Goal: Complete application form: Complete application form

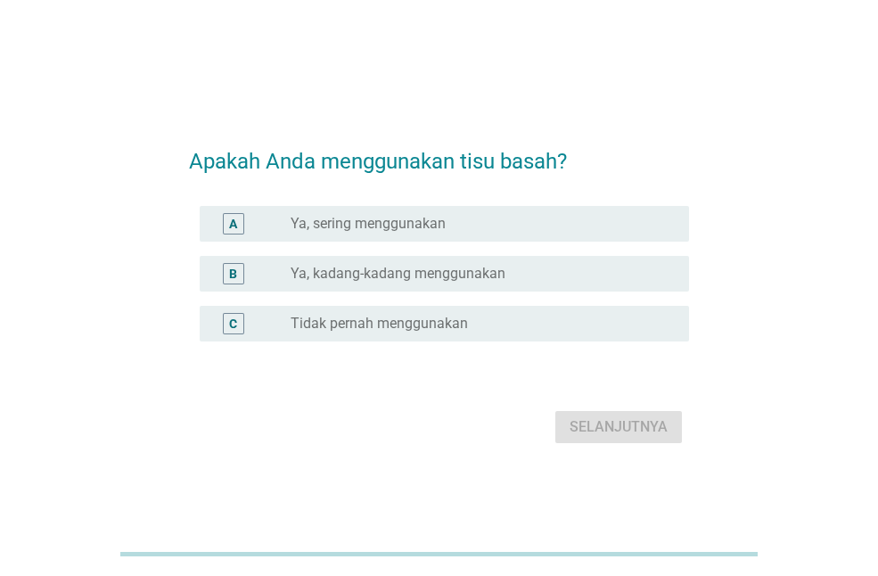
click at [227, 225] on div "A" at bounding box center [233, 223] width 21 height 21
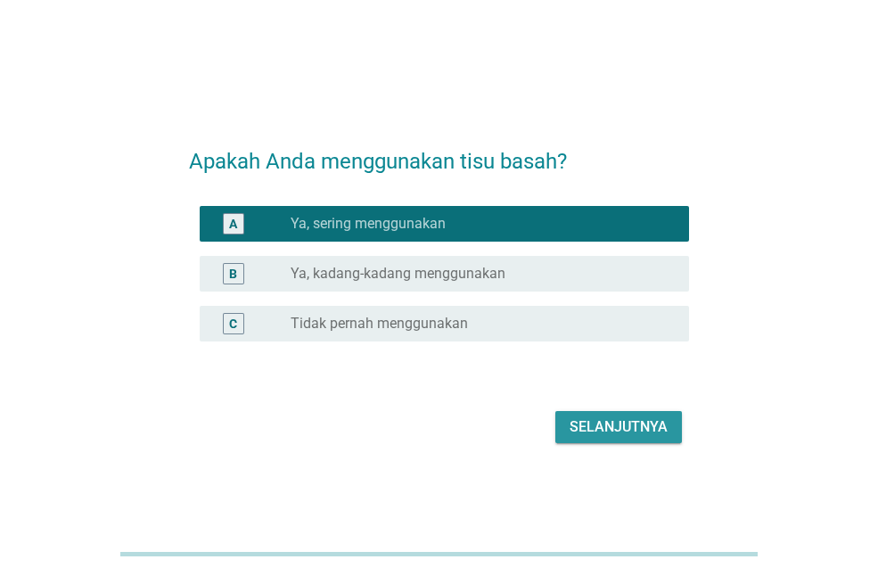
click at [587, 435] on div "Selanjutnya" at bounding box center [619, 426] width 98 height 21
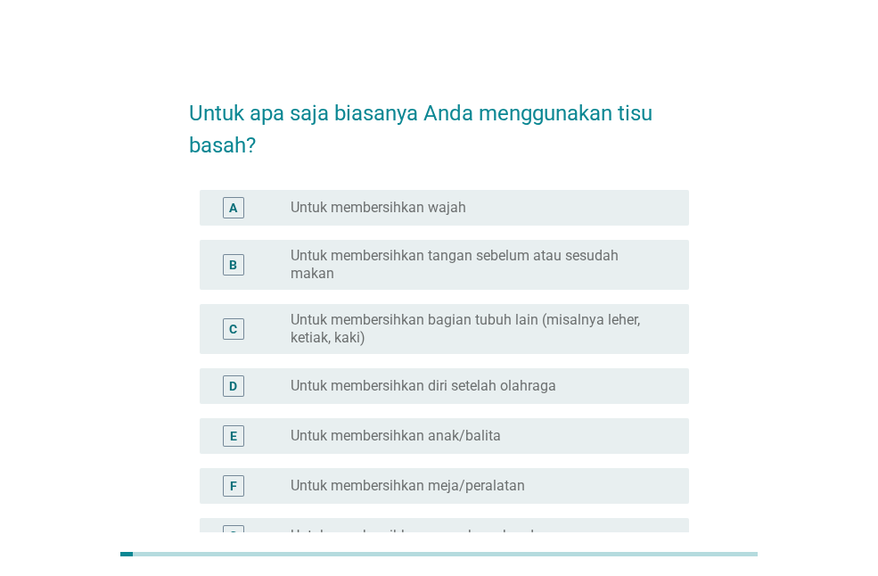
click at [348, 197] on div "radio_button_unchecked Untuk membersihkan wajah" at bounding box center [483, 207] width 384 height 21
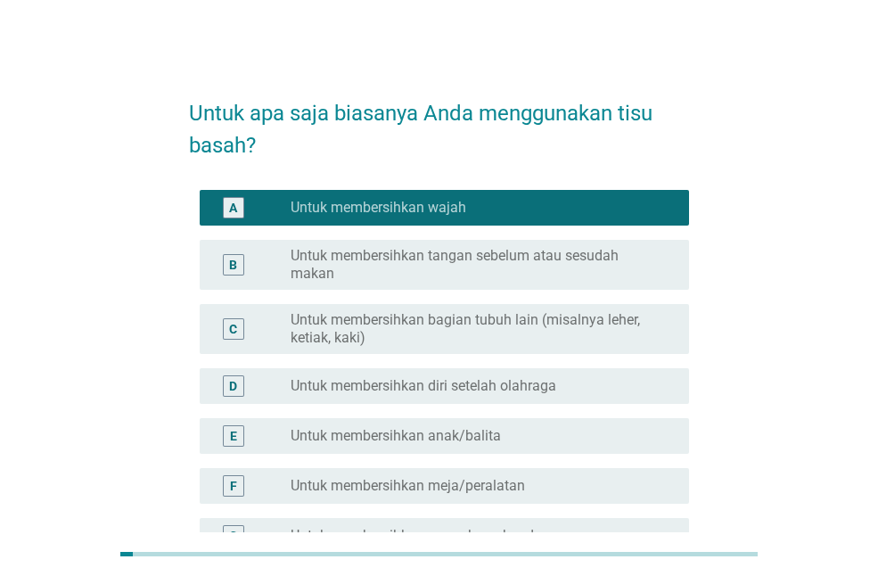
click at [278, 265] on div "B" at bounding box center [252, 265] width 77 height 36
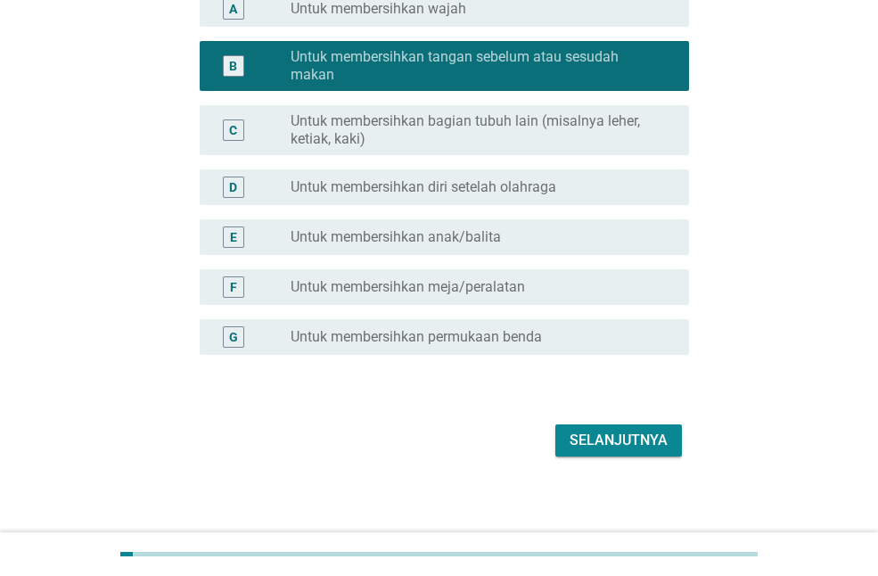
scroll to position [207, 0]
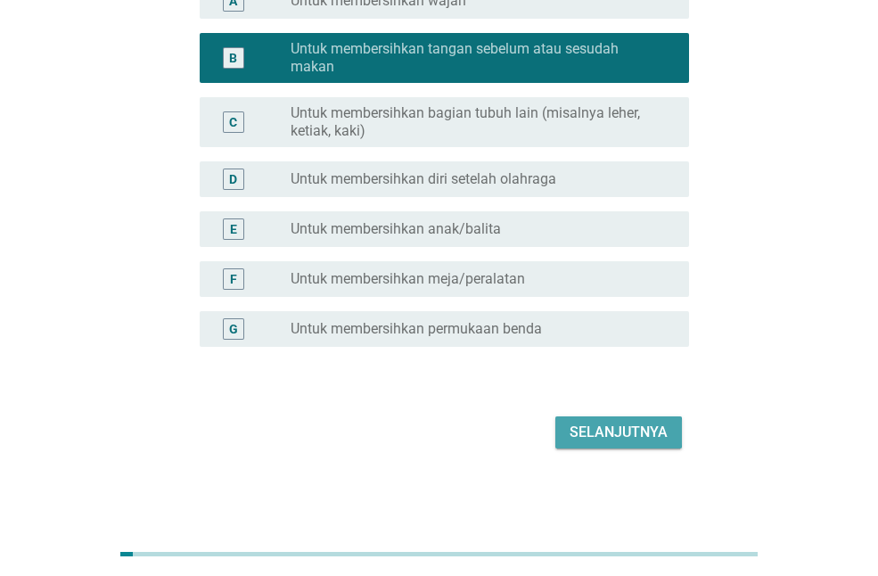
click at [628, 439] on div "Selanjutnya" at bounding box center [619, 432] width 98 height 21
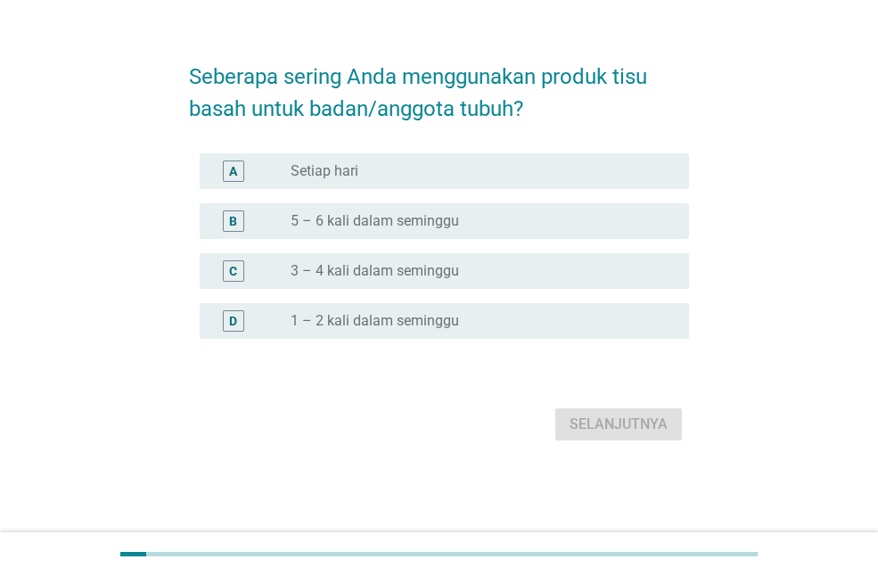
scroll to position [0, 0]
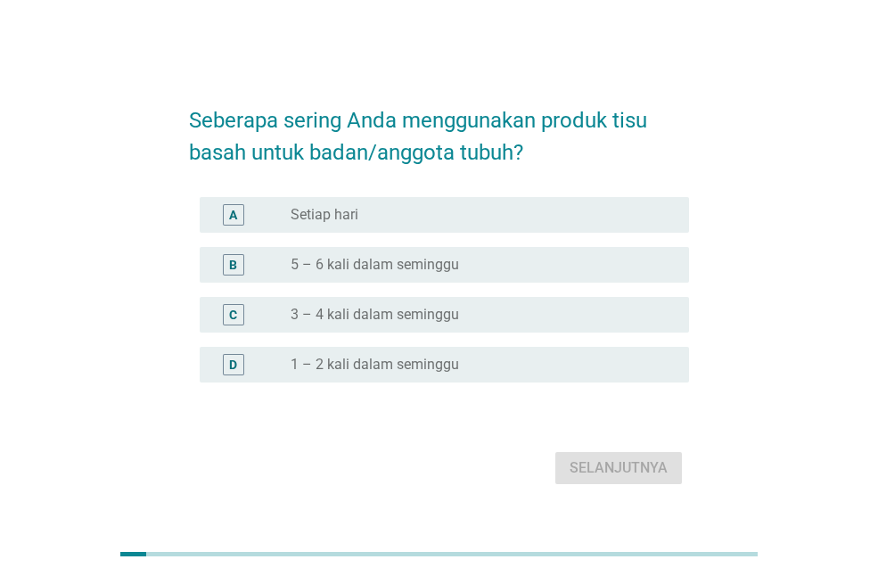
click at [496, 261] on div "radio_button_unchecked 5 – 6 kali dalam seminggu" at bounding box center [476, 265] width 370 height 18
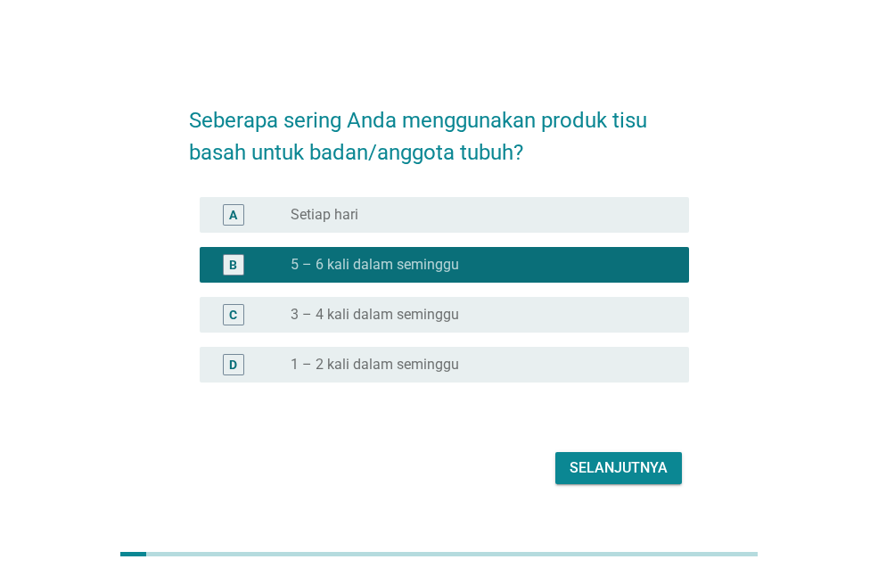
click at [600, 466] on div "Selanjutnya" at bounding box center [619, 468] width 98 height 21
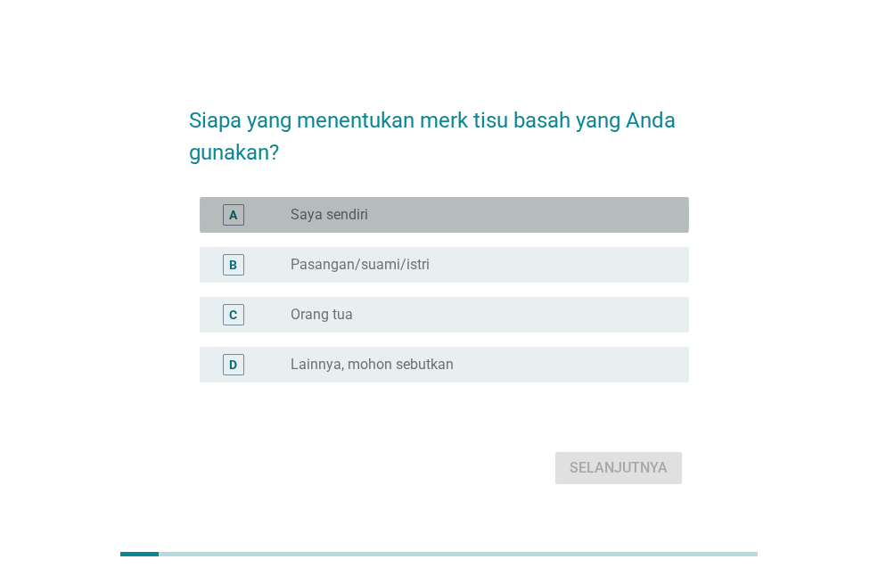
click at [494, 213] on div "radio_button_unchecked Saya sendiri" at bounding box center [476, 215] width 370 height 18
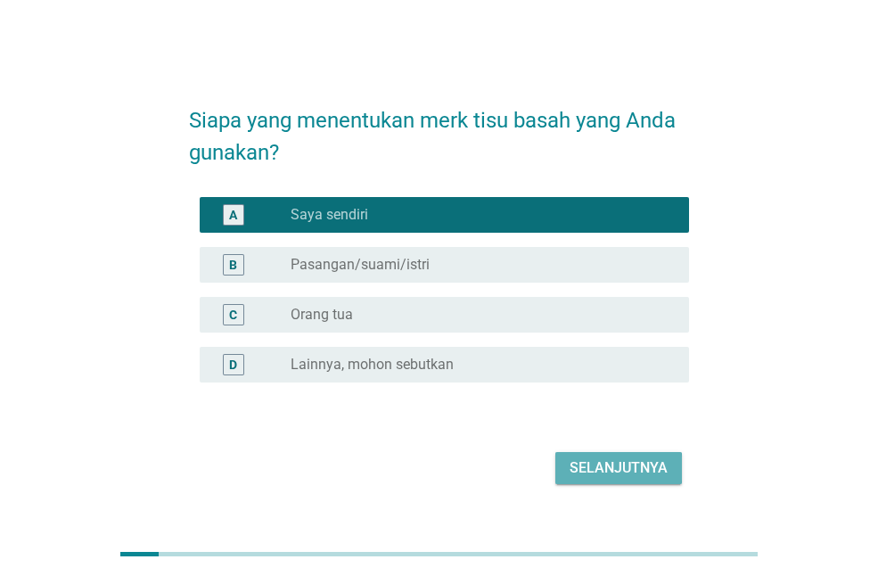
click at [600, 469] on div "Selanjutnya" at bounding box center [619, 468] width 98 height 21
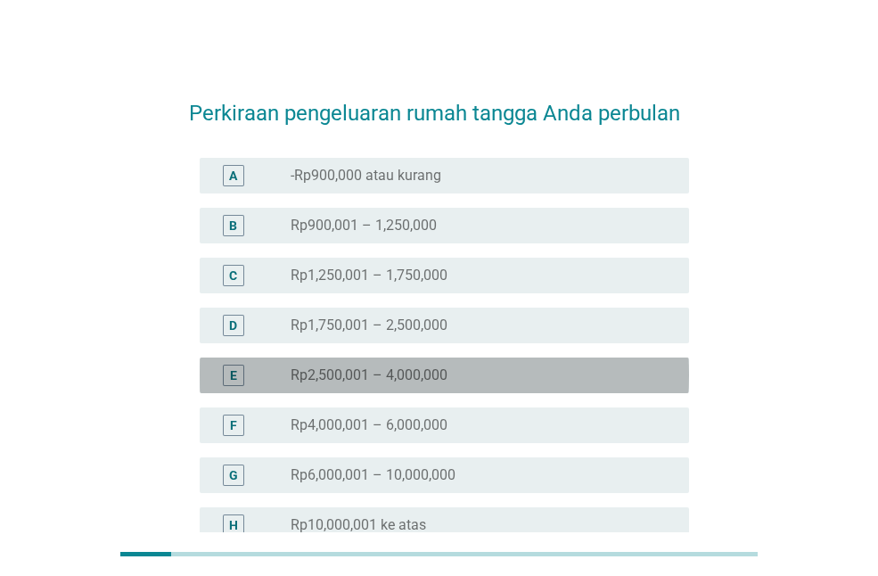
click at [467, 384] on div "radio_button_unchecked Rp2,500,001 – 4,000,000" at bounding box center [476, 376] width 370 height 18
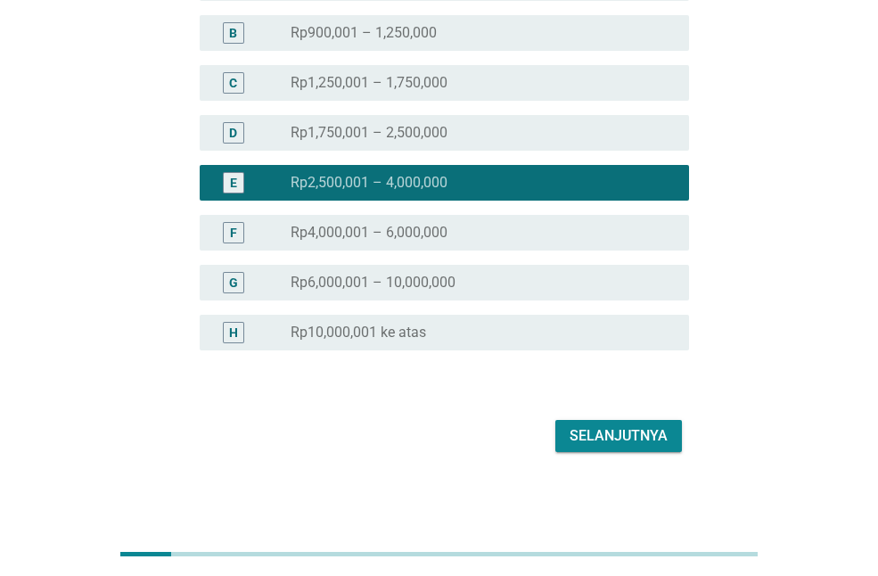
scroll to position [196, 0]
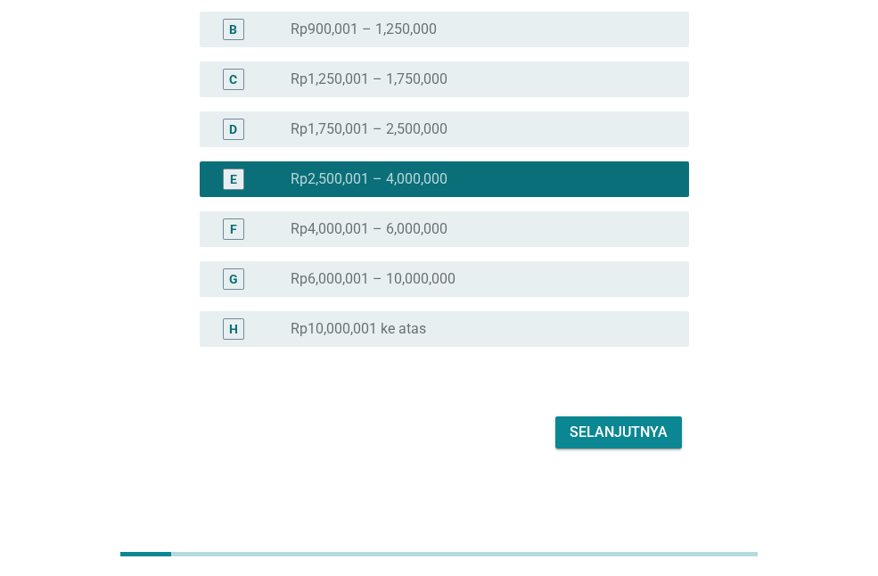
click at [572, 425] on div "Selanjutnya" at bounding box center [619, 432] width 98 height 21
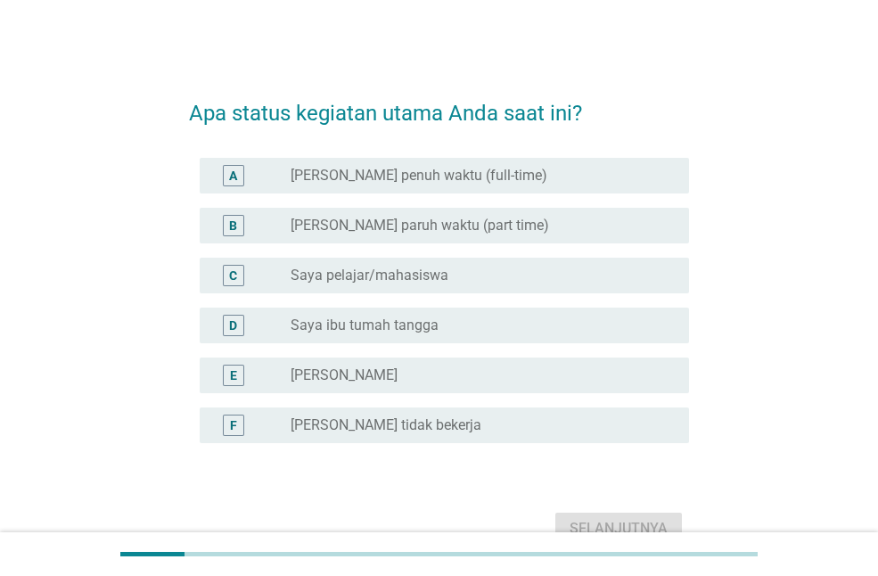
click at [565, 170] on div "radio_button_unchecked Saya karyawan penuh waktu (full-time)" at bounding box center [476, 176] width 370 height 18
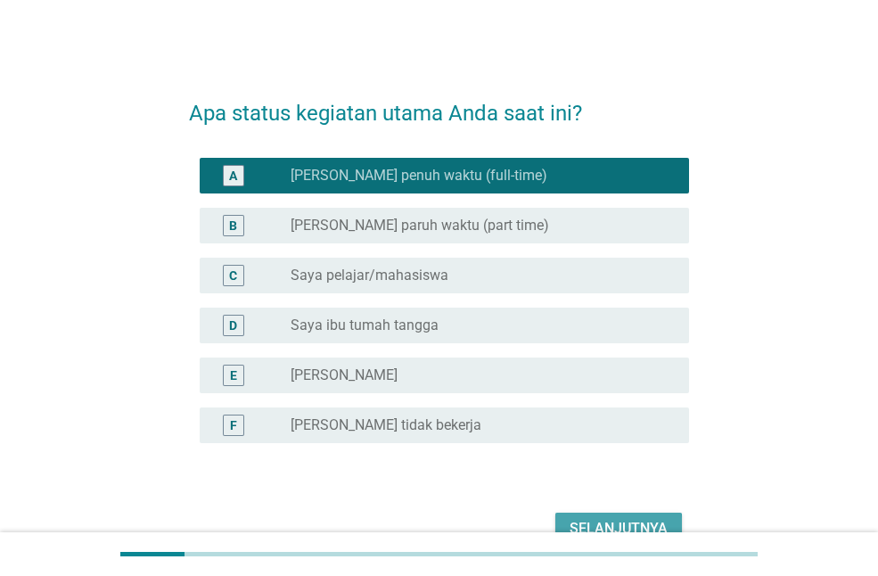
click at [579, 515] on button "Selanjutnya" at bounding box center [619, 529] width 127 height 32
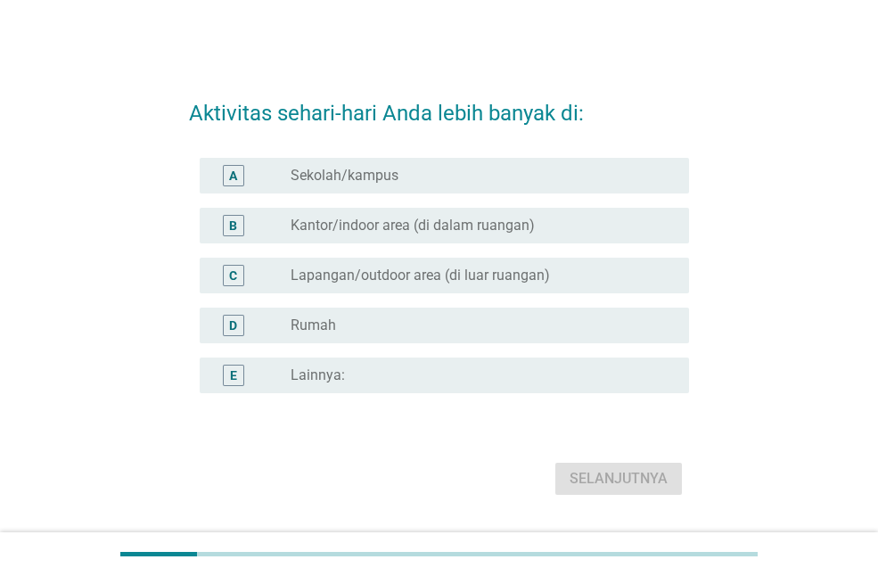
click at [556, 227] on div "radio_button_unchecked Kantor/indoor area (di dalam ruangan)" at bounding box center [476, 226] width 370 height 18
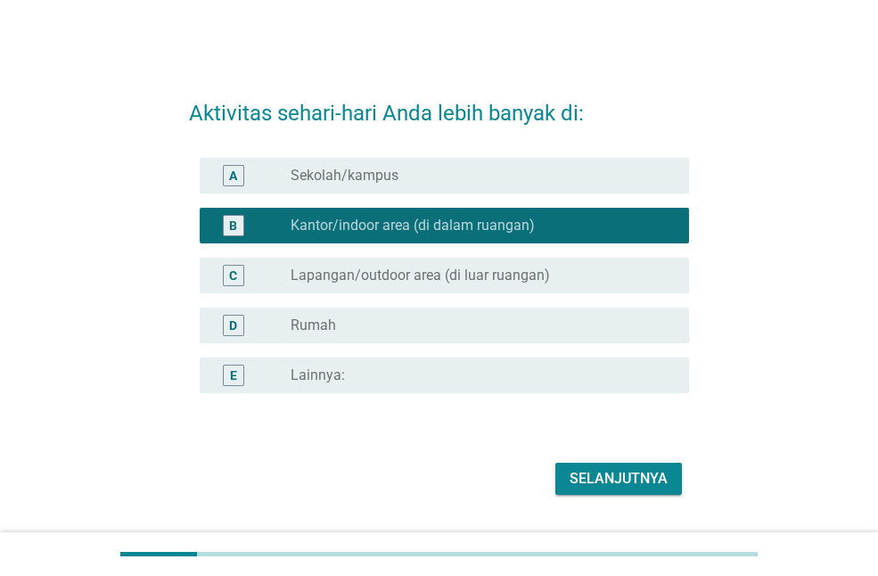
click at [593, 469] on div "Selanjutnya" at bounding box center [619, 478] width 98 height 21
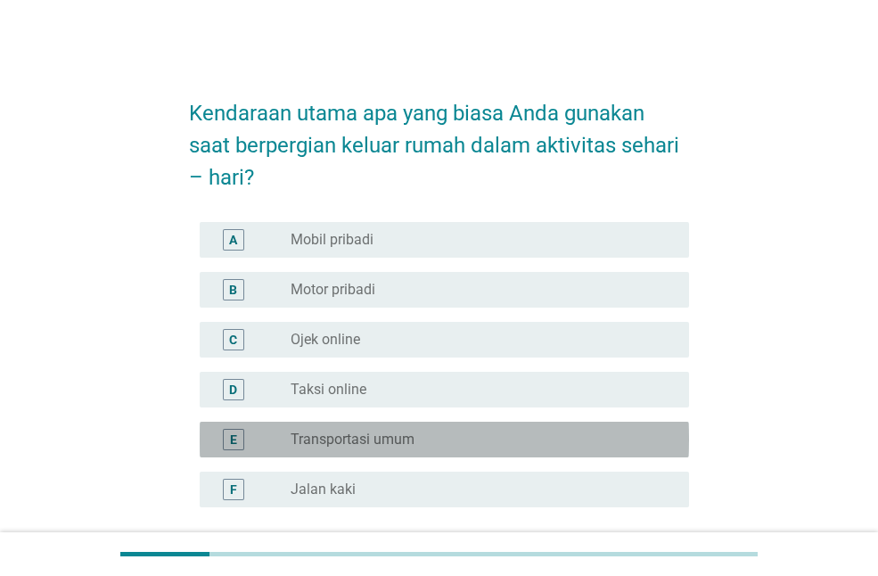
click at [491, 429] on div "radio_button_unchecked Transportasi umum" at bounding box center [483, 439] width 384 height 21
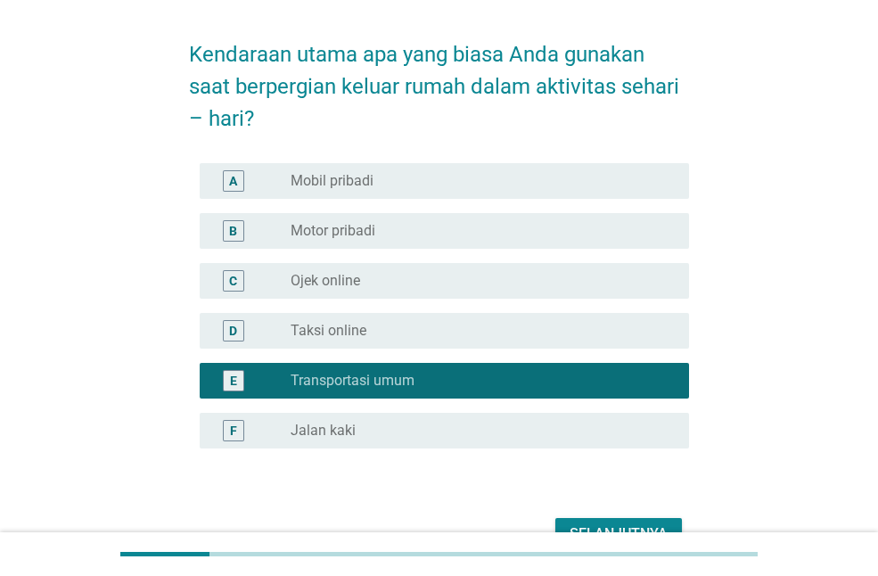
scroll to position [89, 0]
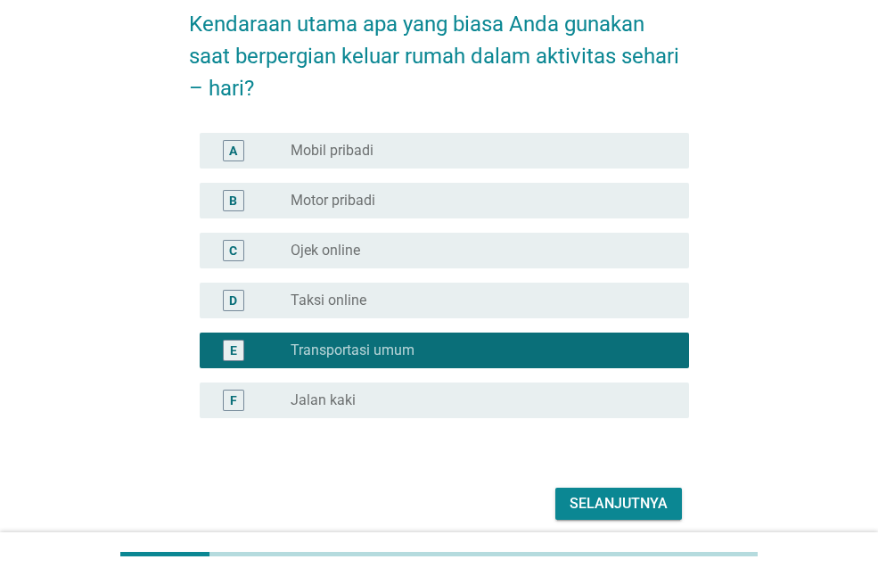
click at [489, 293] on div "radio_button_unchecked Taksi online" at bounding box center [476, 301] width 370 height 18
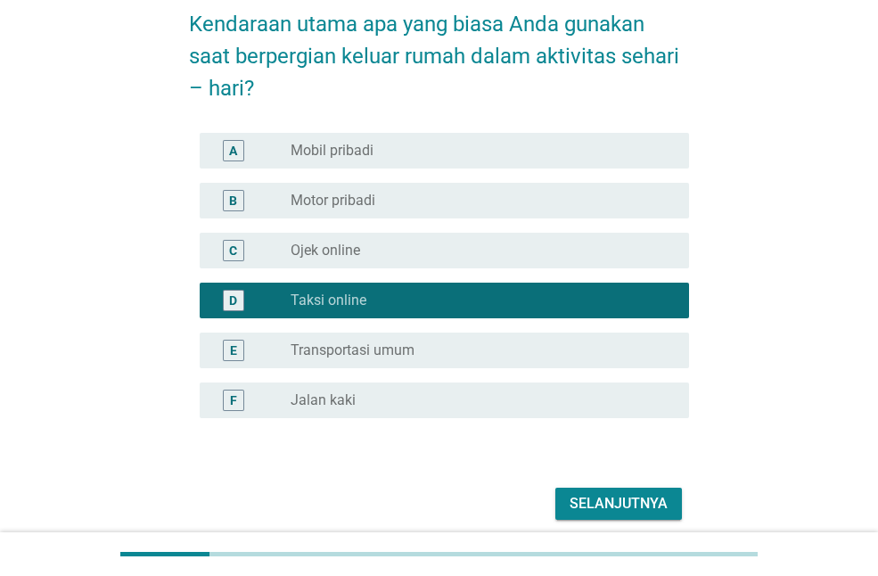
click at [488, 338] on div "E radio_button_unchecked Transportasi umum" at bounding box center [445, 351] width 490 height 36
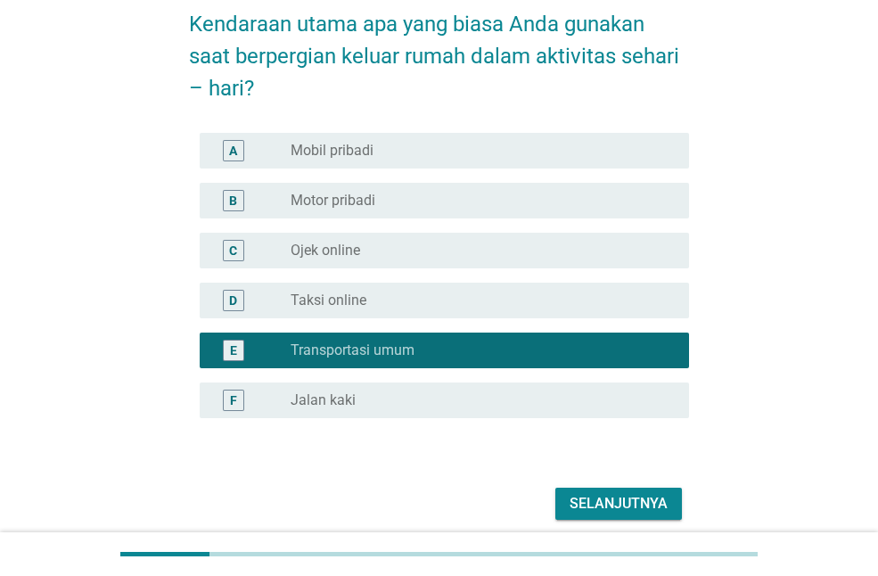
click at [661, 509] on div "Selanjutnya" at bounding box center [619, 503] width 98 height 21
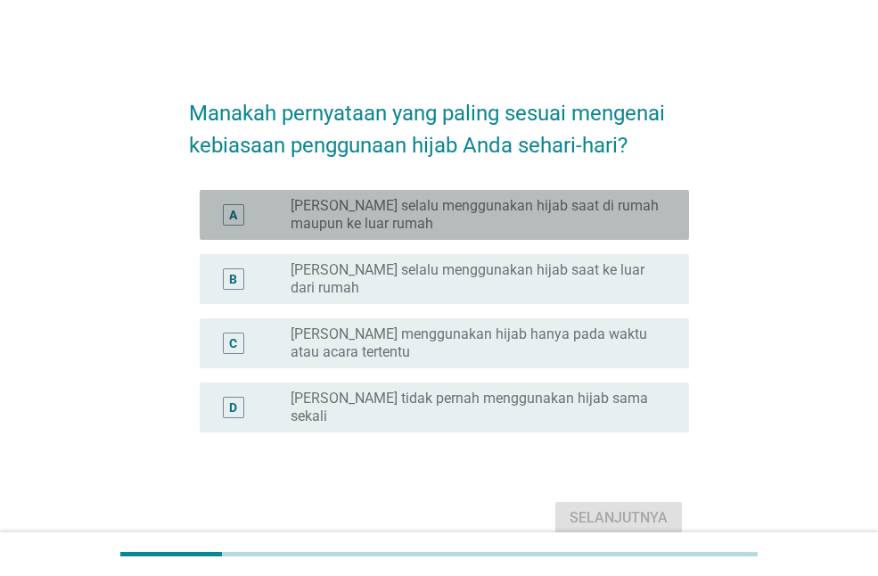
click at [573, 219] on label "[PERSON_NAME] selalu menggunakan hijab saat di rumah maupun ke luar rumah" at bounding box center [476, 215] width 370 height 36
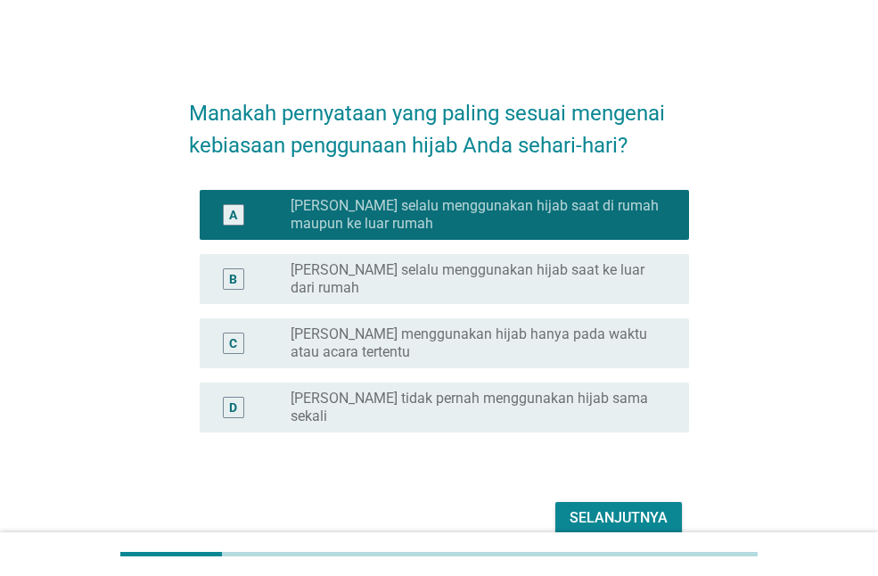
click at [548, 268] on label "[PERSON_NAME] selalu menggunakan hijab saat ke luar dari rumah" at bounding box center [476, 279] width 370 height 36
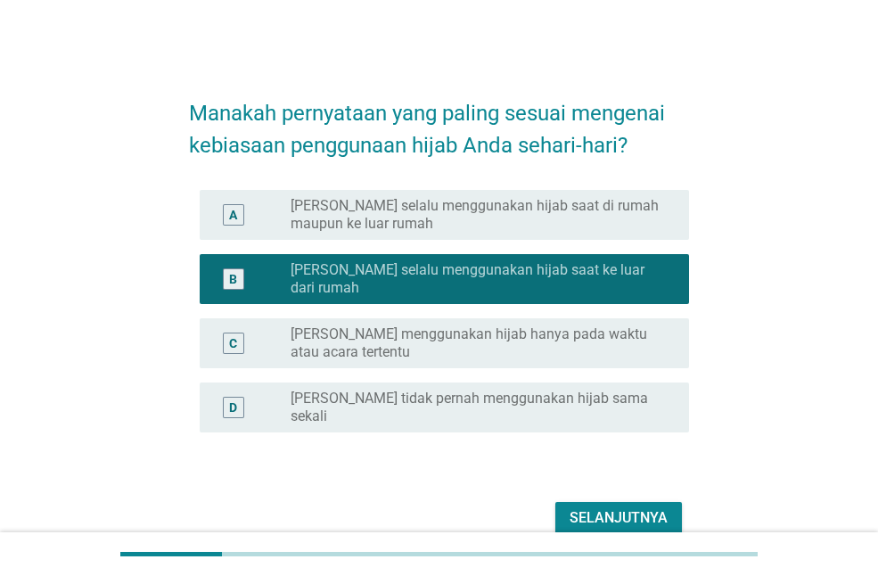
click at [586, 507] on div "Selanjutnya" at bounding box center [619, 517] width 98 height 21
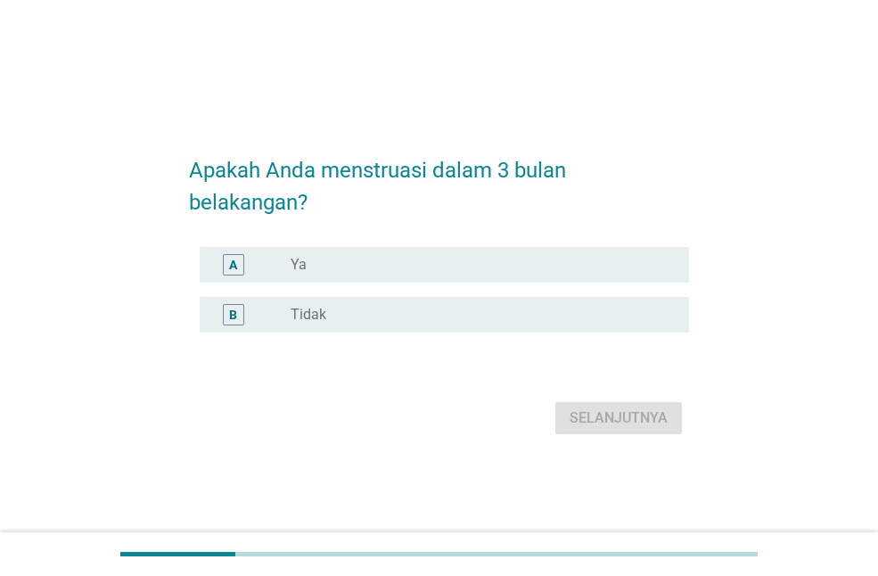
click at [621, 252] on div "A radio_button_unchecked Ya" at bounding box center [445, 265] width 490 height 36
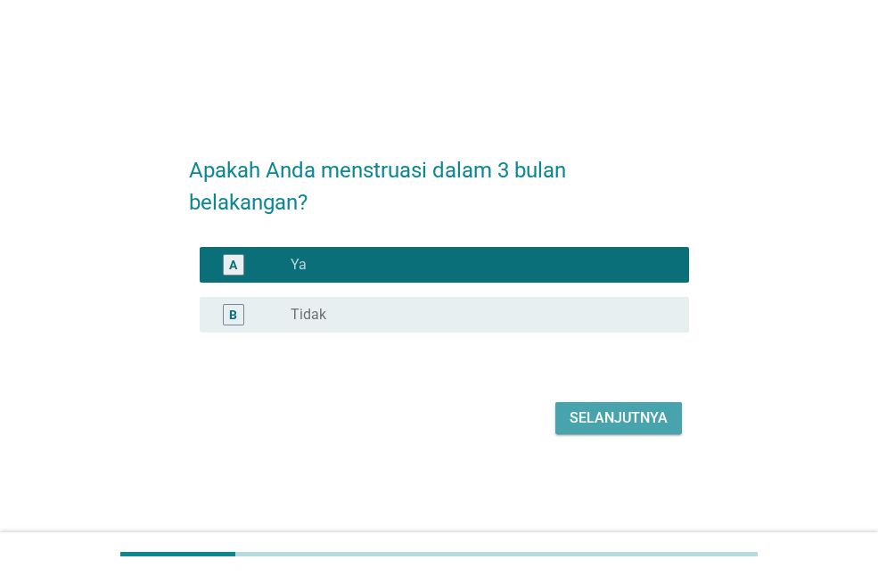
click at [652, 412] on div "Selanjutnya" at bounding box center [619, 418] width 98 height 21
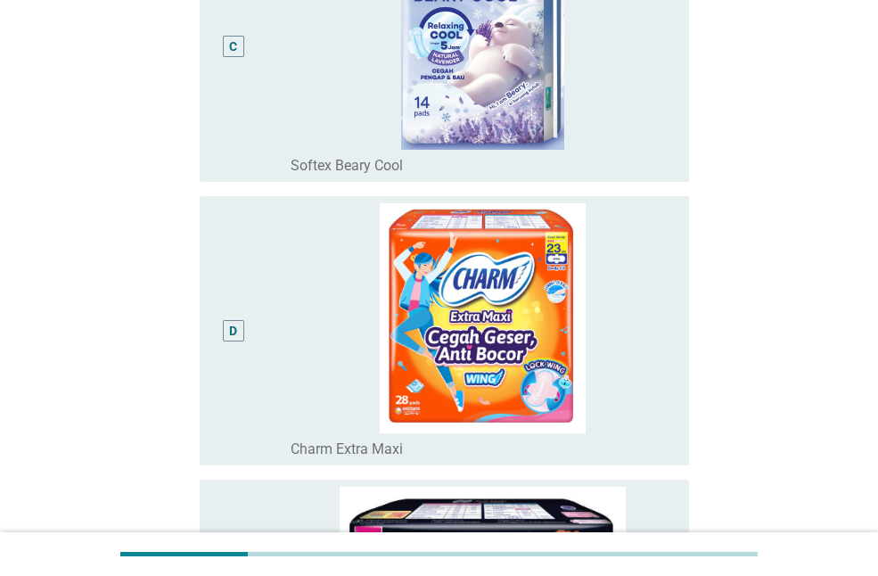
scroll to position [892, 0]
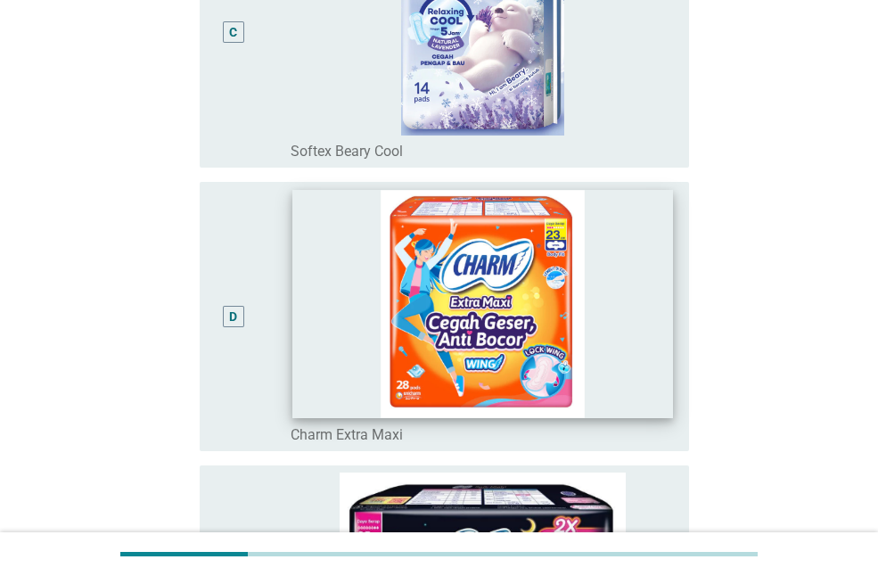
click at [527, 287] on img at bounding box center [483, 304] width 380 height 228
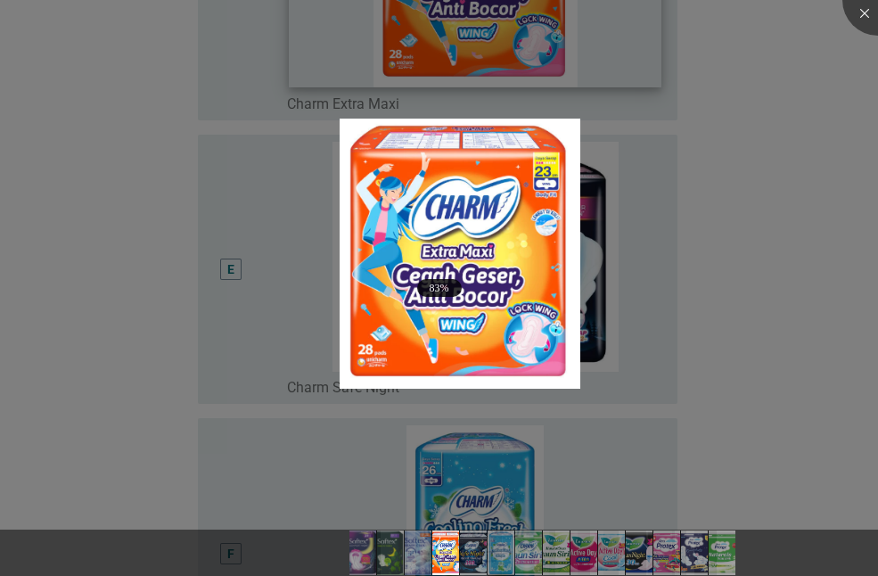
scroll to position [1338, 0]
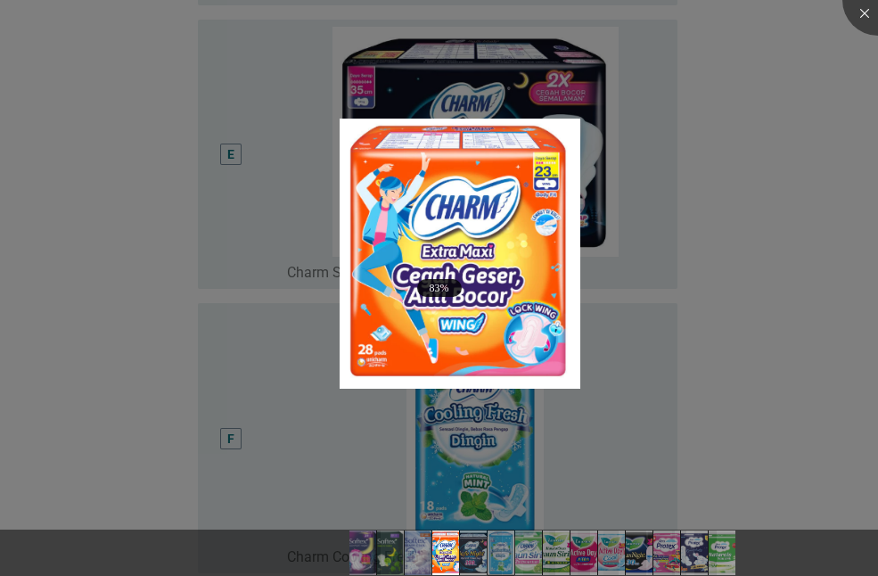
click at [650, 179] on div at bounding box center [439, 288] width 878 height 576
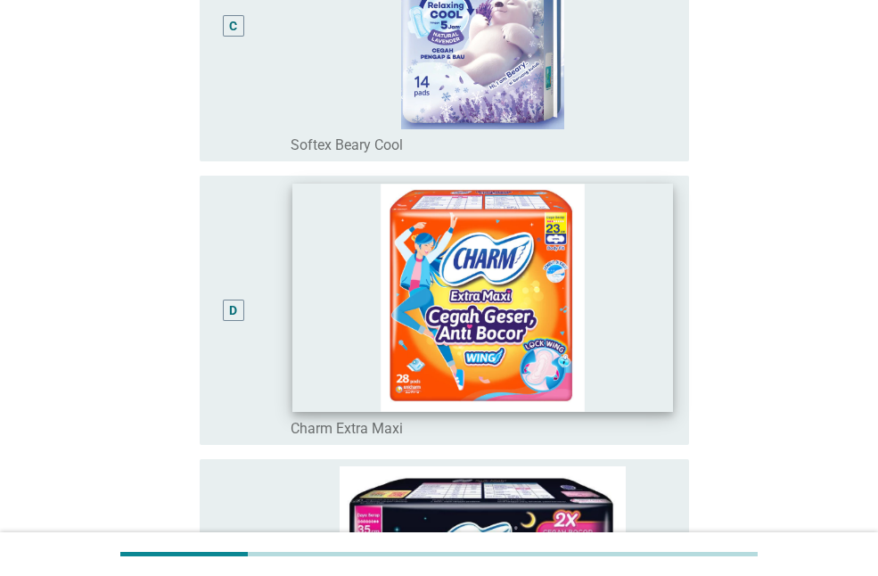
scroll to position [892, 0]
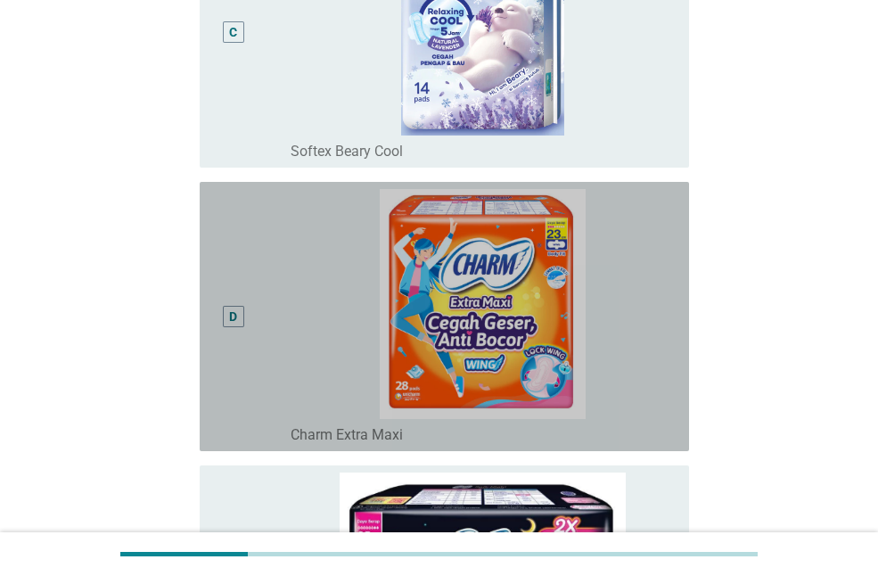
click at [228, 309] on div "D" at bounding box center [233, 316] width 21 height 21
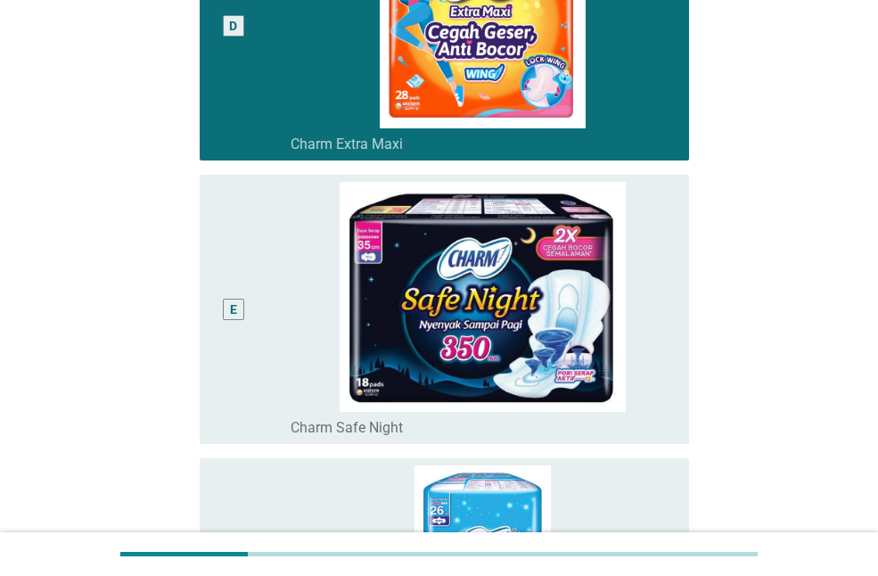
scroll to position [1338, 0]
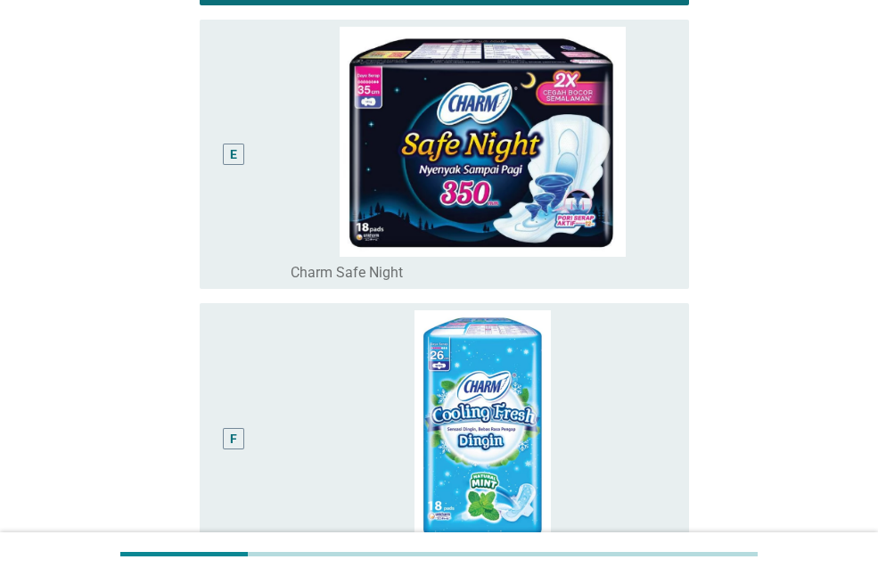
click at [238, 167] on div "E" at bounding box center [233, 154] width 38 height 255
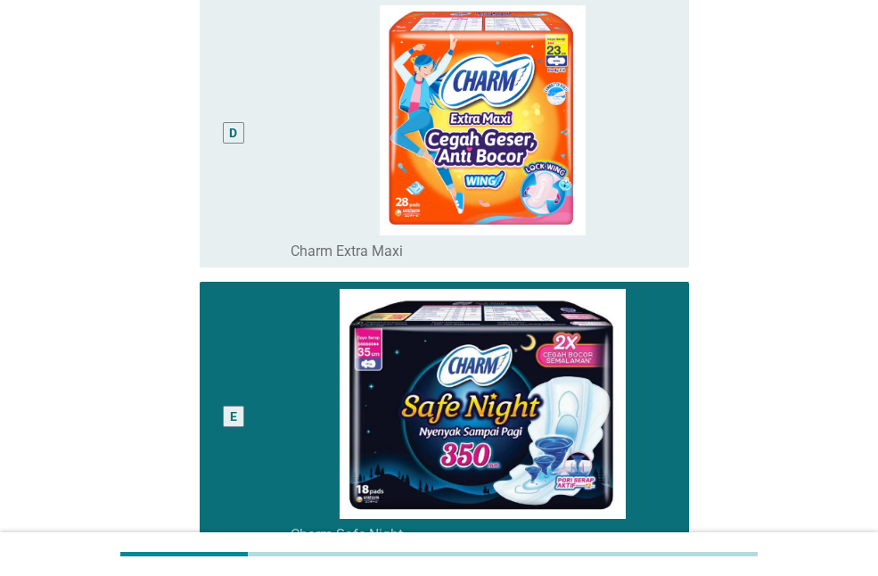
scroll to position [1070, 0]
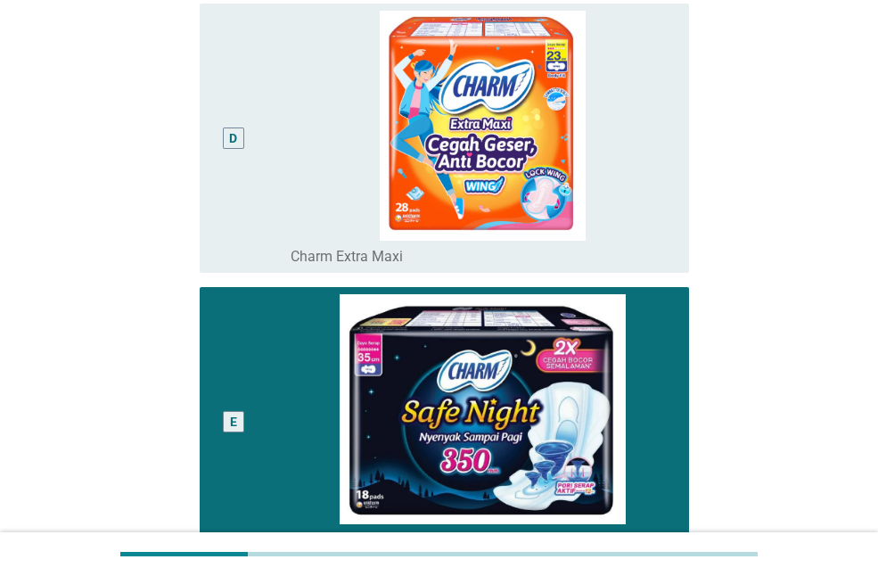
click at [235, 141] on div "D" at bounding box center [233, 137] width 8 height 19
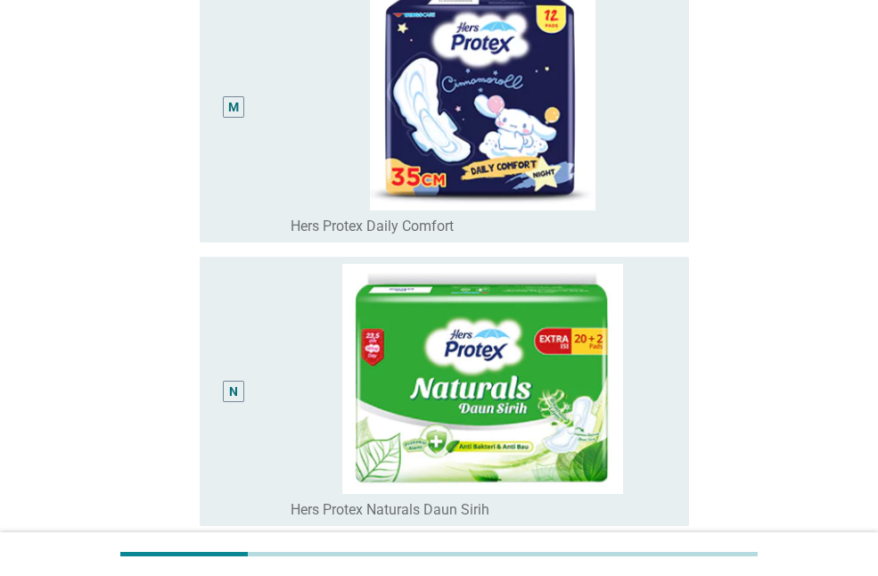
scroll to position [3886, 0]
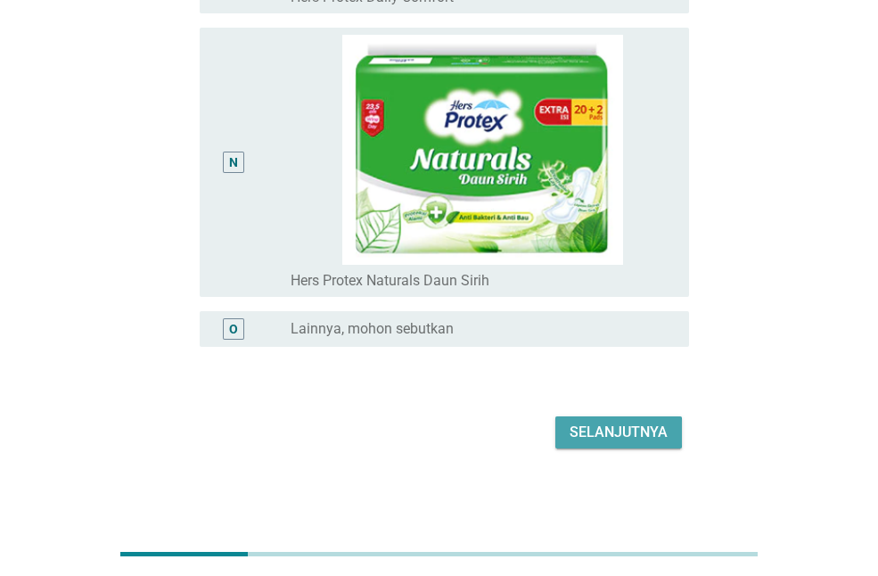
click at [575, 422] on div "Selanjutnya" at bounding box center [619, 432] width 98 height 21
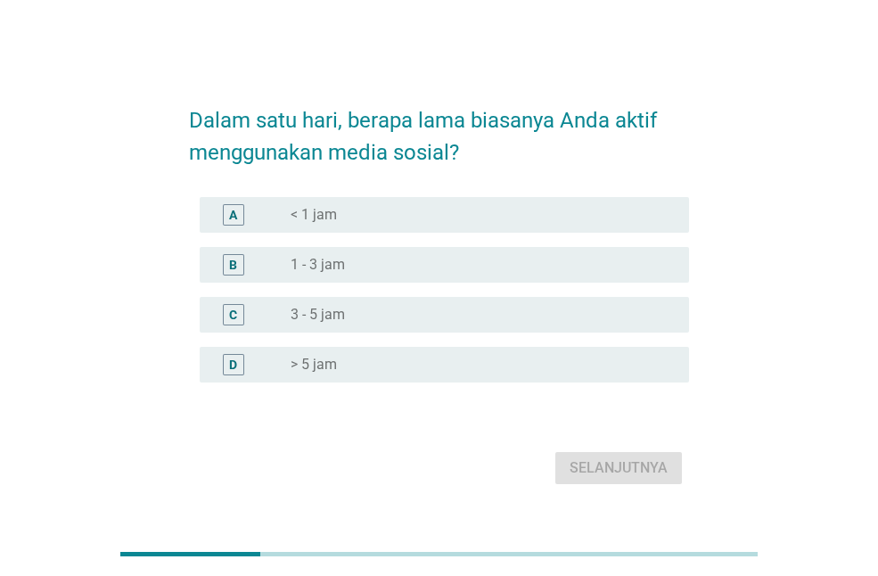
click at [338, 318] on label "3 - 5 jam" at bounding box center [318, 315] width 54 height 18
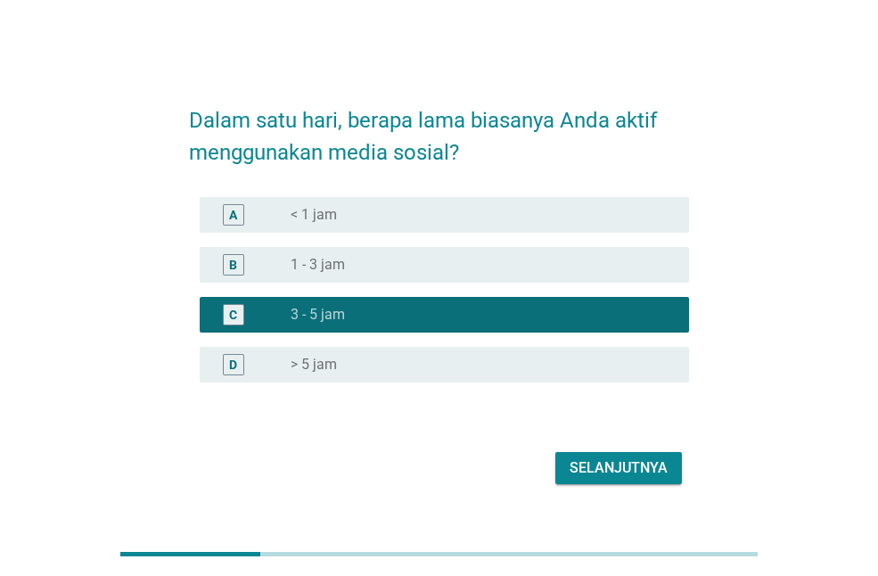
click at [619, 379] on div "D radio_button_unchecked > 5 jam" at bounding box center [445, 365] width 490 height 36
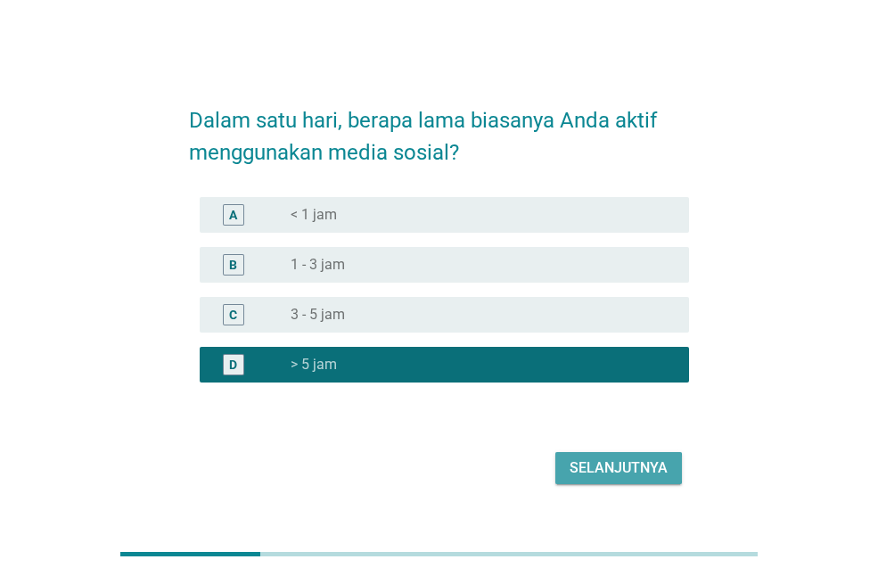
click at [611, 468] on div "Selanjutnya" at bounding box center [619, 468] width 98 height 21
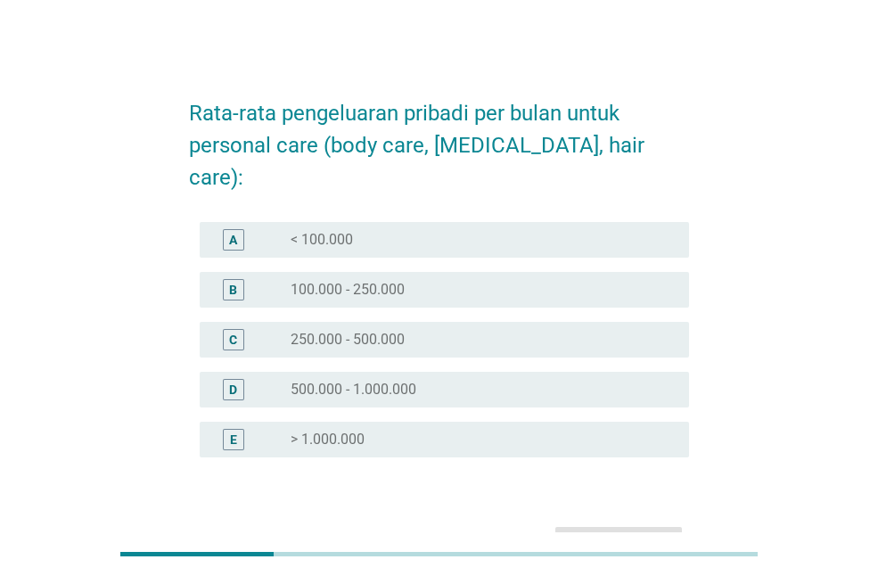
click at [238, 279] on div "B" at bounding box center [233, 289] width 38 height 21
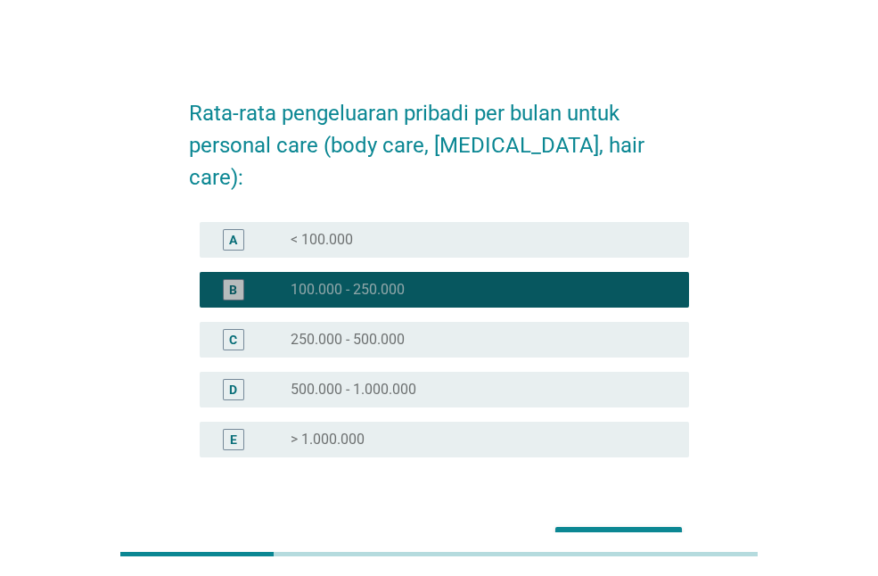
click at [238, 279] on div "B" at bounding box center [233, 289] width 21 height 21
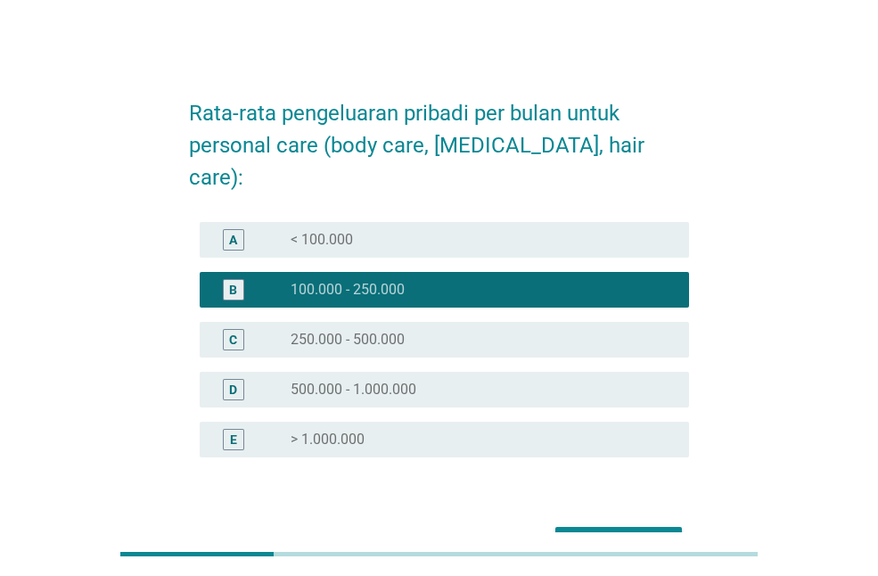
click at [578, 532] on div "Selanjutnya" at bounding box center [619, 542] width 98 height 21
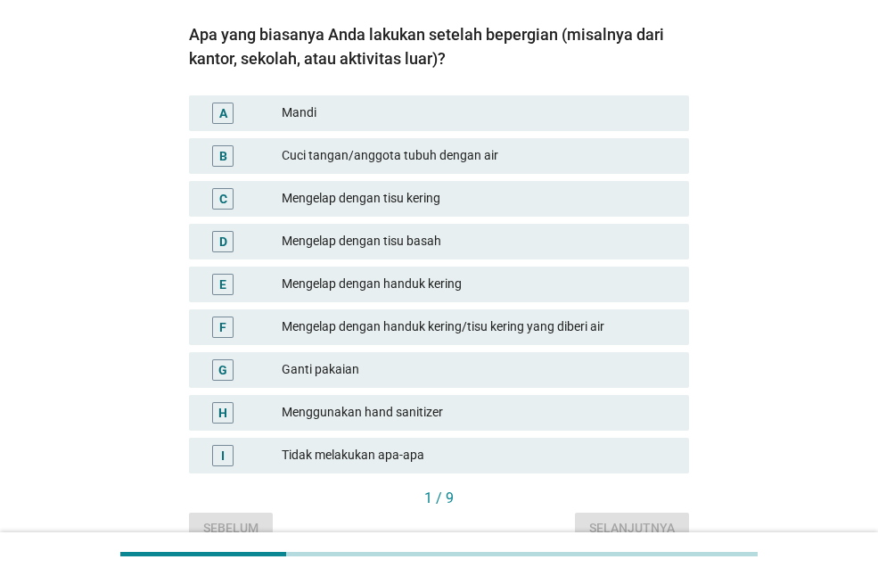
scroll to position [178, 0]
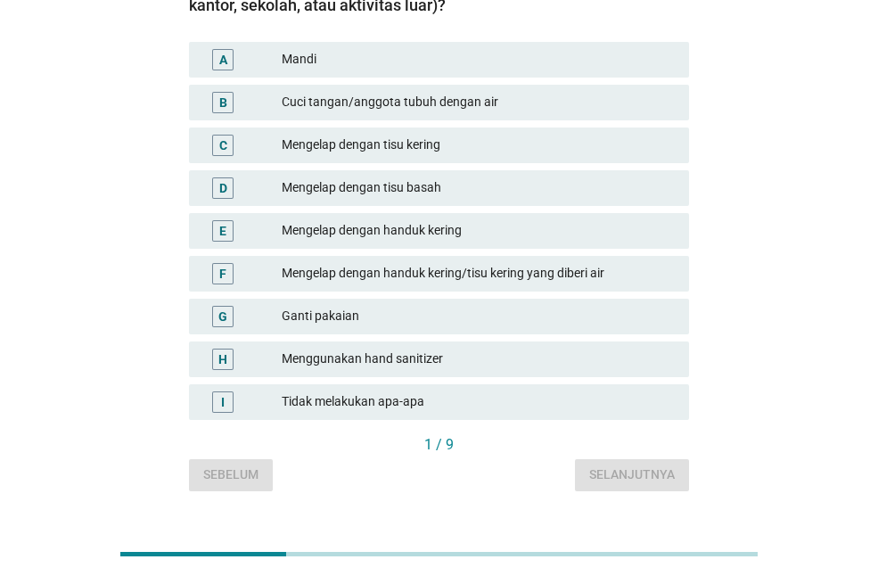
click at [225, 102] on div "B" at bounding box center [223, 102] width 8 height 19
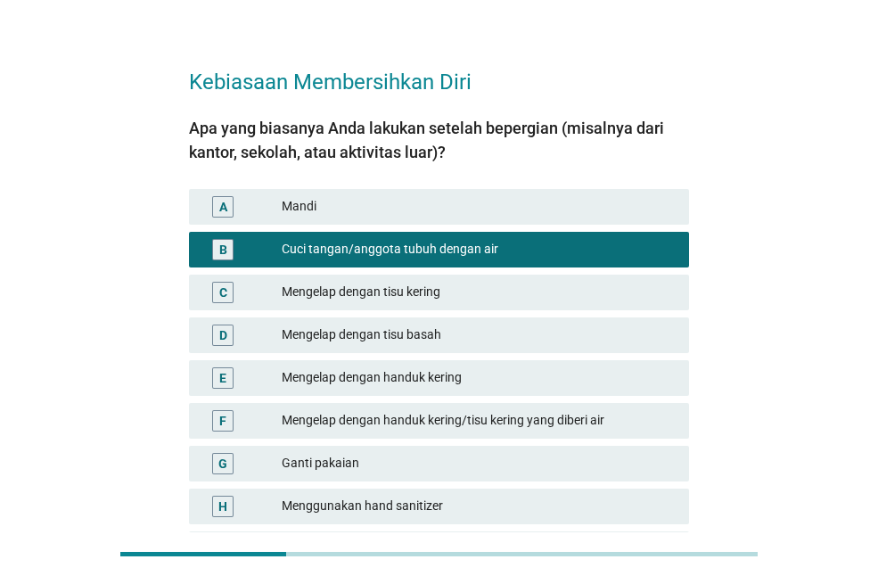
scroll to position [0, 0]
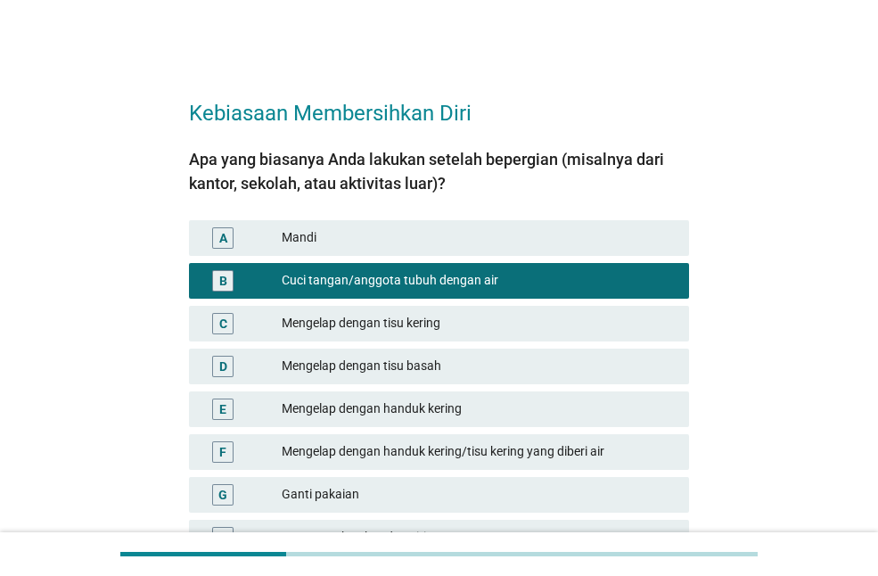
click at [217, 235] on div "A" at bounding box center [222, 237] width 21 height 21
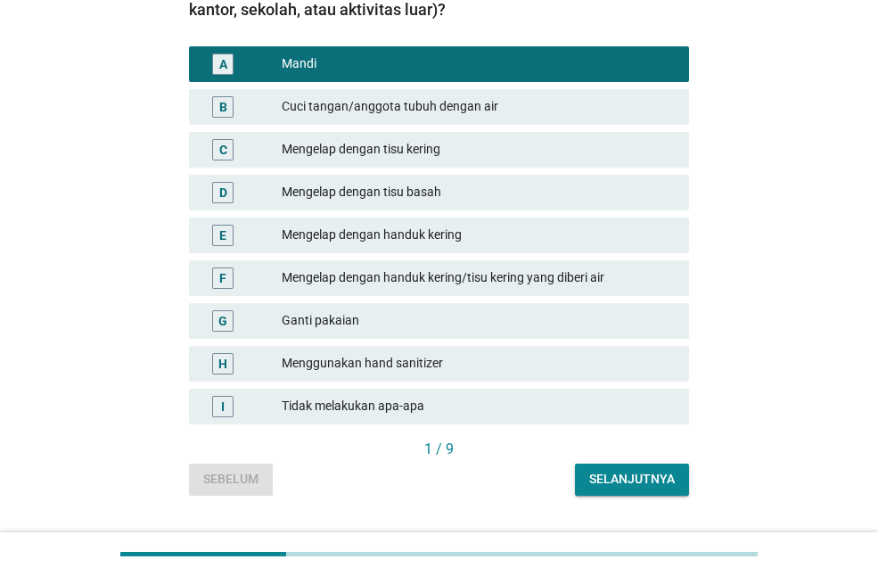
scroll to position [178, 0]
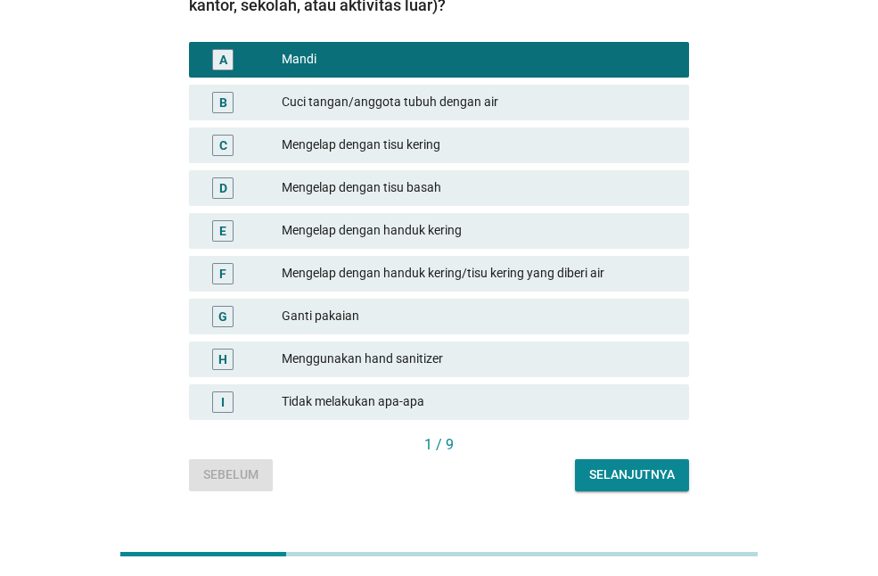
click at [652, 482] on div "Selanjutnya" at bounding box center [633, 475] width 86 height 19
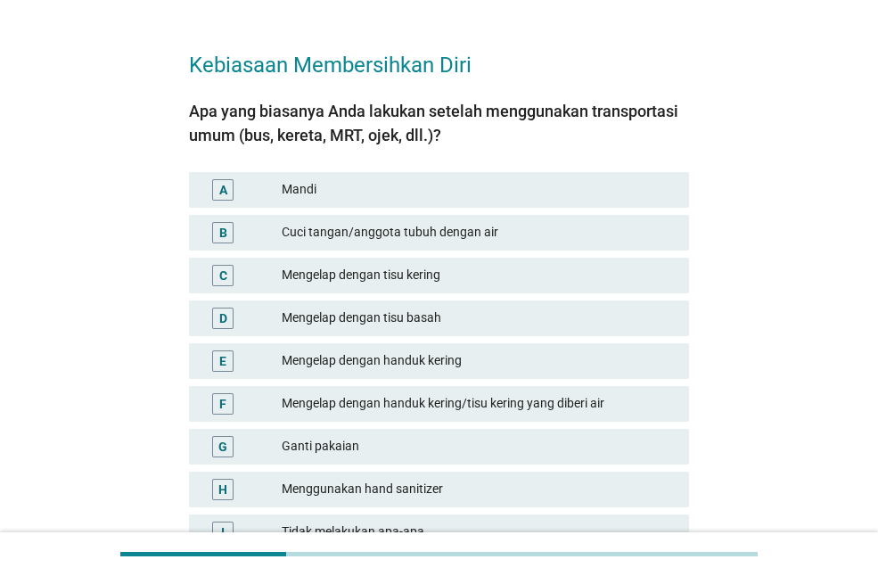
scroll to position [89, 0]
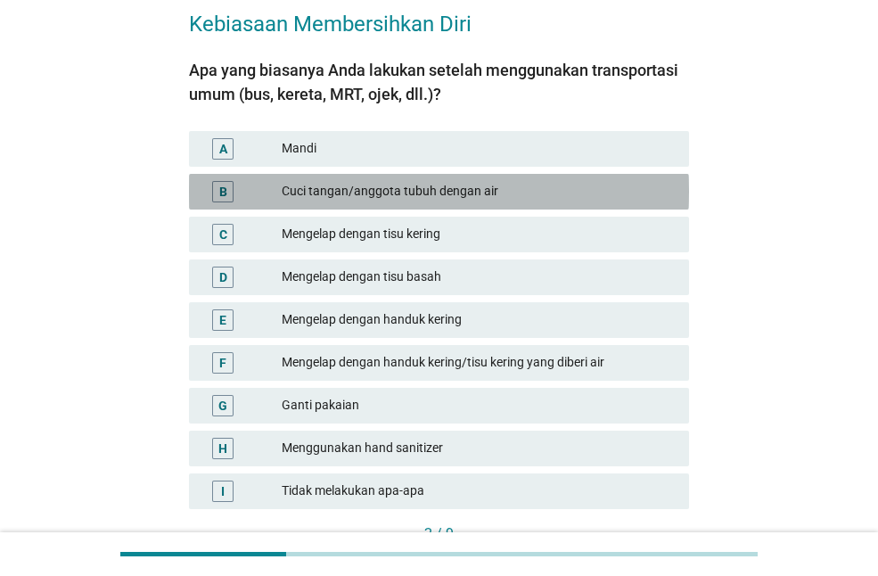
click at [214, 191] on div "B" at bounding box center [222, 191] width 21 height 21
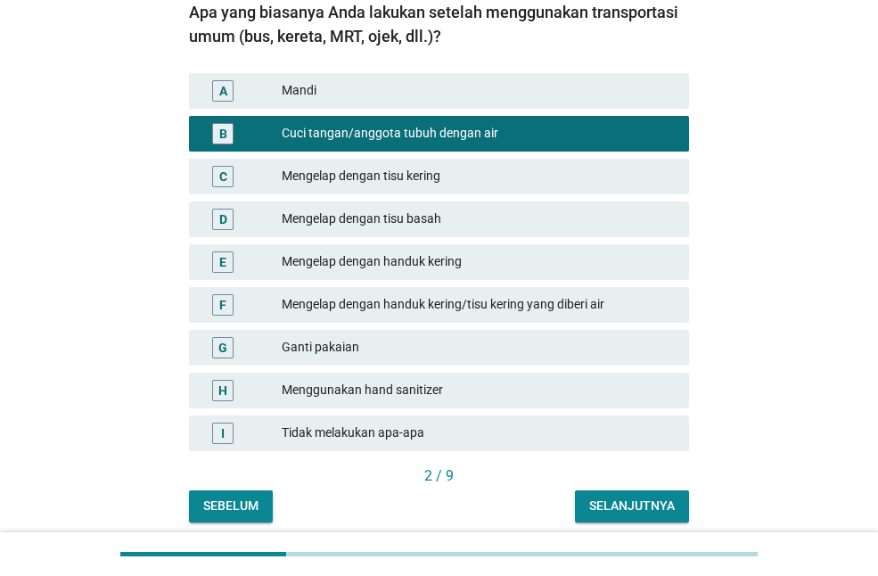
scroll to position [178, 0]
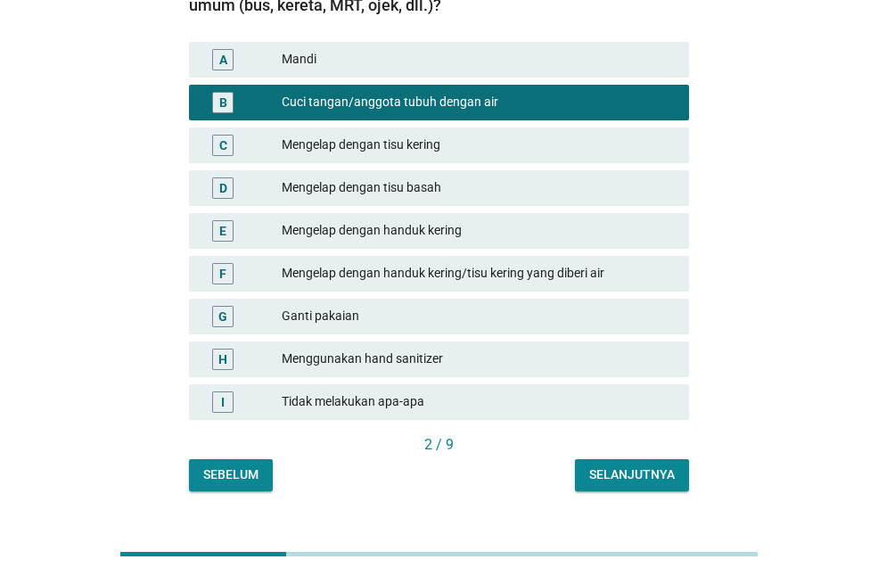
click at [606, 470] on div "Selanjutnya" at bounding box center [633, 475] width 86 height 19
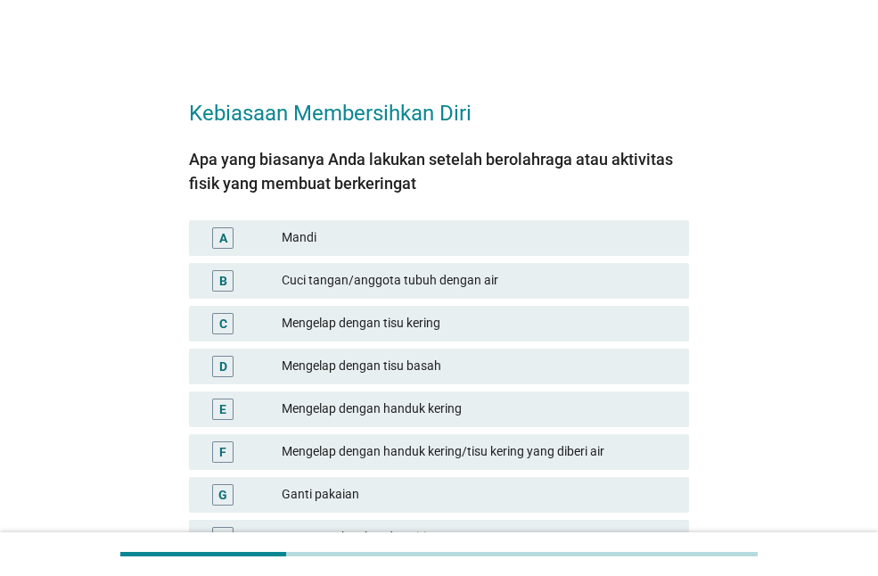
click at [219, 367] on div "D" at bounding box center [223, 366] width 8 height 19
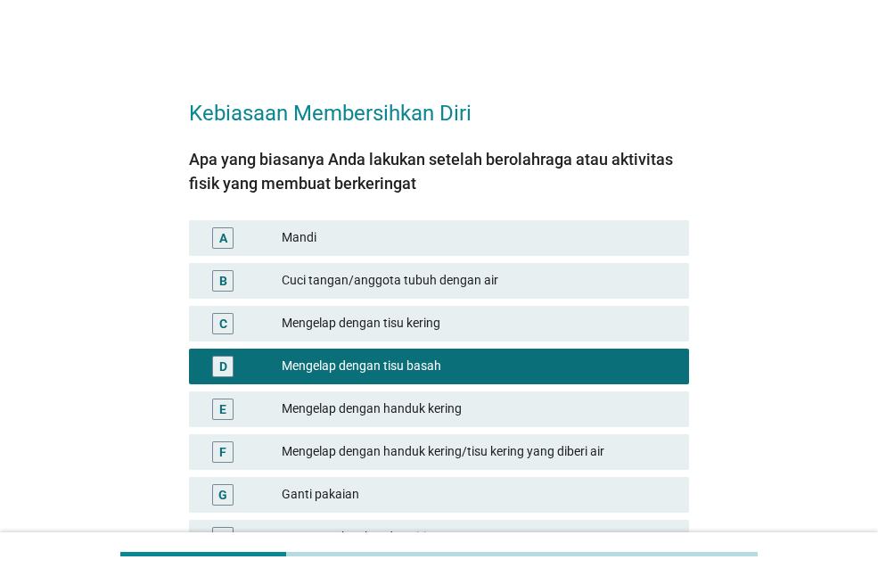
scroll to position [216, 0]
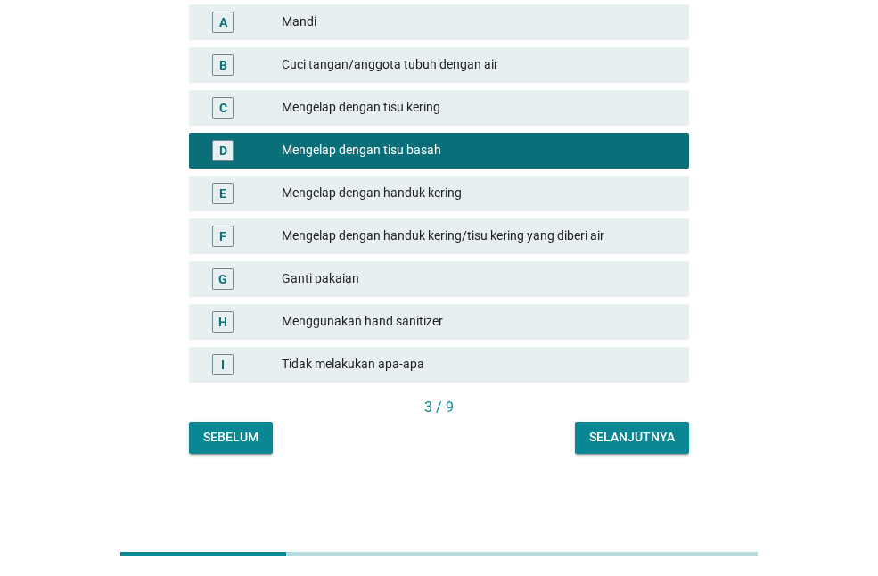
click at [651, 442] on div "Selanjutnya" at bounding box center [633, 437] width 86 height 19
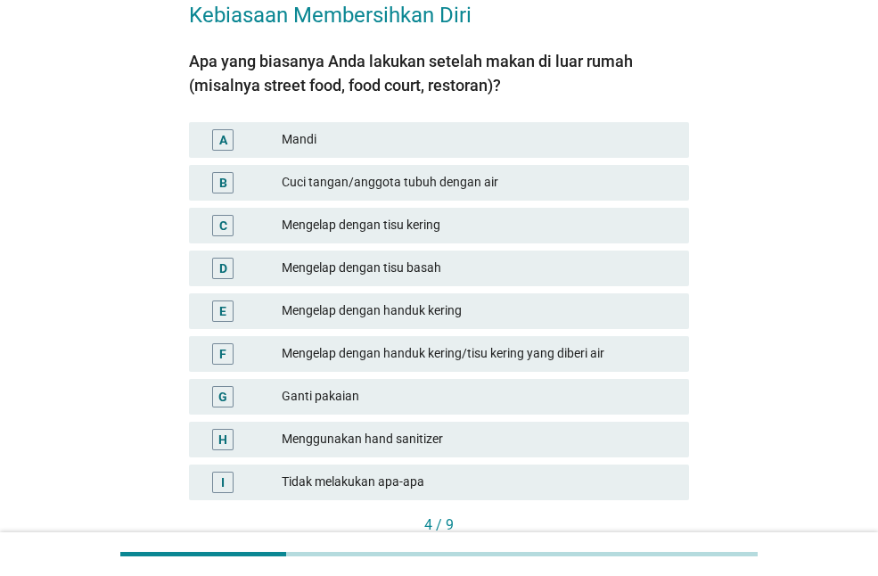
scroll to position [178, 0]
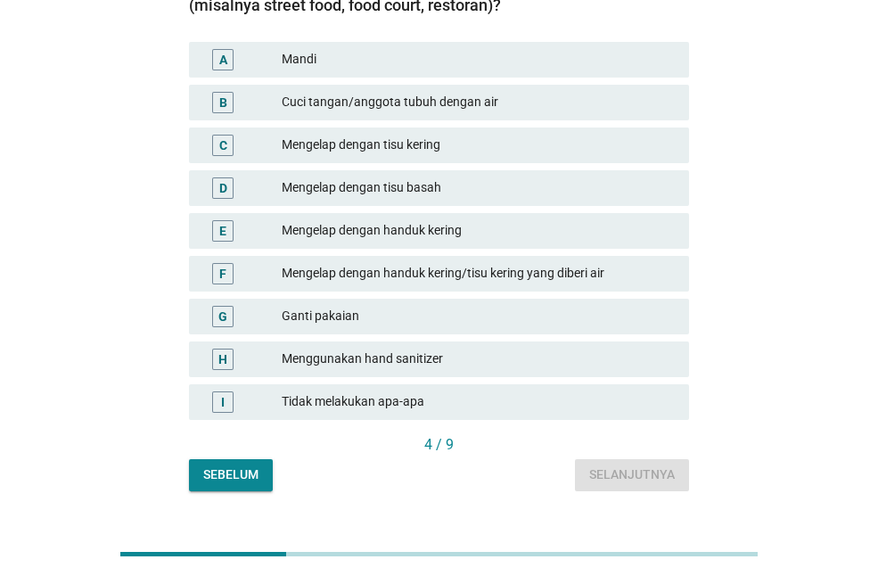
click at [225, 360] on div "H" at bounding box center [223, 359] width 9 height 19
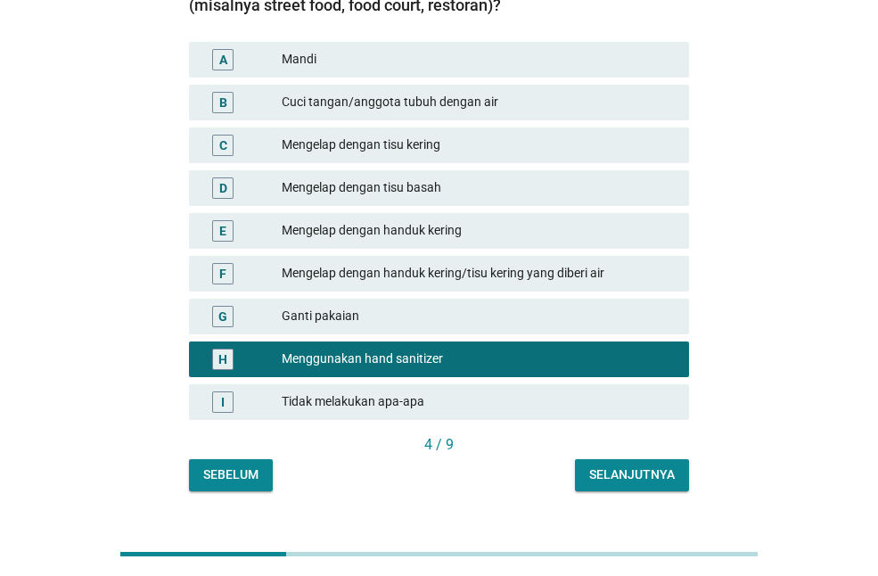
click at [593, 476] on div "Selanjutnya" at bounding box center [633, 475] width 86 height 19
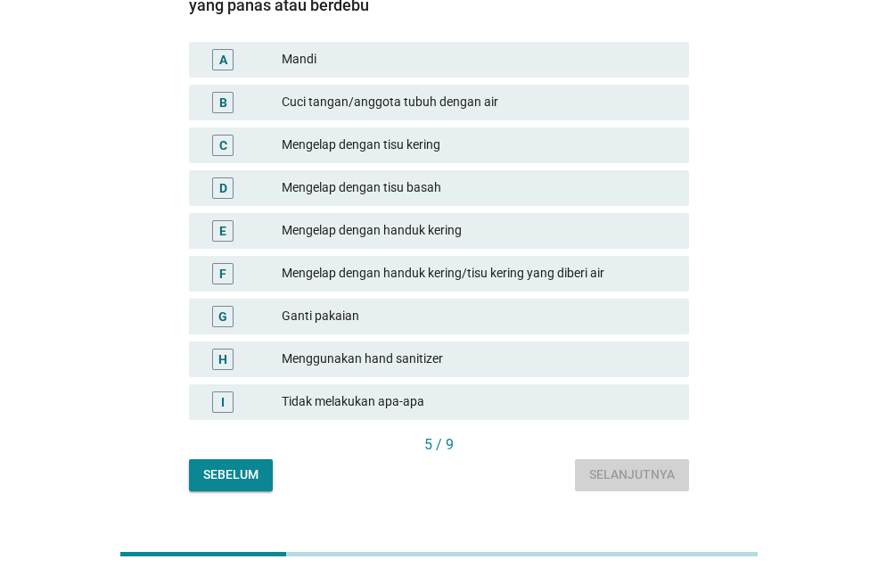
scroll to position [0, 0]
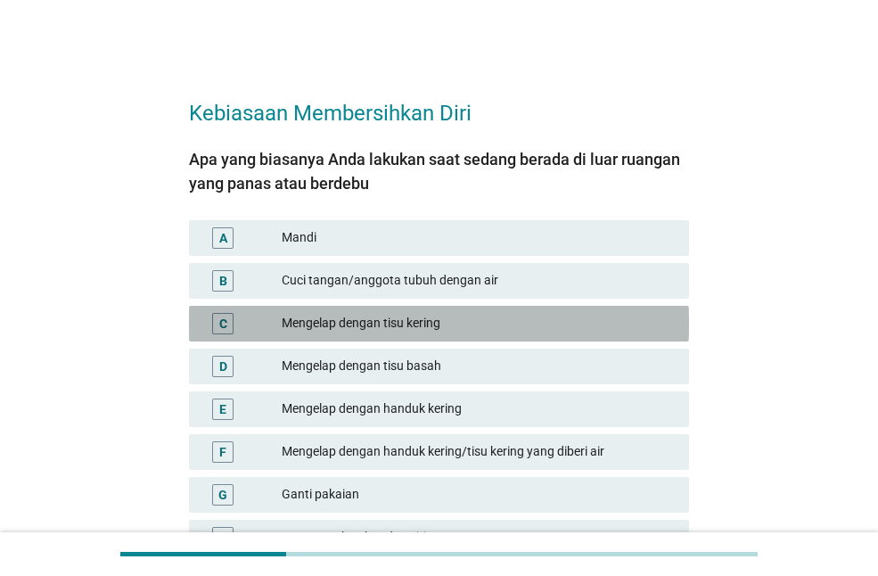
click at [231, 316] on div "C" at bounding box center [222, 323] width 21 height 21
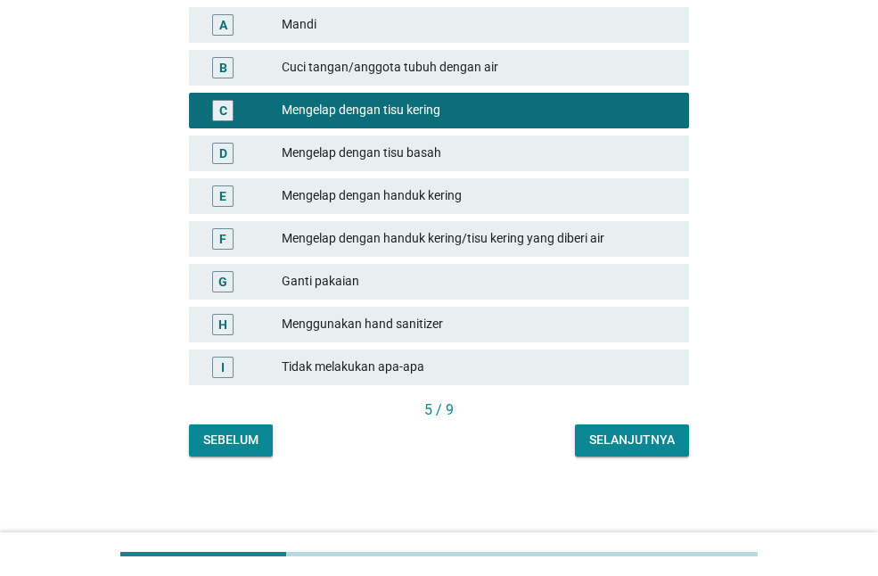
scroll to position [216, 0]
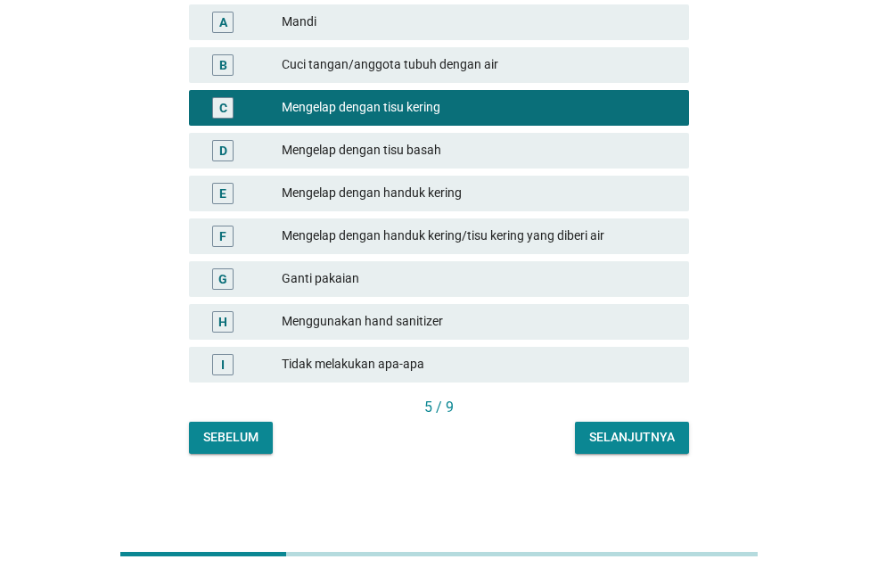
click at [602, 438] on div "Selanjutnya" at bounding box center [633, 437] width 86 height 19
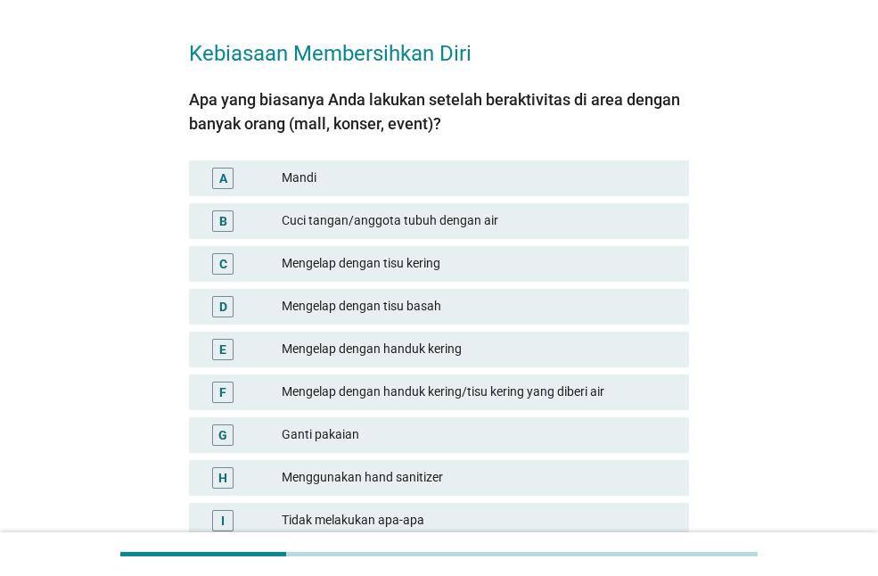
scroll to position [89, 0]
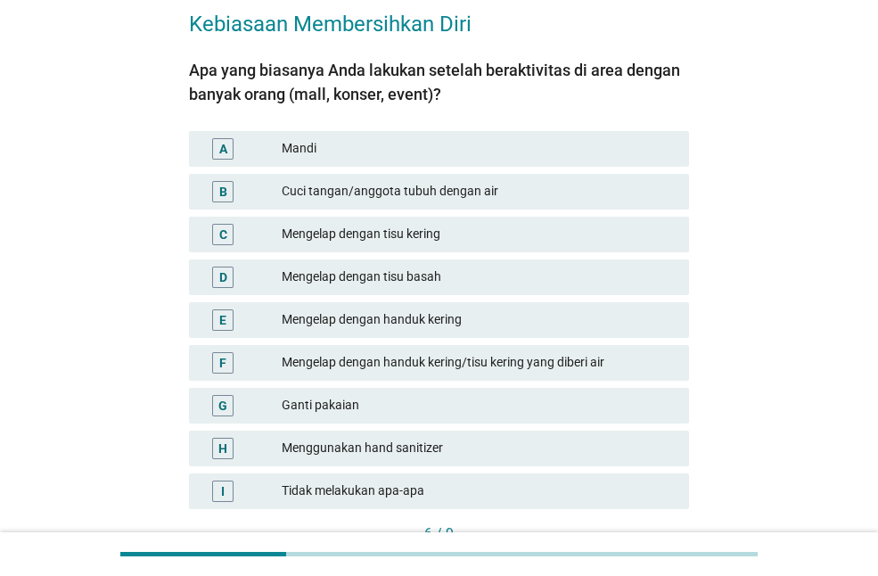
click at [332, 184] on div "Cuci tangan/anggota tubuh dengan air" at bounding box center [478, 191] width 393 height 21
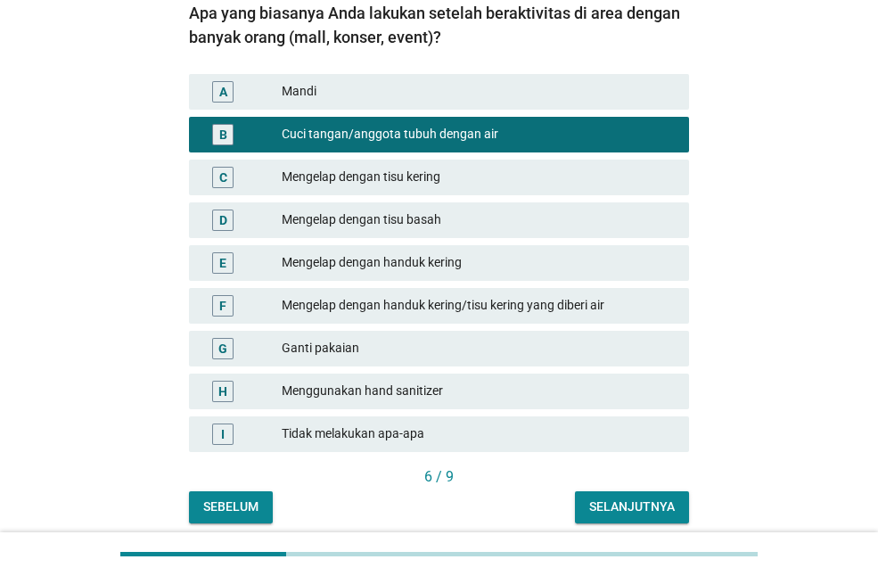
scroll to position [216, 0]
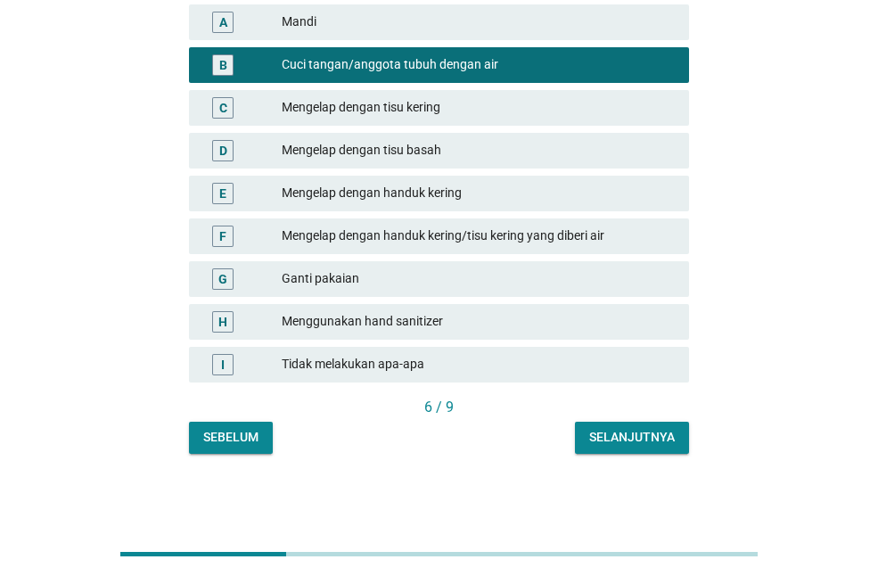
click at [598, 432] on div "Selanjutnya" at bounding box center [633, 437] width 86 height 19
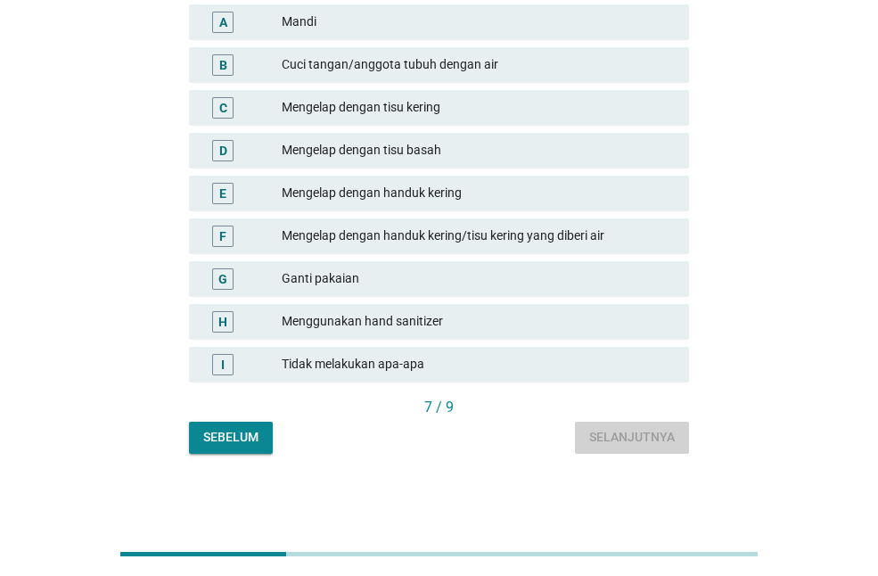
scroll to position [0, 0]
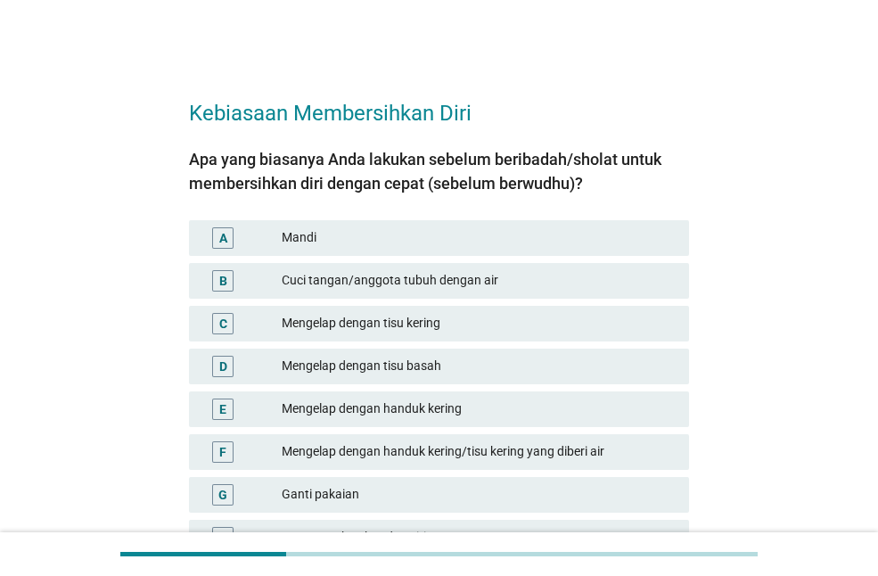
click at [484, 243] on div "Mandi" at bounding box center [478, 237] width 393 height 21
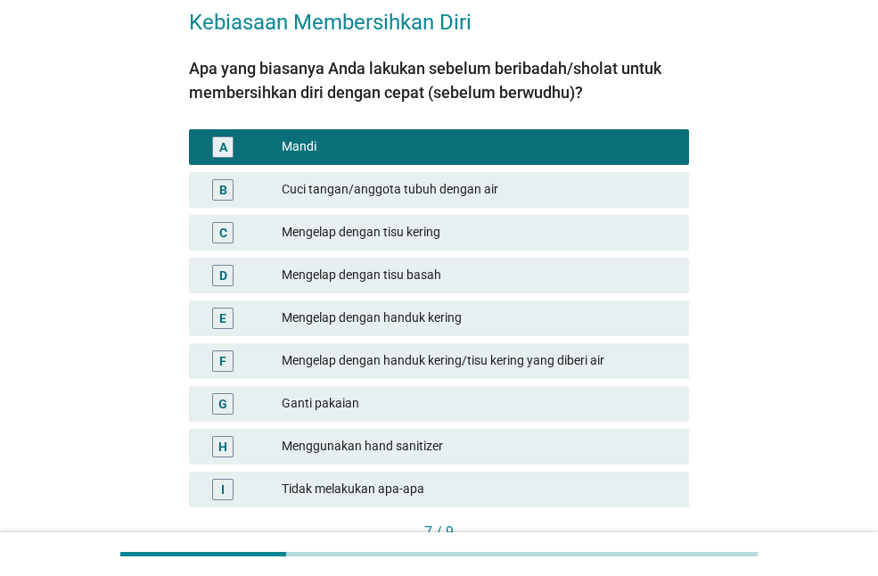
scroll to position [216, 0]
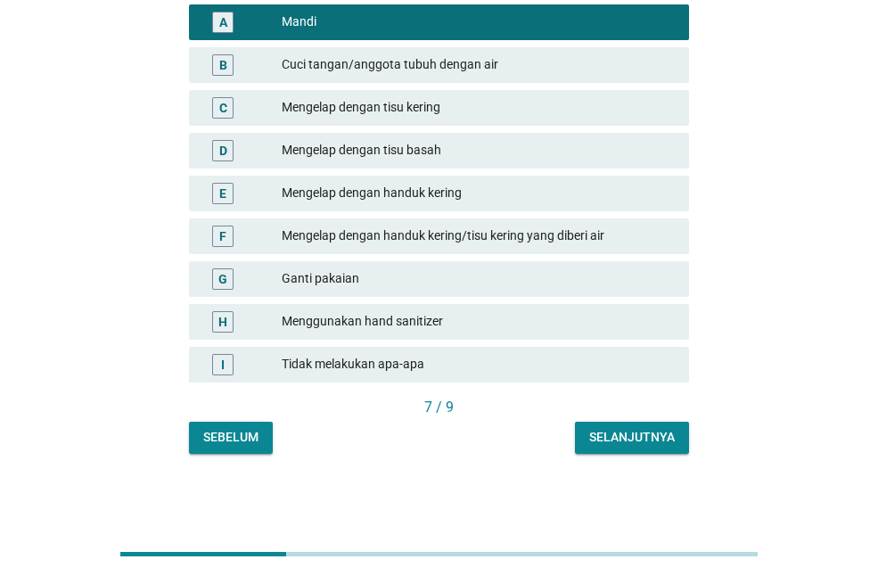
click at [608, 428] on div "Selanjutnya" at bounding box center [633, 437] width 86 height 19
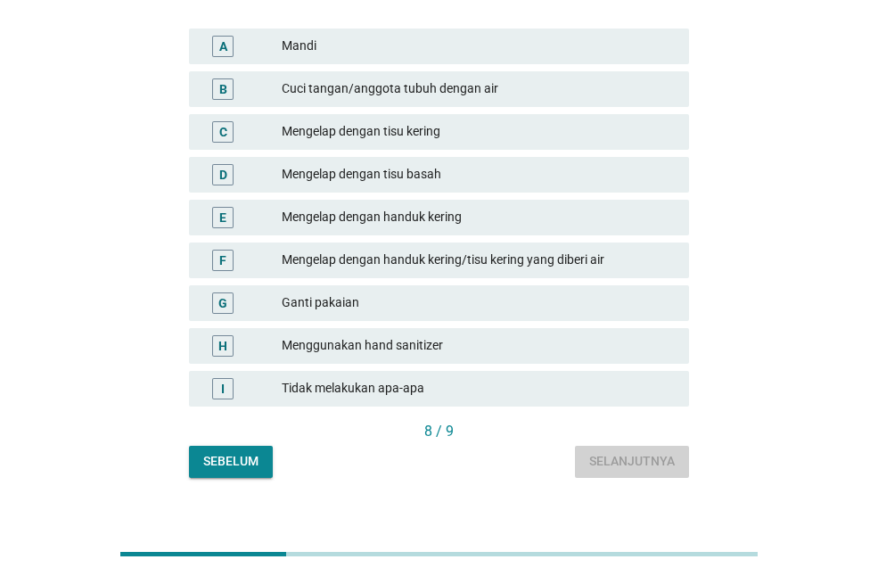
scroll to position [0, 0]
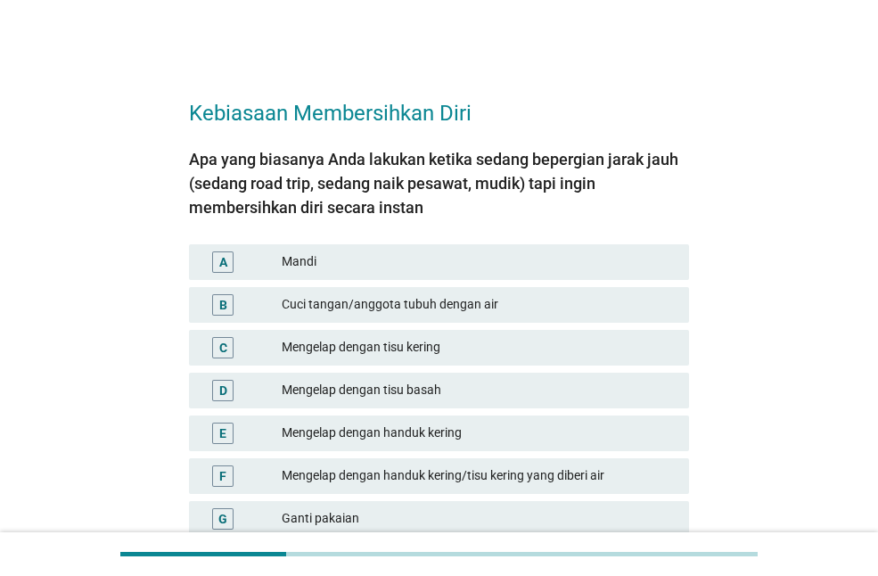
click at [463, 471] on div "Mengelap dengan handuk kering/tisu kering yang diberi air" at bounding box center [478, 476] width 393 height 21
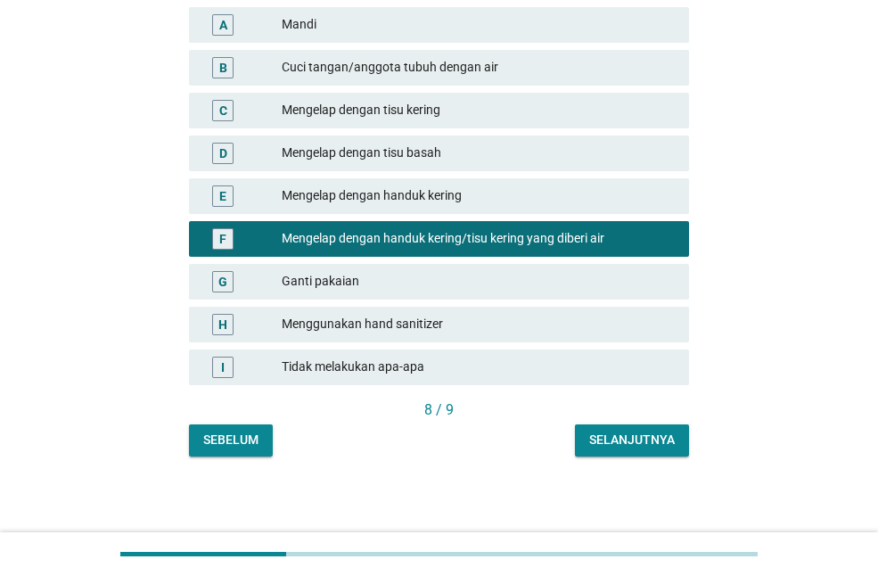
scroll to position [240, 0]
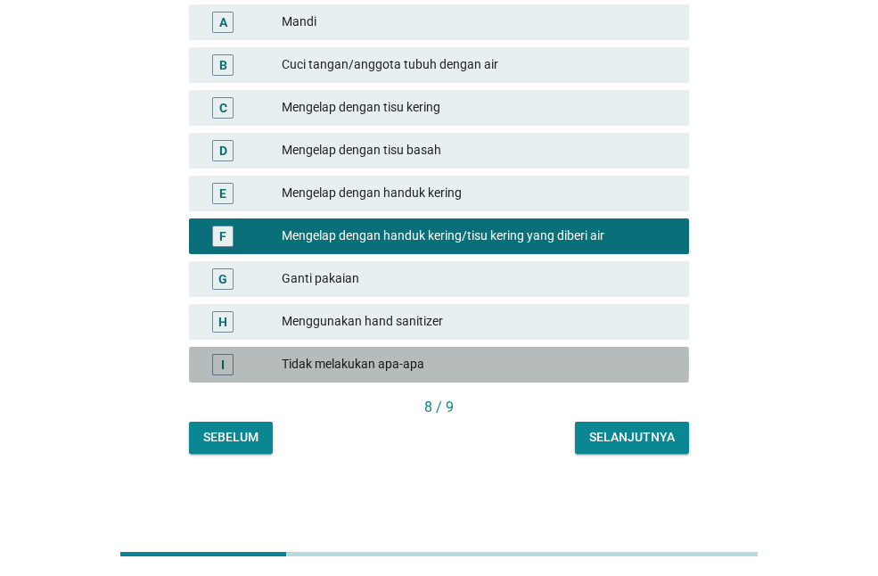
click at [528, 348] on div "I Tidak melakukan apa-apa" at bounding box center [439, 365] width 500 height 36
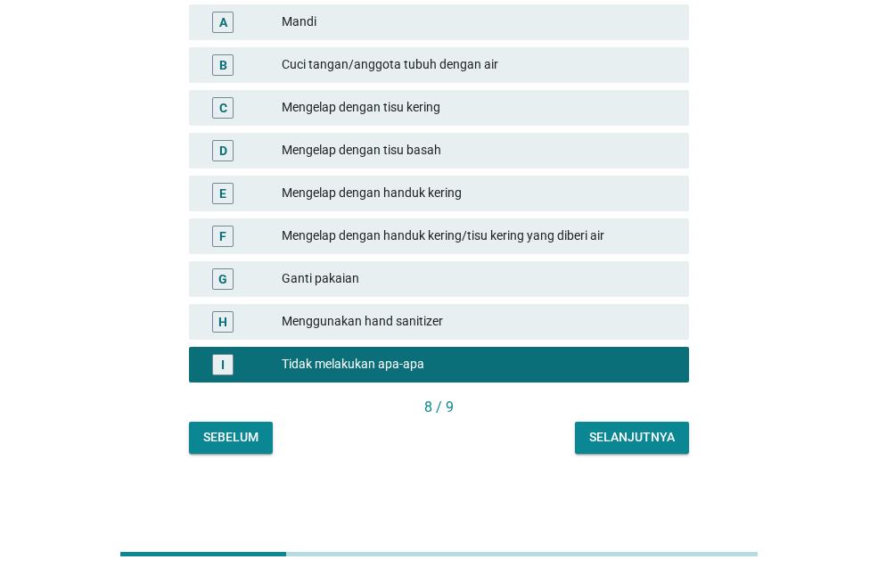
click at [606, 301] on div "H Menggunakan hand sanitizer" at bounding box center [439, 322] width 507 height 43
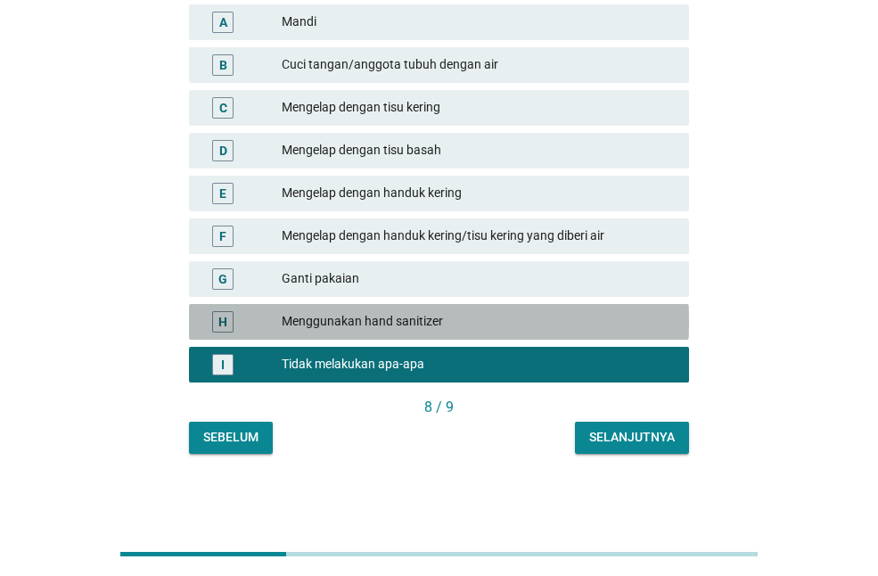
click at [599, 318] on div "Menggunakan hand sanitizer" at bounding box center [478, 321] width 393 height 21
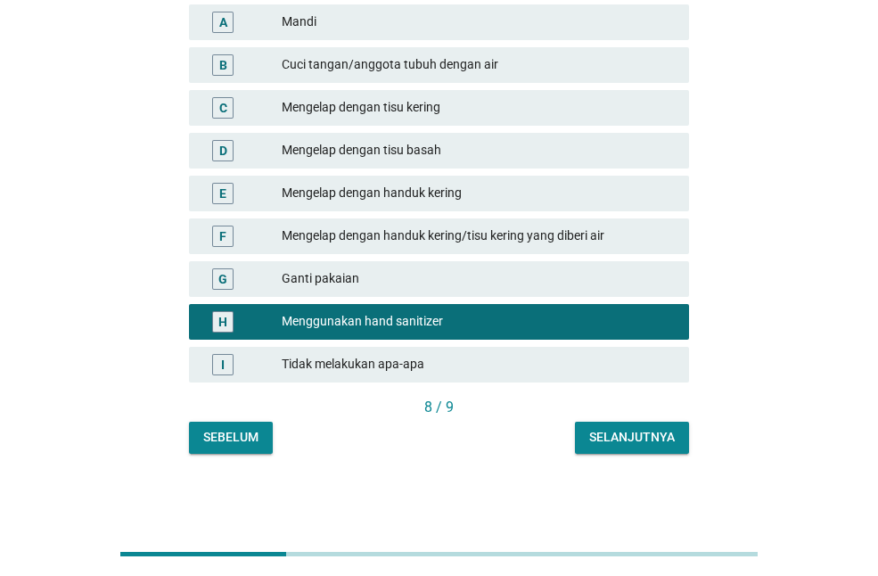
click at [616, 439] on div "Selanjutnya" at bounding box center [633, 437] width 86 height 19
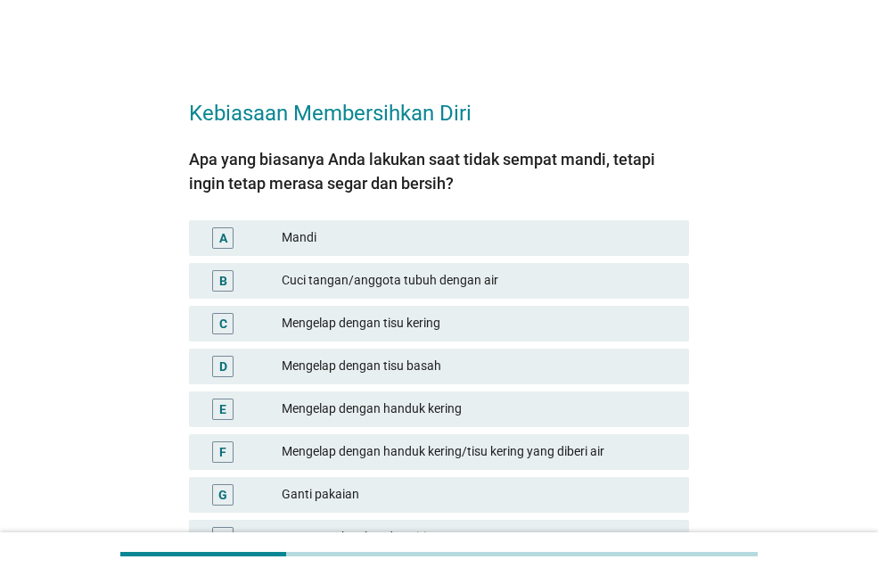
scroll to position [89, 0]
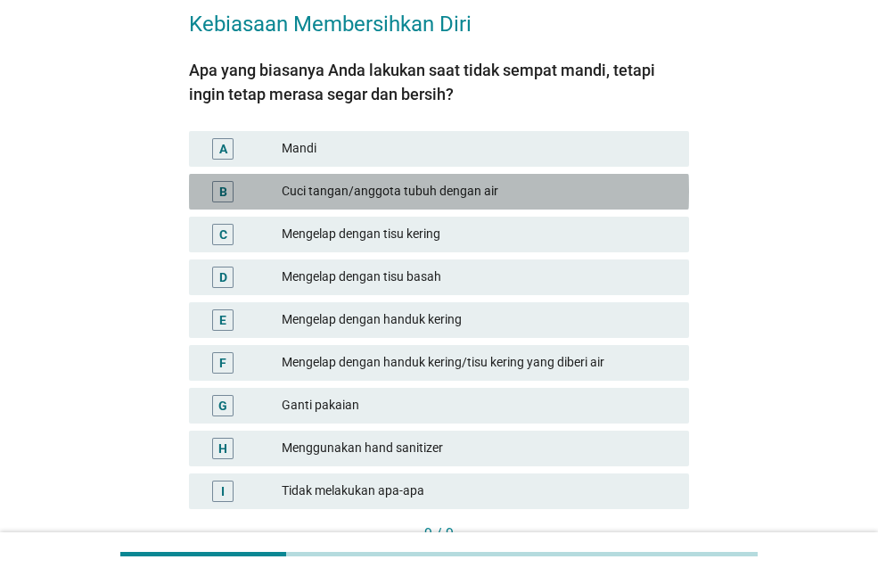
click at [553, 190] on div "Cuci tangan/anggota tubuh dengan air" at bounding box center [478, 191] width 393 height 21
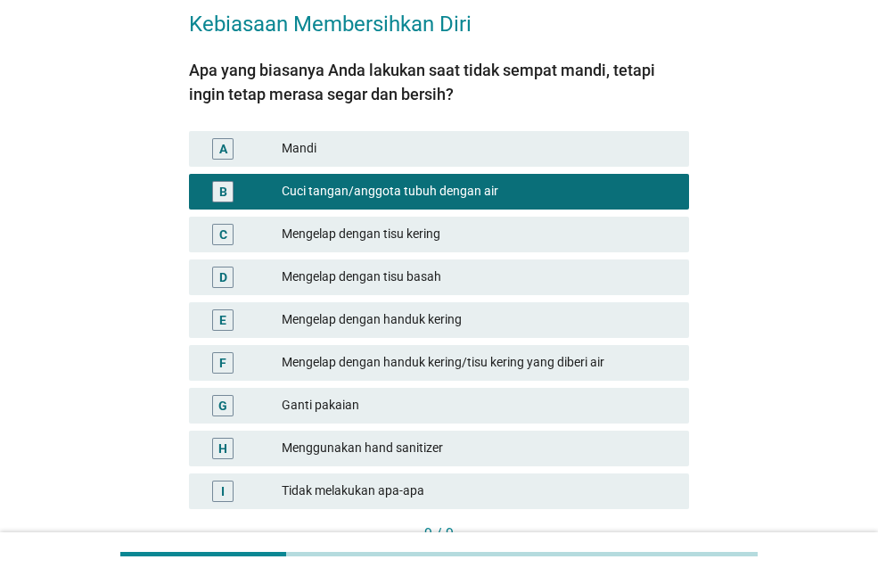
click at [542, 276] on div "Mengelap dengan tisu basah" at bounding box center [478, 277] width 393 height 21
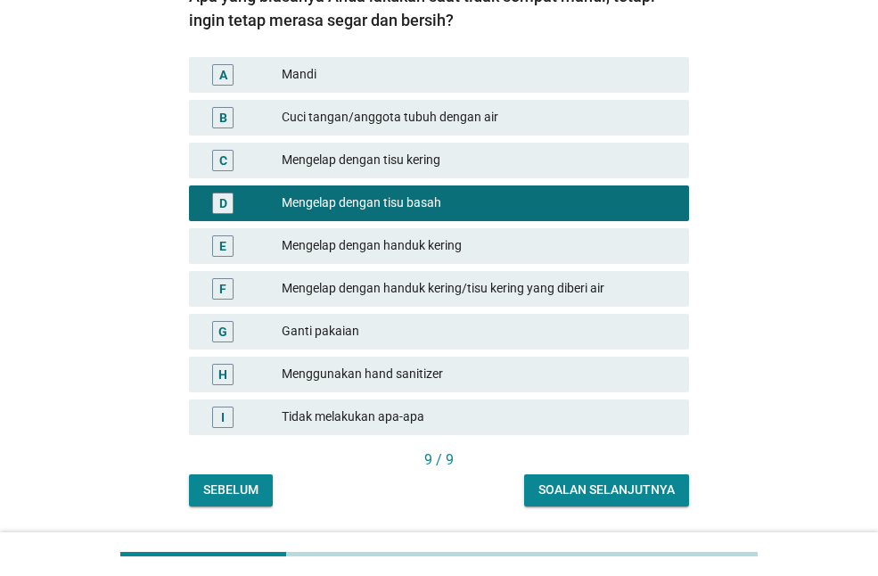
scroll to position [216, 0]
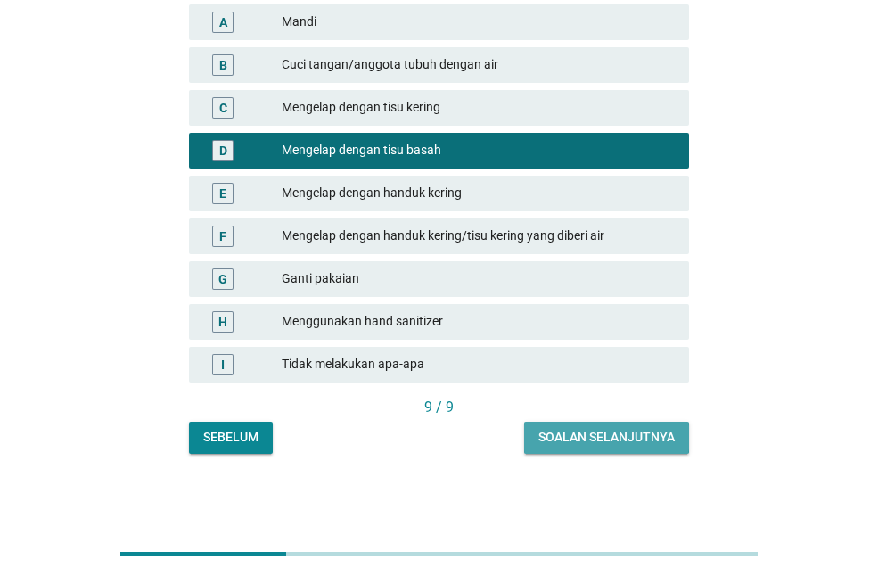
click at [641, 432] on div "Soalan selanjutnya" at bounding box center [607, 437] width 136 height 19
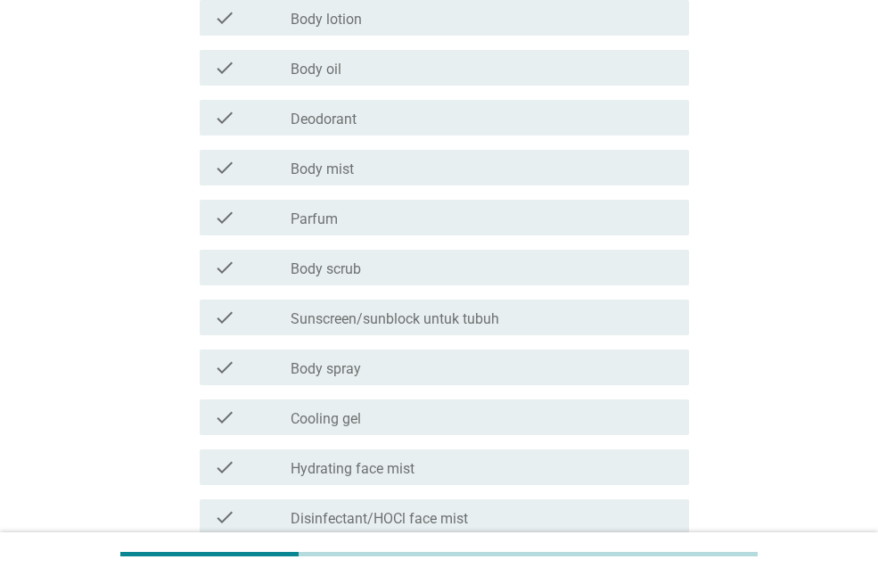
scroll to position [0, 0]
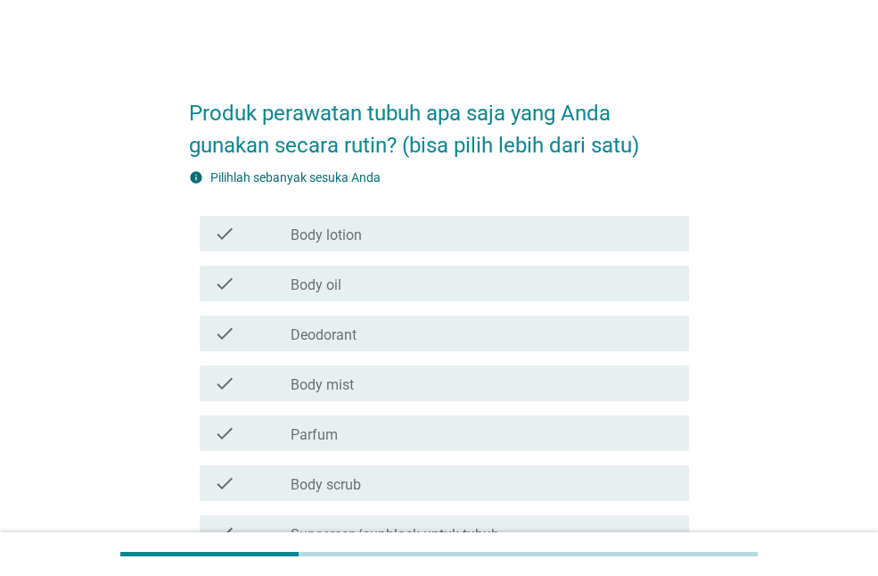
click at [294, 244] on div "check check_box_outline_blank Body lotion" at bounding box center [445, 234] width 490 height 36
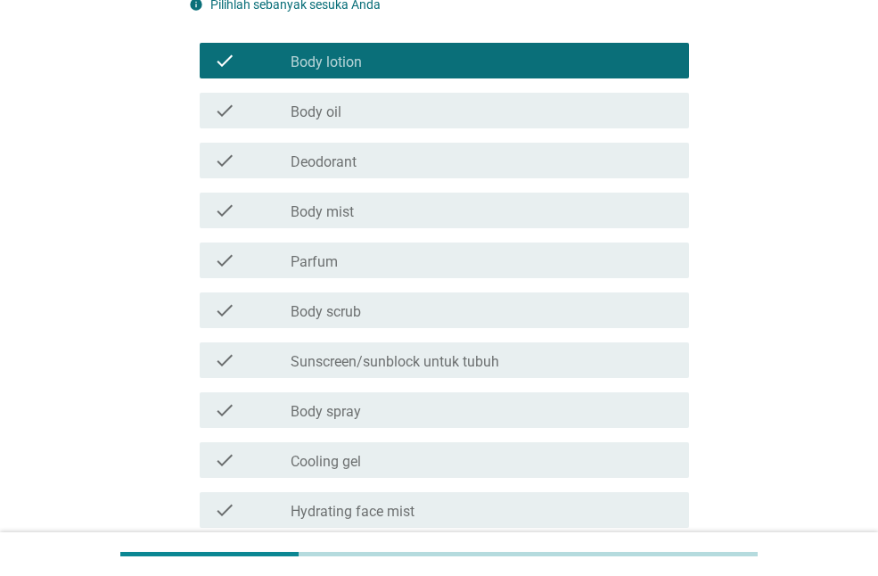
scroll to position [178, 0]
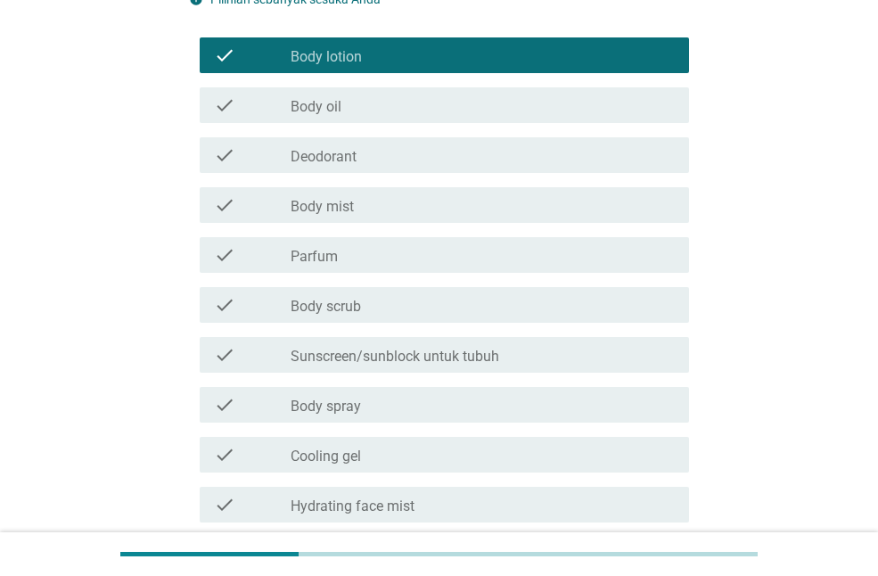
click at [298, 263] on label "Parfum" at bounding box center [314, 257] width 47 height 18
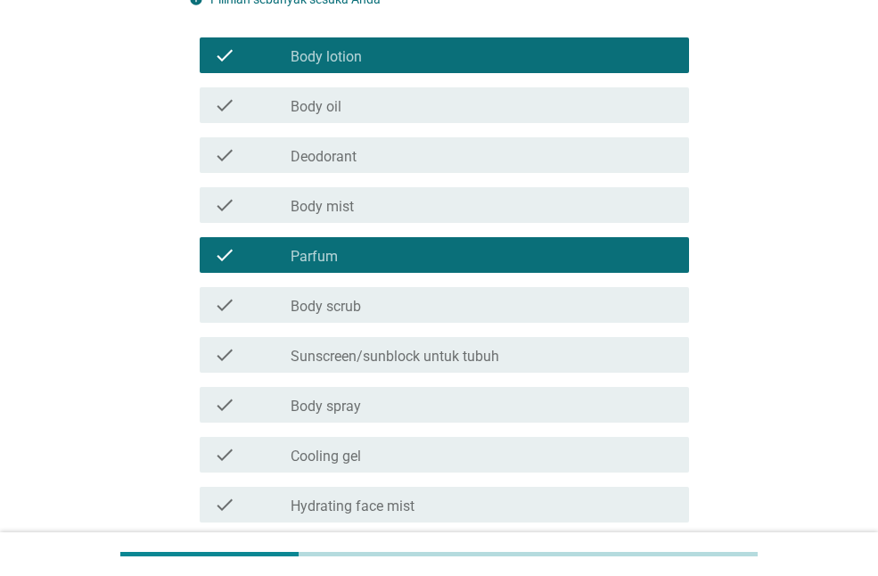
scroll to position [357, 0]
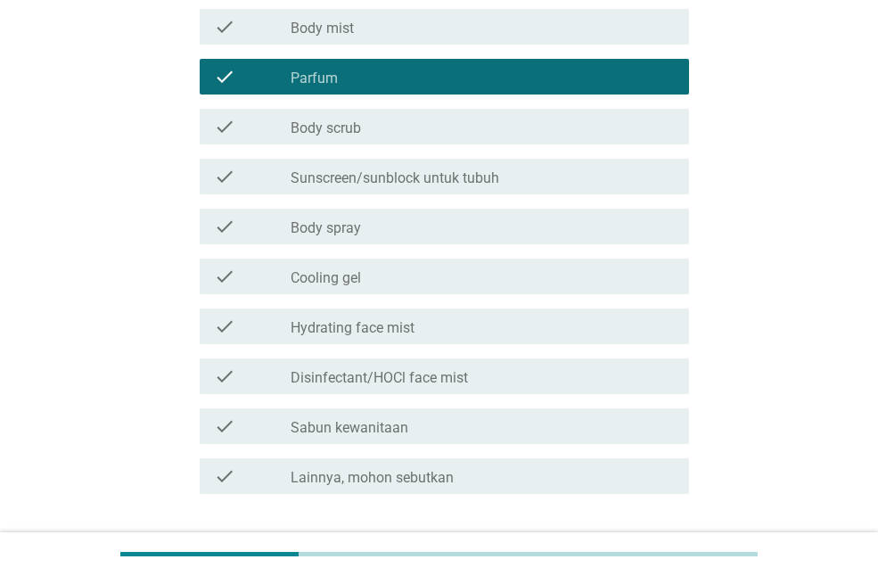
click at [292, 181] on div at bounding box center [291, 178] width 1 height 11
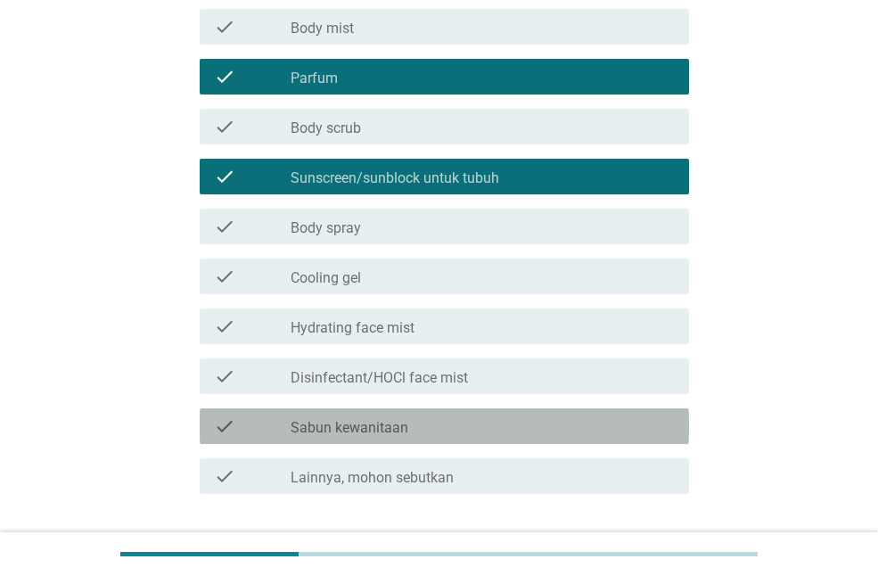
click at [284, 419] on div "check" at bounding box center [252, 426] width 77 height 21
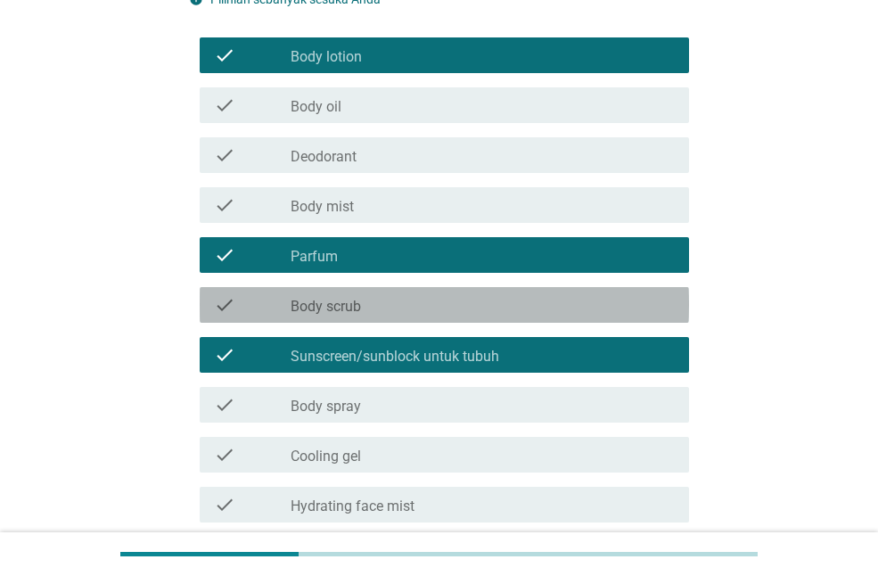
click at [293, 305] on label "Body scrub" at bounding box center [326, 307] width 70 height 18
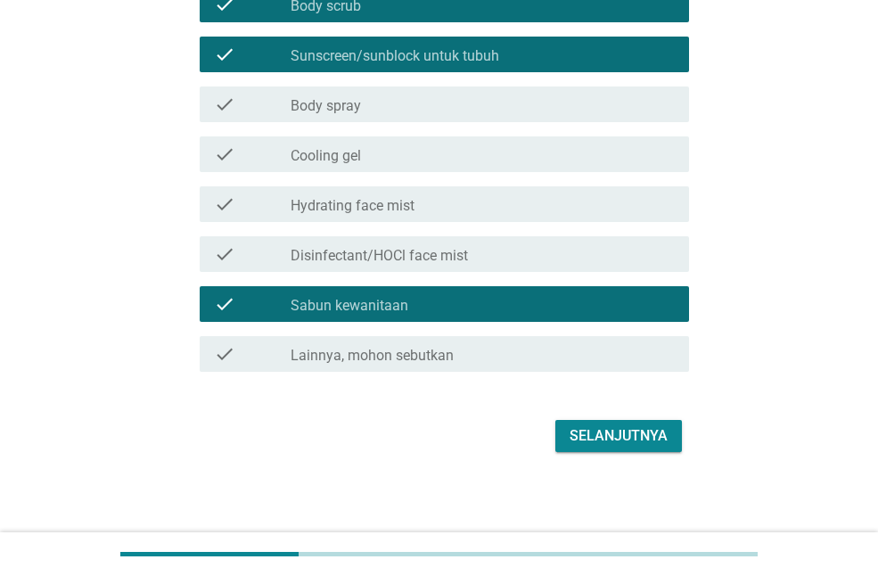
scroll to position [482, 0]
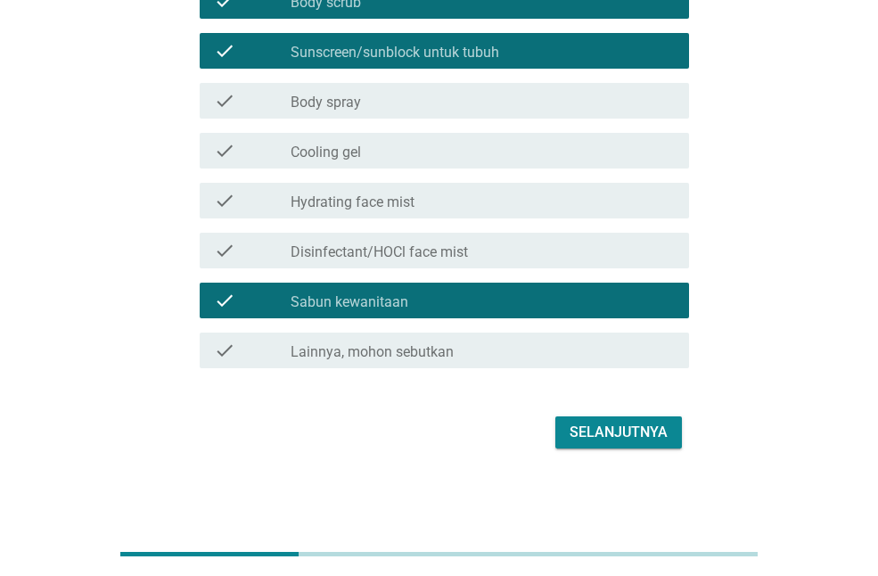
click at [598, 438] on div "Selanjutnya" at bounding box center [619, 432] width 98 height 21
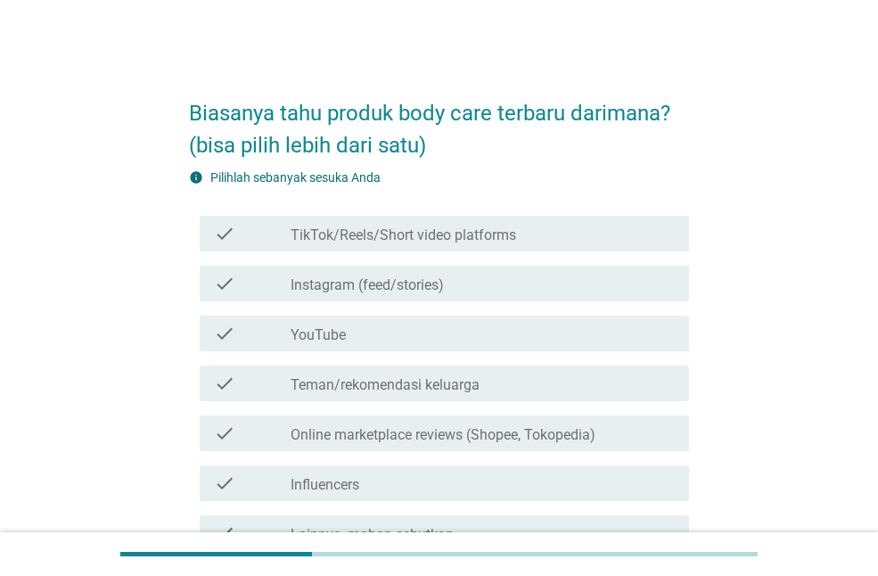
scroll to position [89, 0]
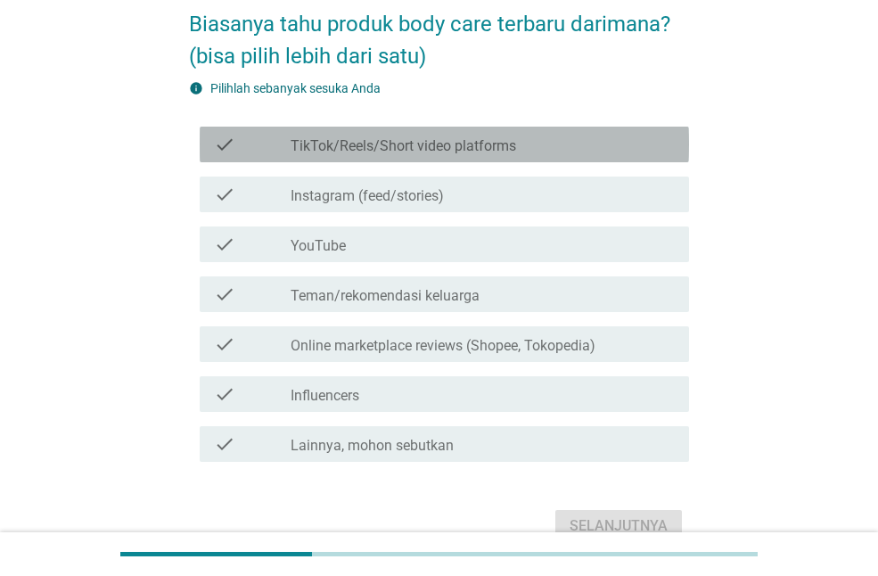
click at [300, 141] on label "TikTok/Reels/Short video platforms" at bounding box center [404, 146] width 226 height 18
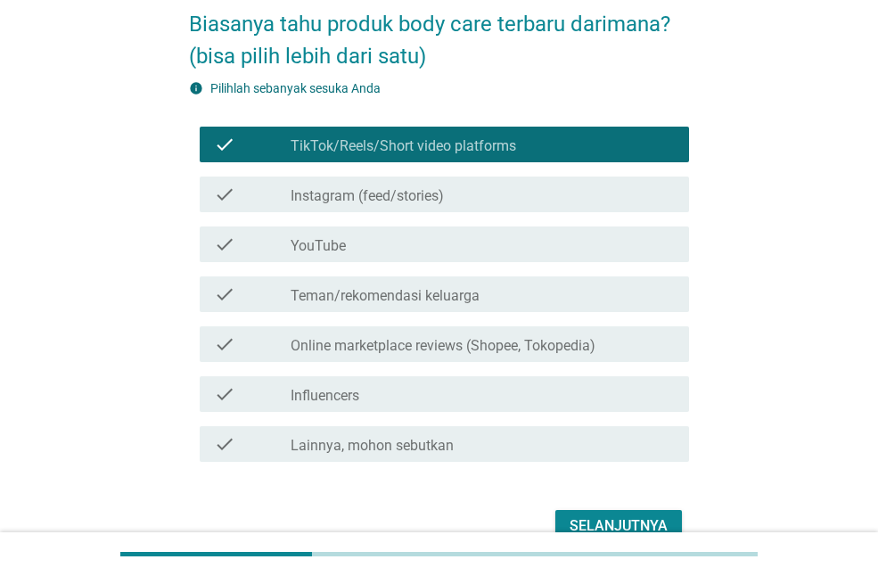
click at [290, 217] on div "check check_box_outline_blank Instagram (feed/stories)" at bounding box center [439, 194] width 500 height 50
click at [293, 200] on label "Instagram (feed/stories)" at bounding box center [367, 196] width 153 height 18
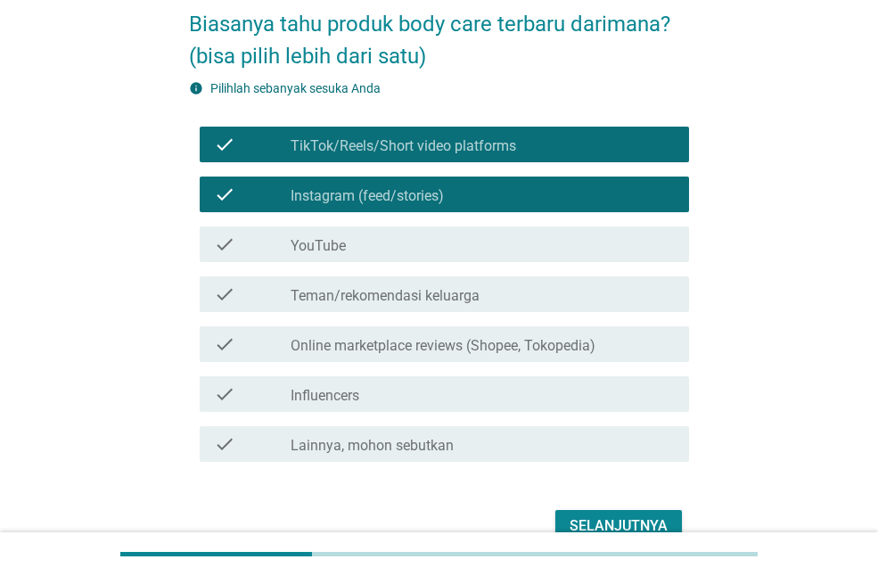
click at [308, 345] on label "Online marketplace reviews (Shopee, Tokopedia)" at bounding box center [443, 346] width 305 height 18
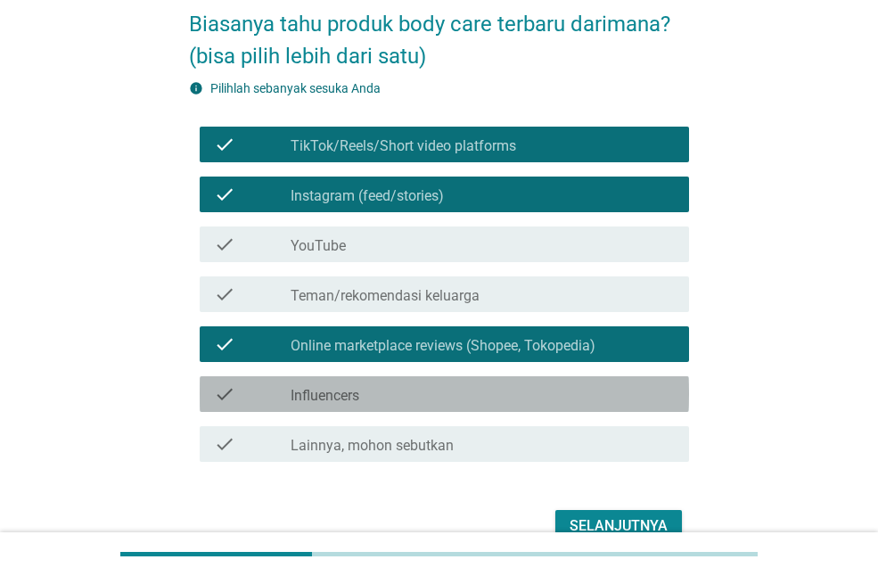
click at [359, 391] on label "Influencers" at bounding box center [325, 396] width 69 height 18
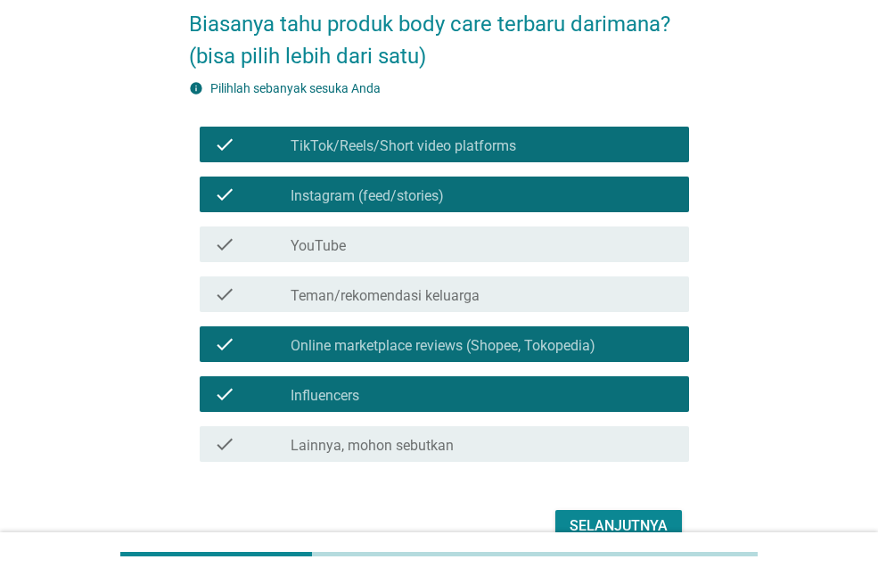
click at [602, 519] on div "Selanjutnya" at bounding box center [619, 525] width 98 height 21
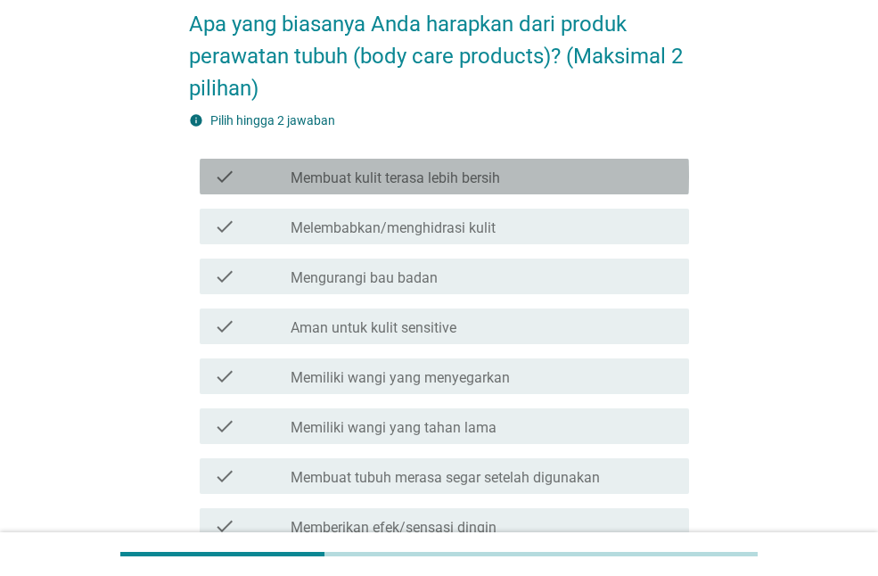
click at [514, 182] on div "check_box_outline_blank Membuat kulit terasa lebih bersih" at bounding box center [483, 176] width 384 height 21
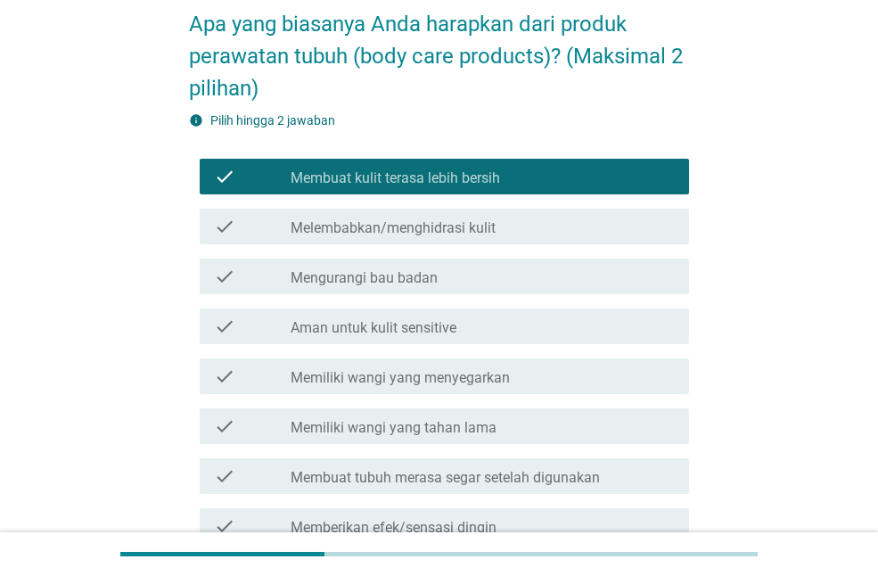
click at [454, 320] on label "Aman untuk kulit sensitive" at bounding box center [374, 328] width 166 height 18
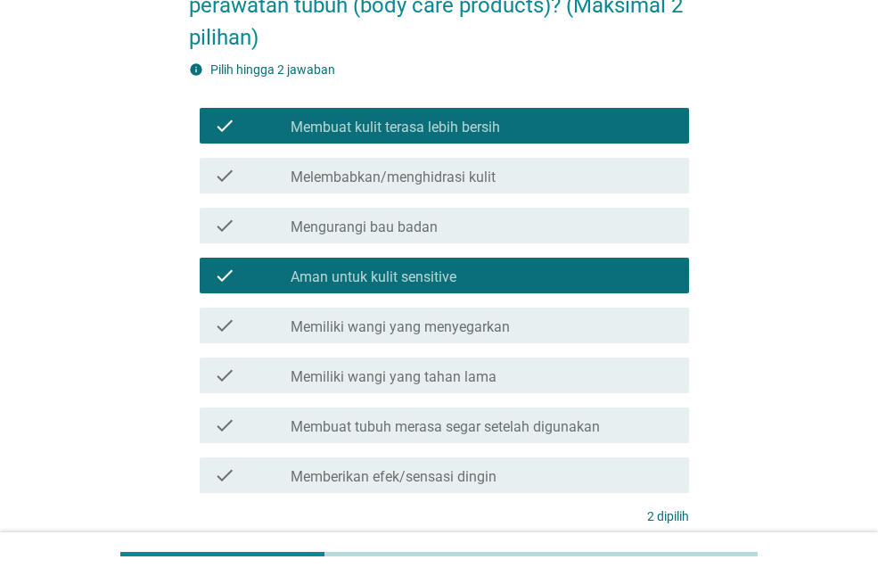
scroll to position [112, 0]
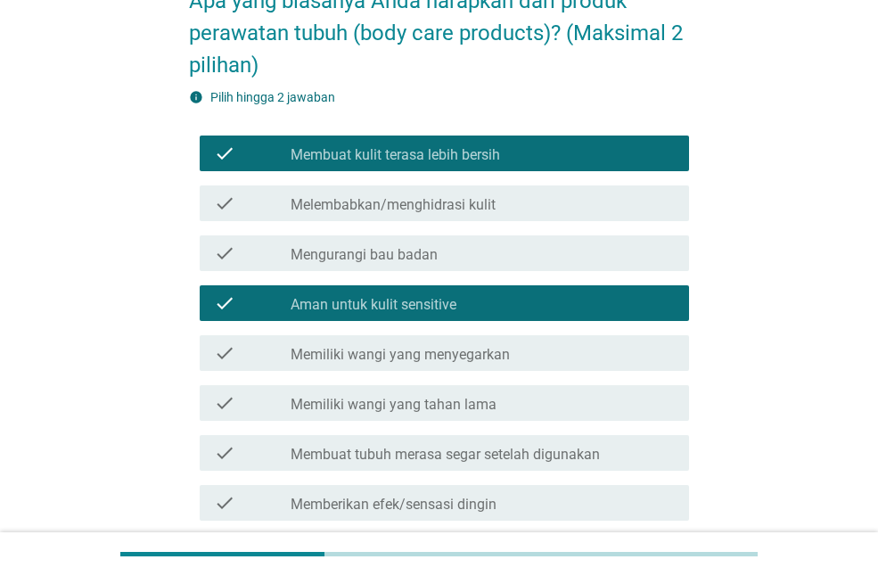
click at [475, 210] on label "Melembabkan/menghidrasi kulit" at bounding box center [393, 205] width 205 height 18
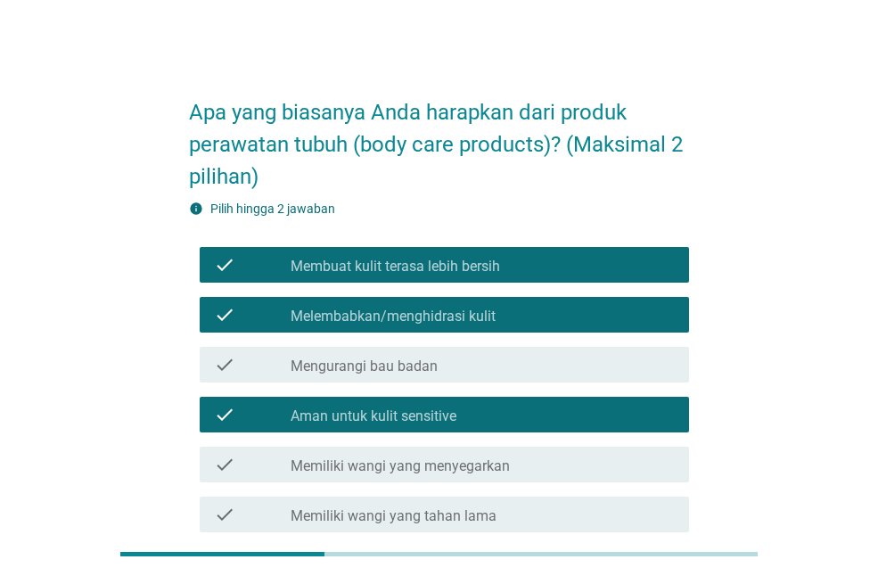
scroll to position [0, 0]
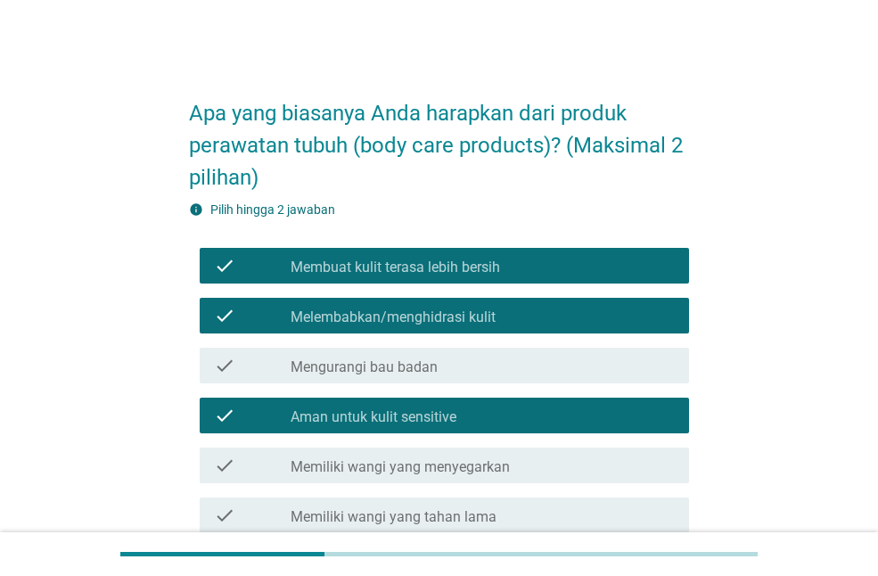
click at [531, 309] on div "check_box Melembabkan/menghidrasi kulit" at bounding box center [483, 315] width 384 height 21
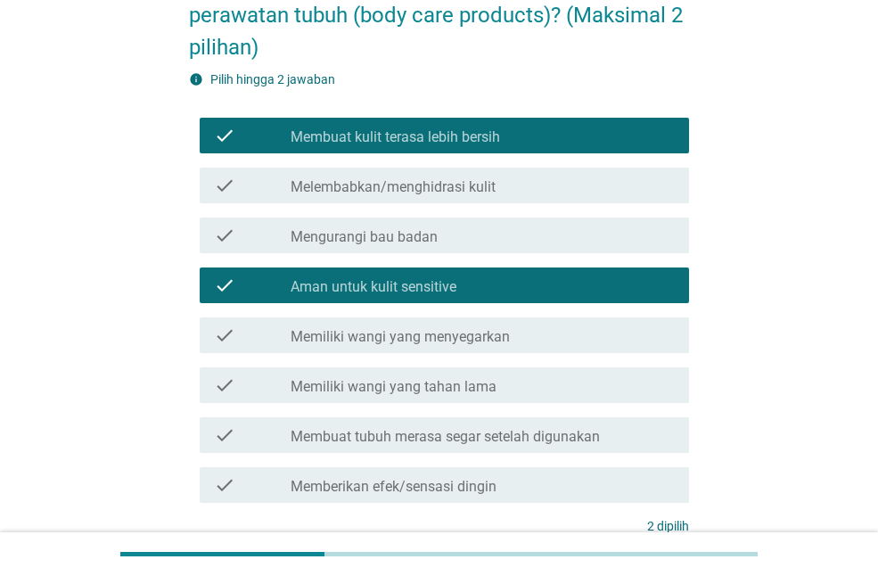
scroll to position [291, 0]
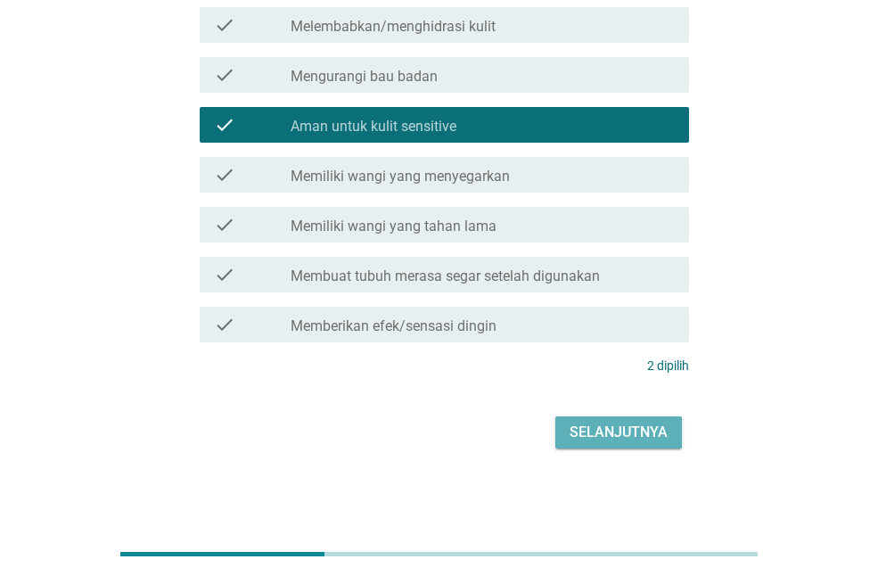
drag, startPoint x: 597, startPoint y: 441, endPoint x: 595, endPoint y: 429, distance: 11.7
click at [597, 440] on div "Selanjutnya" at bounding box center [619, 432] width 98 height 21
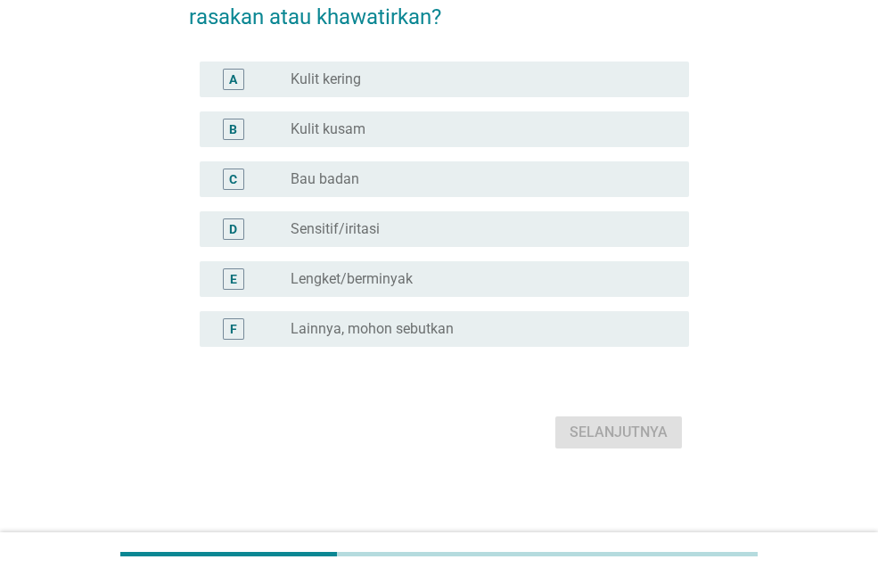
scroll to position [0, 0]
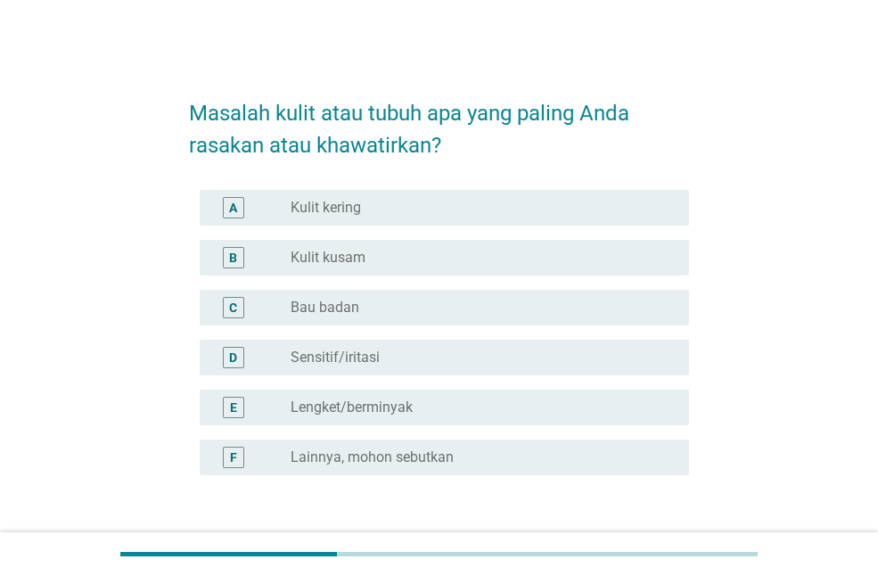
click at [342, 347] on div "radio_button_unchecked Sensitif/iritasi" at bounding box center [483, 357] width 384 height 21
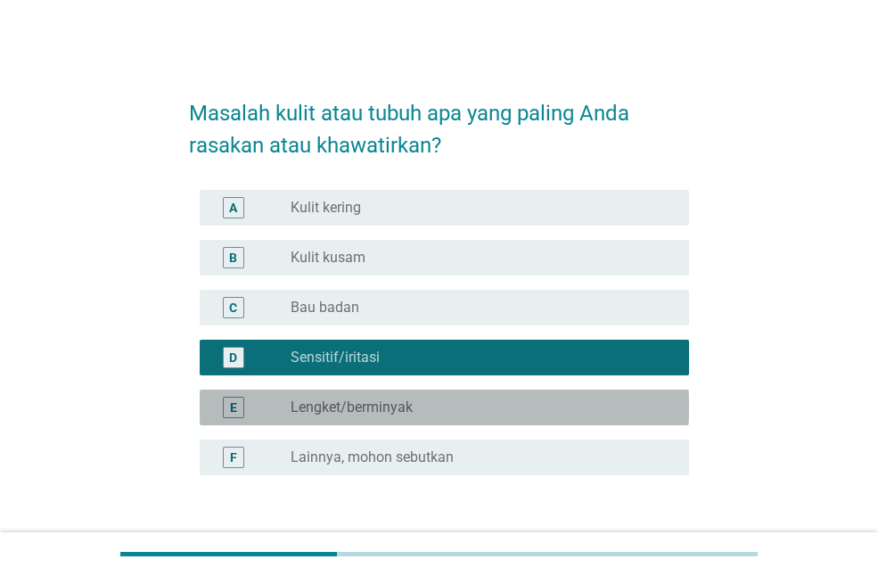
click at [339, 407] on label "Lengket/berminyak" at bounding box center [352, 408] width 122 height 18
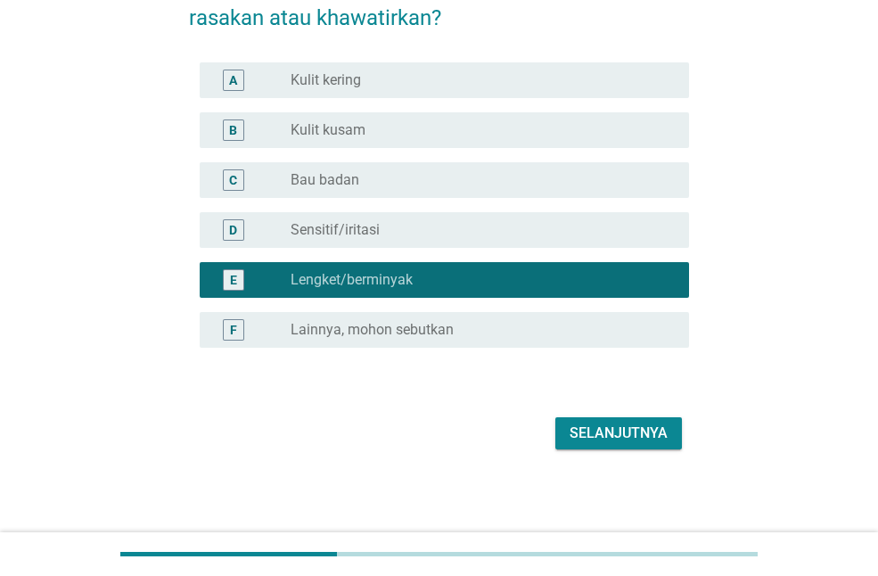
scroll to position [128, 0]
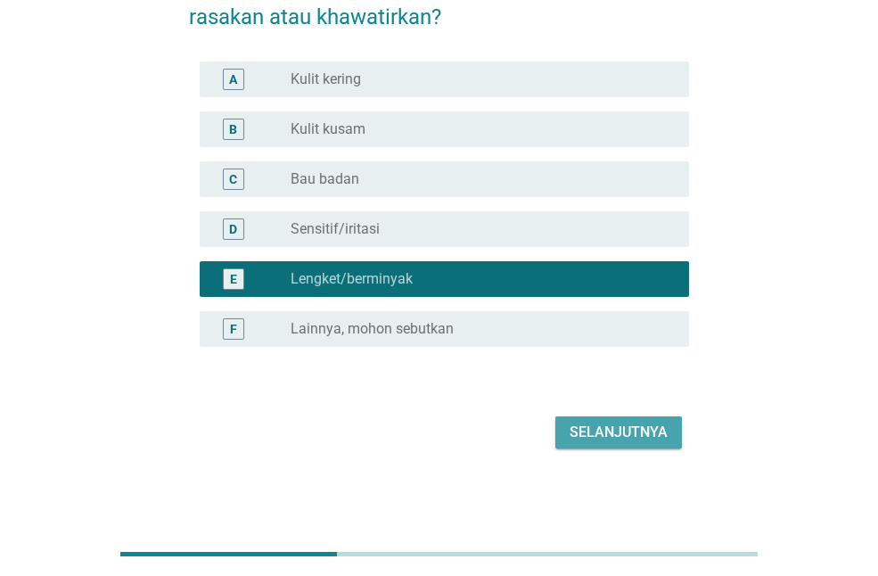
click at [597, 440] on div "Selanjutnya" at bounding box center [619, 432] width 98 height 21
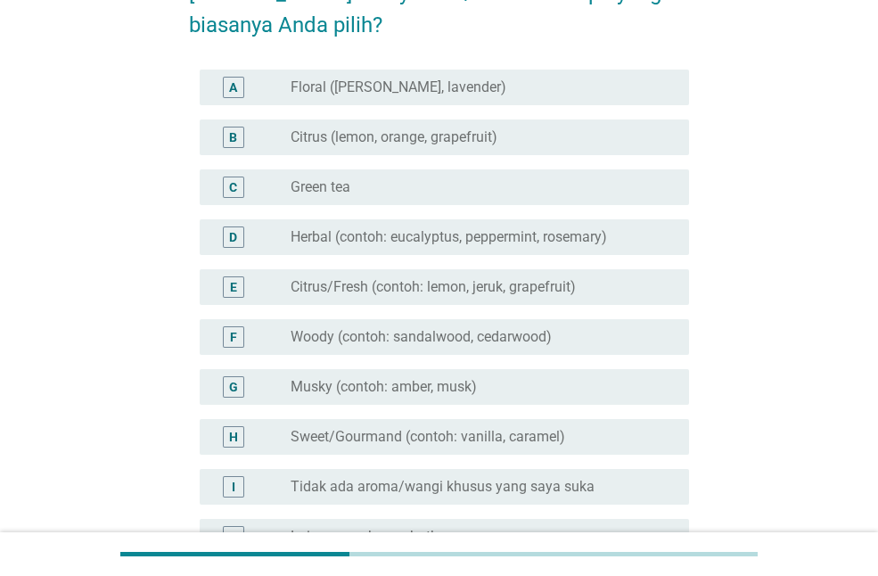
scroll to position [89, 0]
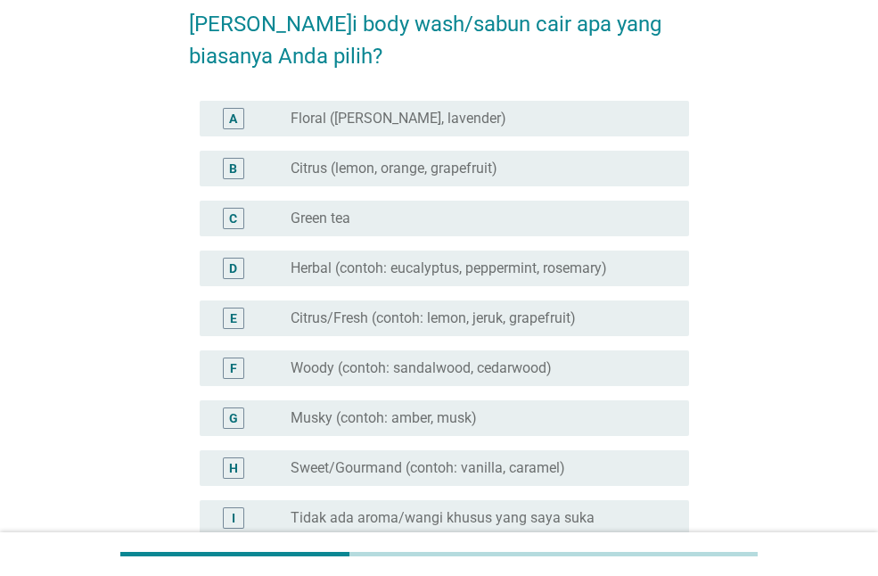
click at [414, 265] on label "Herbal (contoh: eucalyptus, peppermint, rosemary)" at bounding box center [449, 269] width 317 height 18
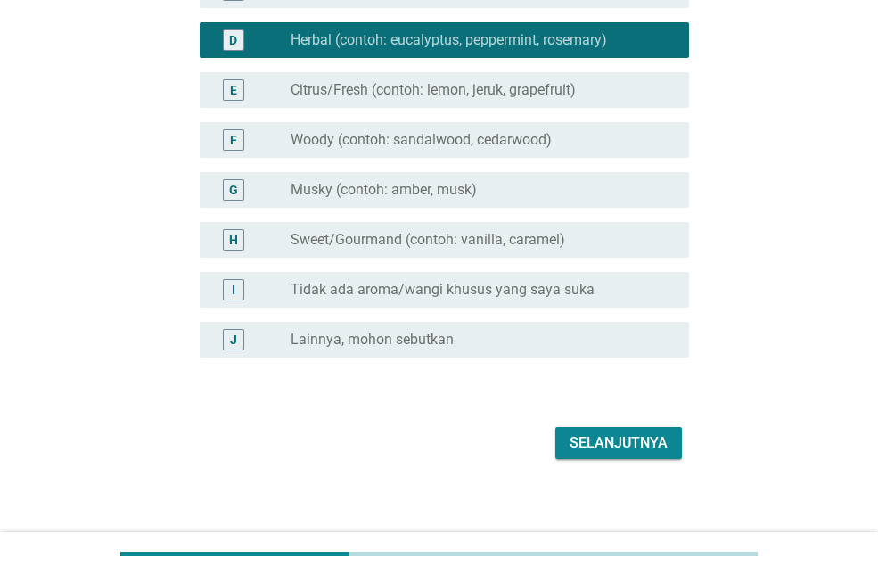
scroll to position [328, 0]
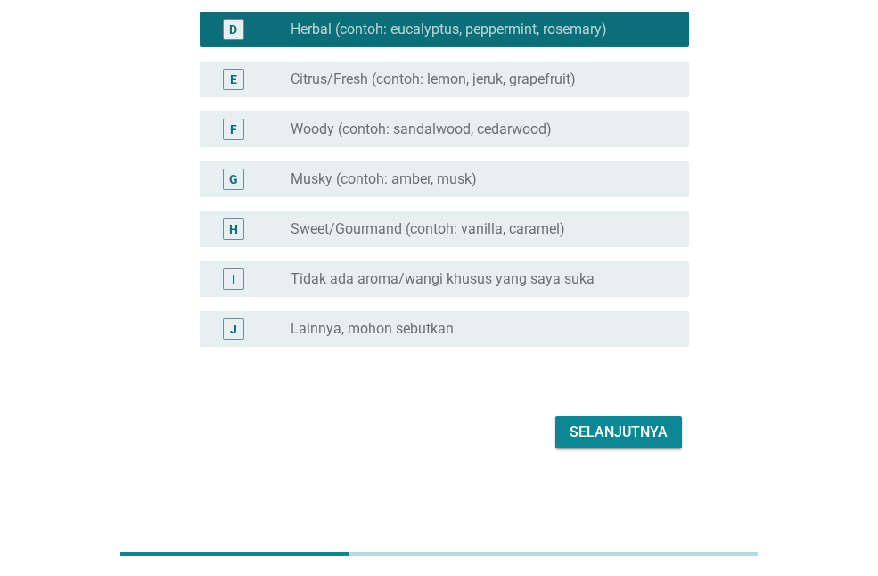
click at [643, 428] on div "Selanjutnya" at bounding box center [619, 432] width 98 height 21
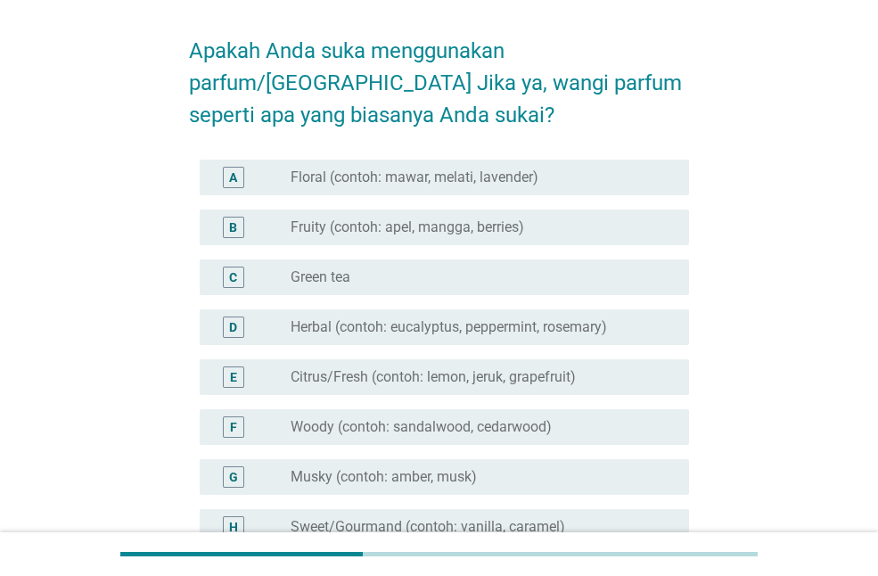
scroll to position [89, 0]
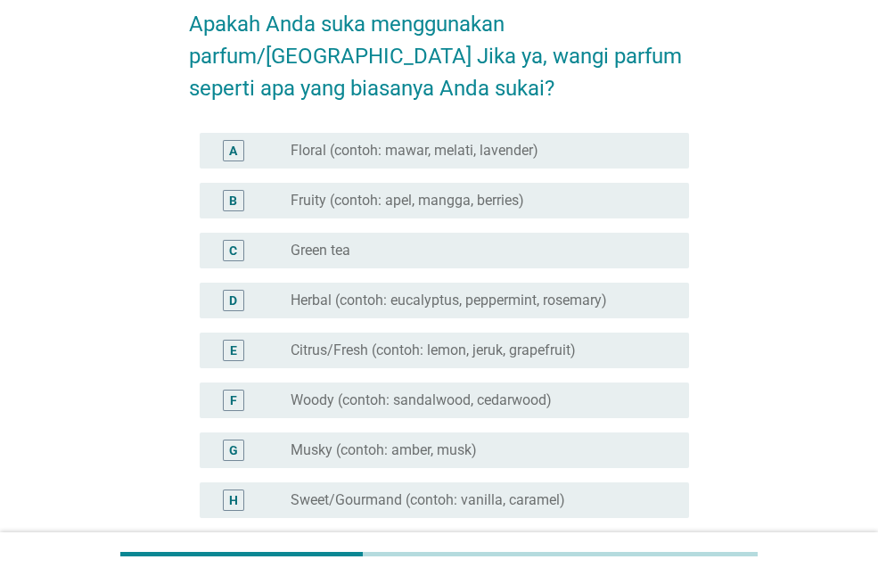
click at [586, 142] on div "radio_button_unchecked Floral (contoh: mawar, melati, lavender)" at bounding box center [476, 151] width 370 height 18
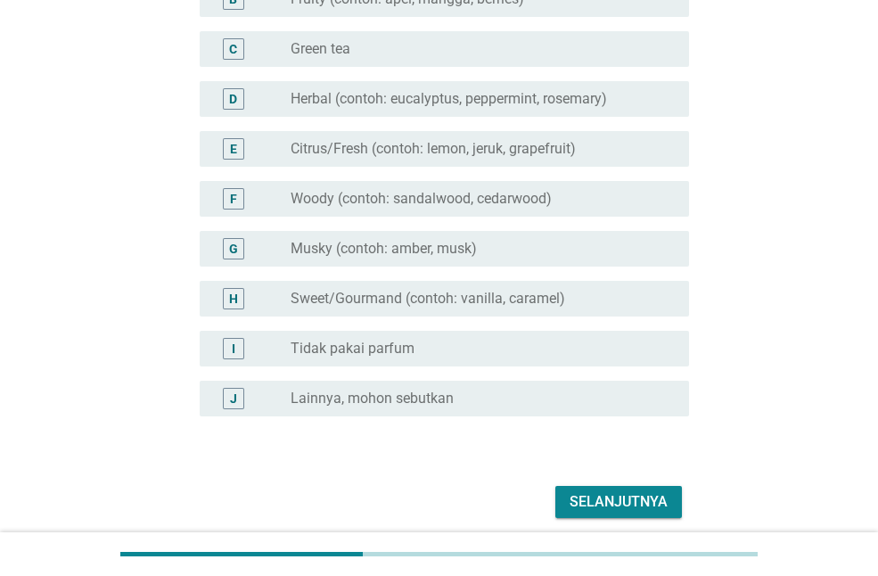
scroll to position [357, 0]
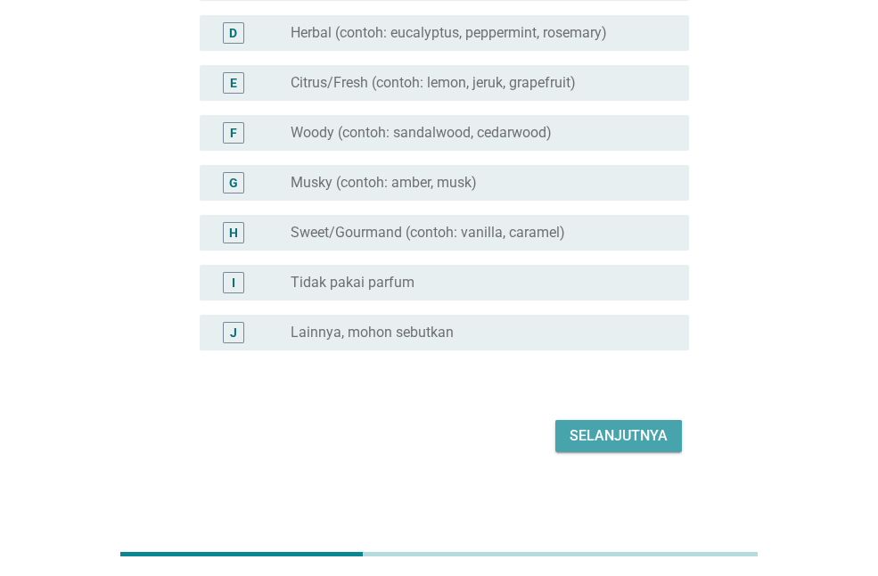
click at [595, 446] on div "Selanjutnya" at bounding box center [619, 435] width 98 height 21
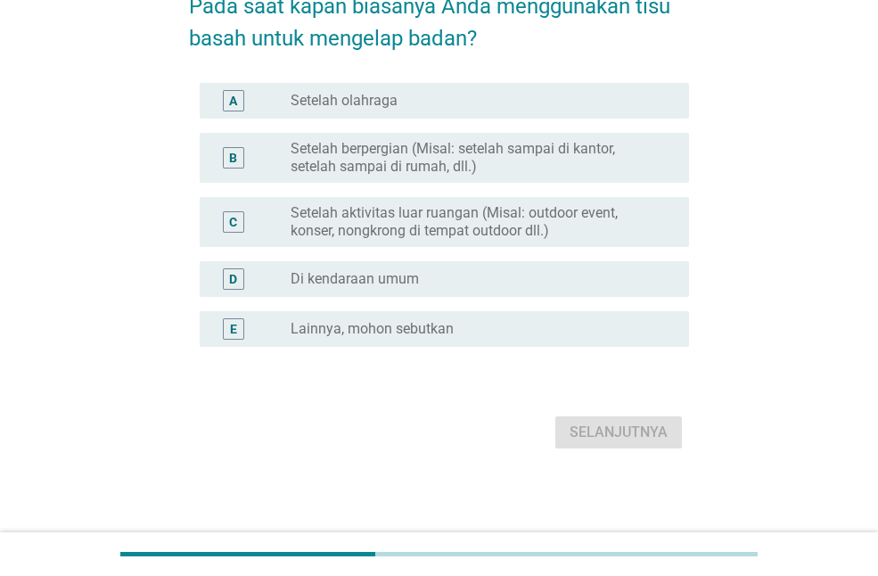
scroll to position [0, 0]
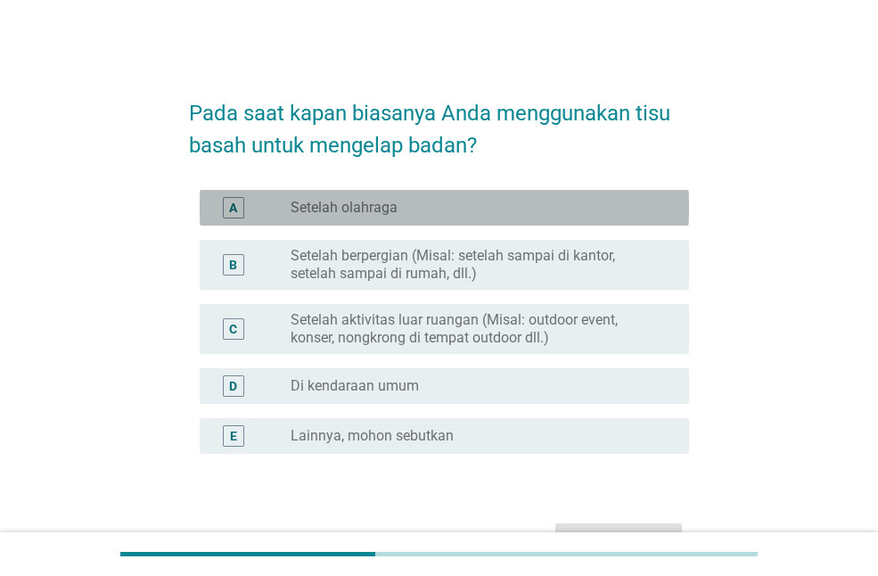
click at [627, 207] on div "radio_button_unchecked Setelah olahraga" at bounding box center [476, 208] width 370 height 18
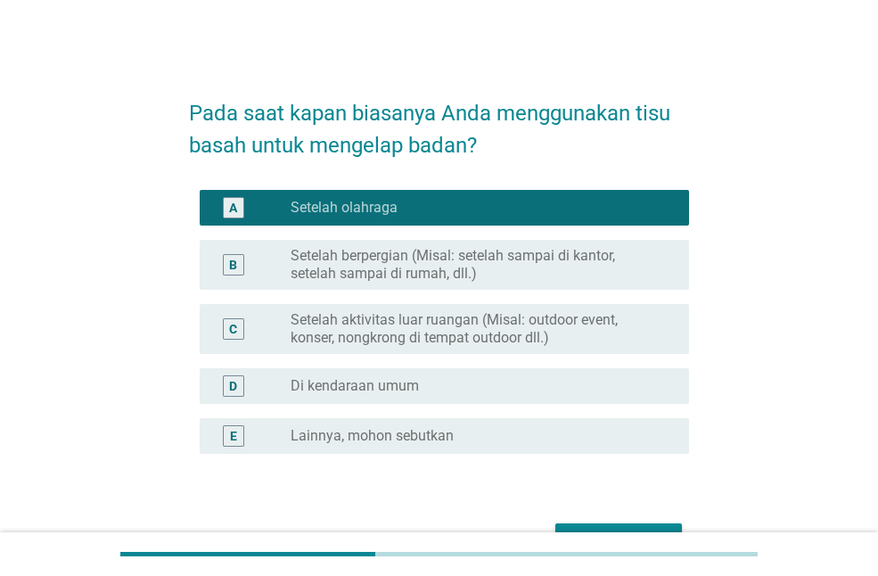
click at [604, 268] on label "Setelah berpergian (Misal: setelah sampai di kantor, setelah sampai di rumah, d…" at bounding box center [476, 265] width 370 height 36
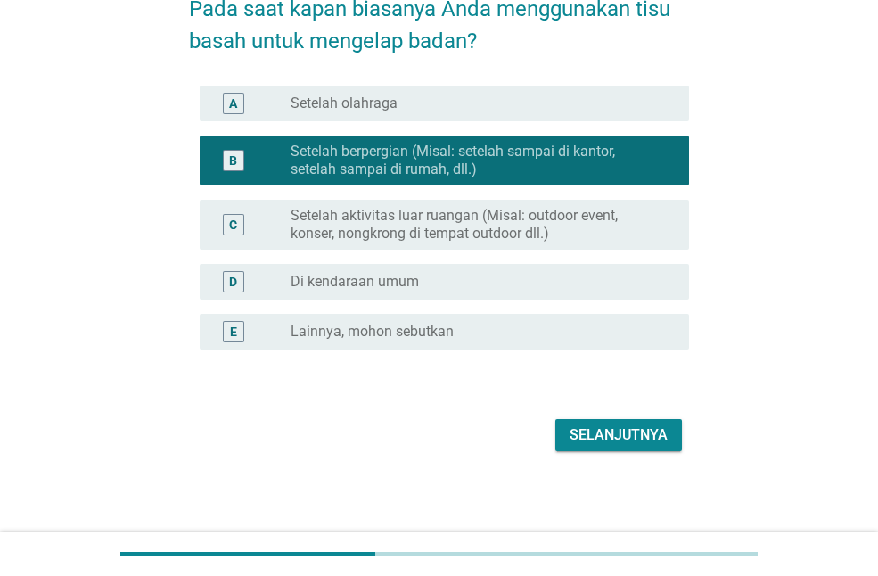
scroll to position [107, 0]
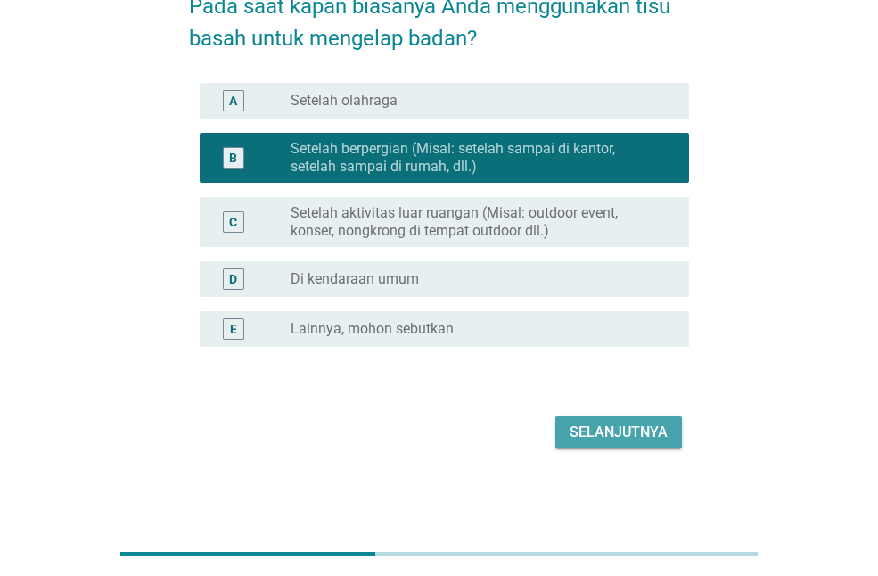
click at [580, 423] on div "Selanjutnya" at bounding box center [619, 432] width 98 height 21
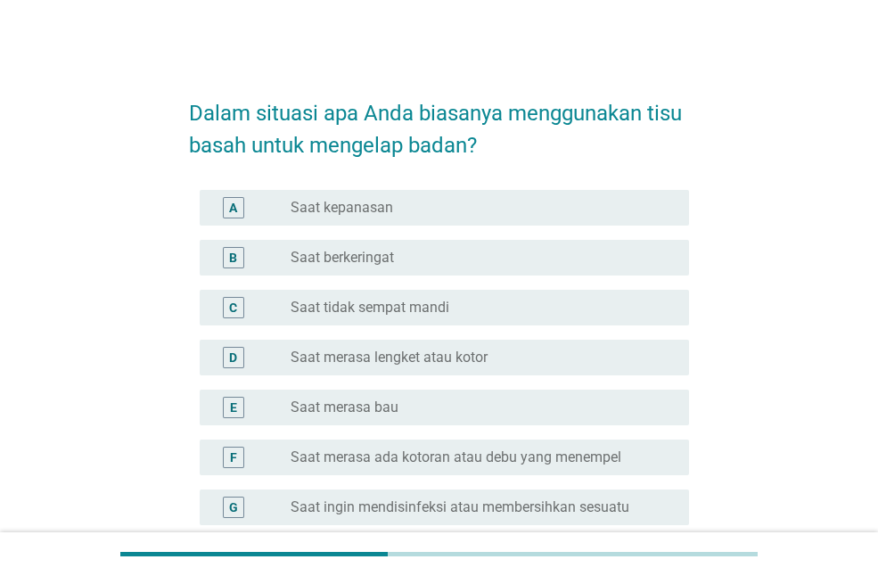
scroll to position [89, 0]
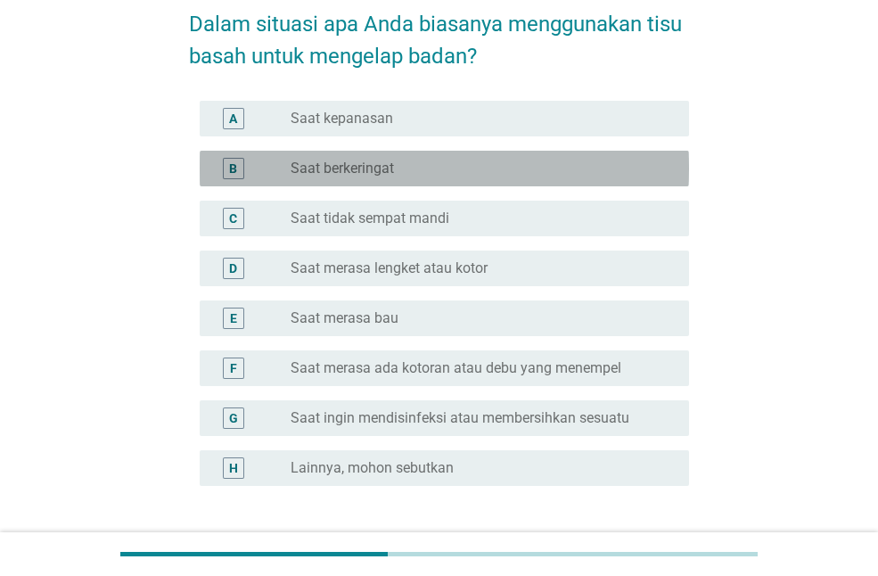
click at [528, 156] on div "B radio_button_unchecked Saat berkeringat" at bounding box center [445, 169] width 490 height 36
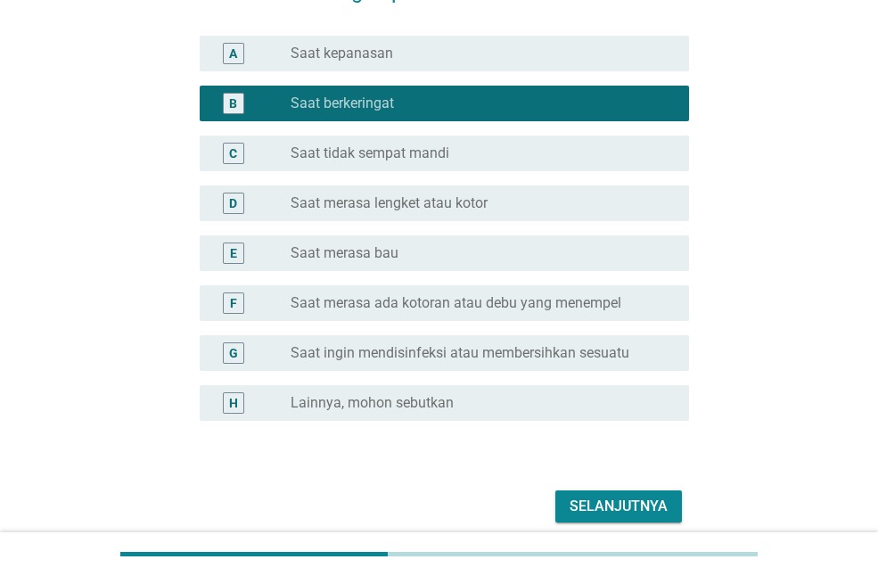
scroll to position [228, 0]
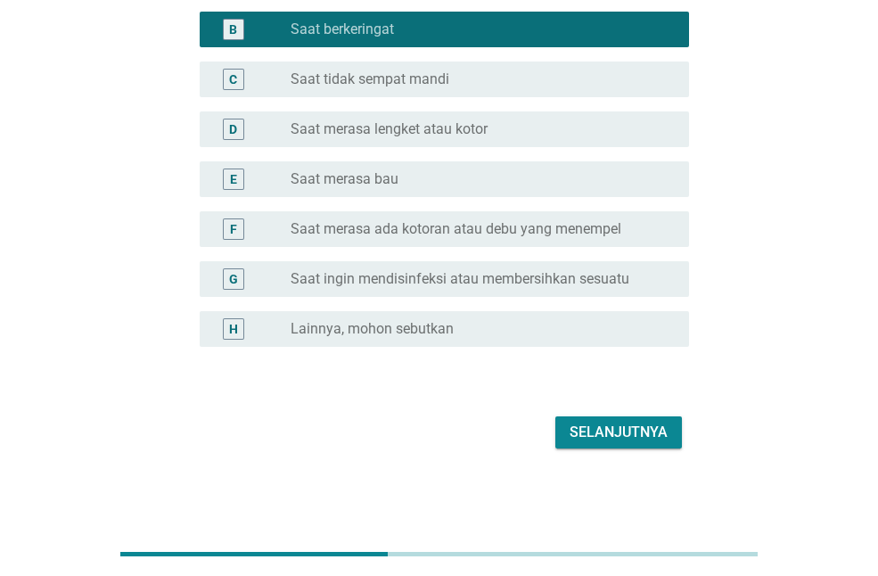
click at [511, 82] on div "radio_button_unchecked Saat tidak sempat mandi" at bounding box center [476, 79] width 370 height 18
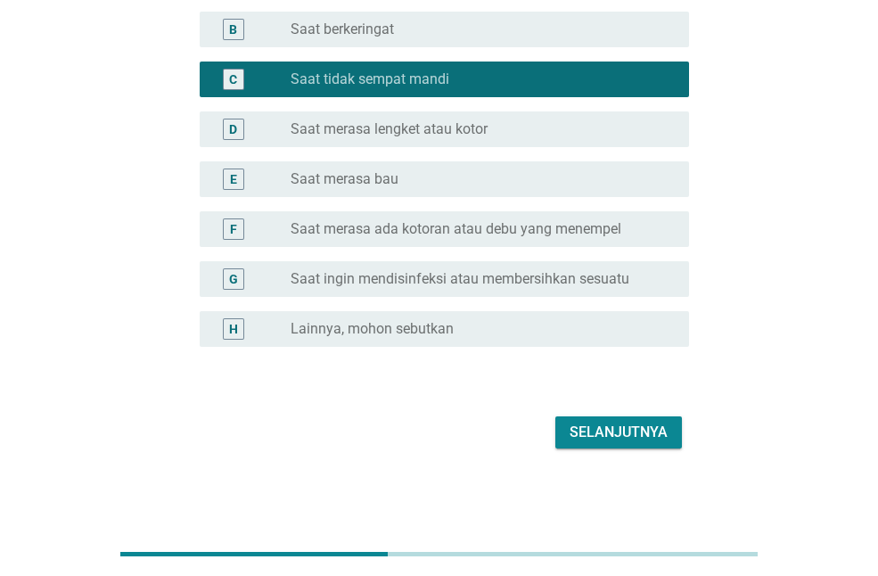
click at [499, 36] on div "radio_button_unchecked Saat berkeringat" at bounding box center [476, 30] width 370 height 18
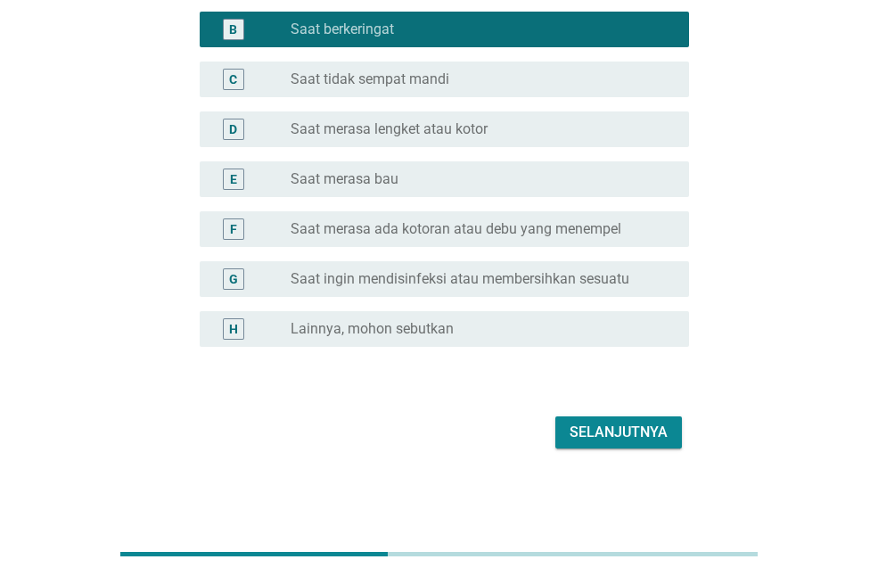
click at [590, 429] on div "Selanjutnya" at bounding box center [619, 432] width 98 height 21
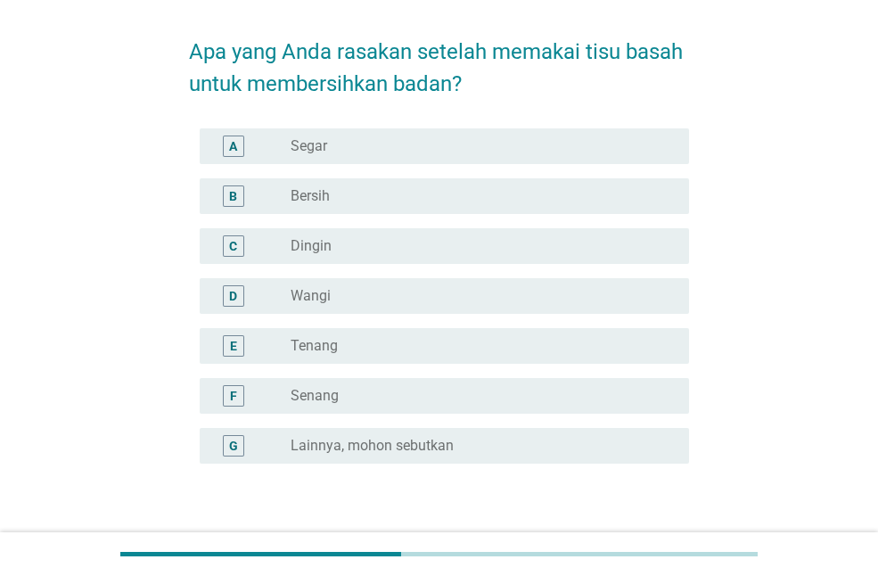
scroll to position [89, 0]
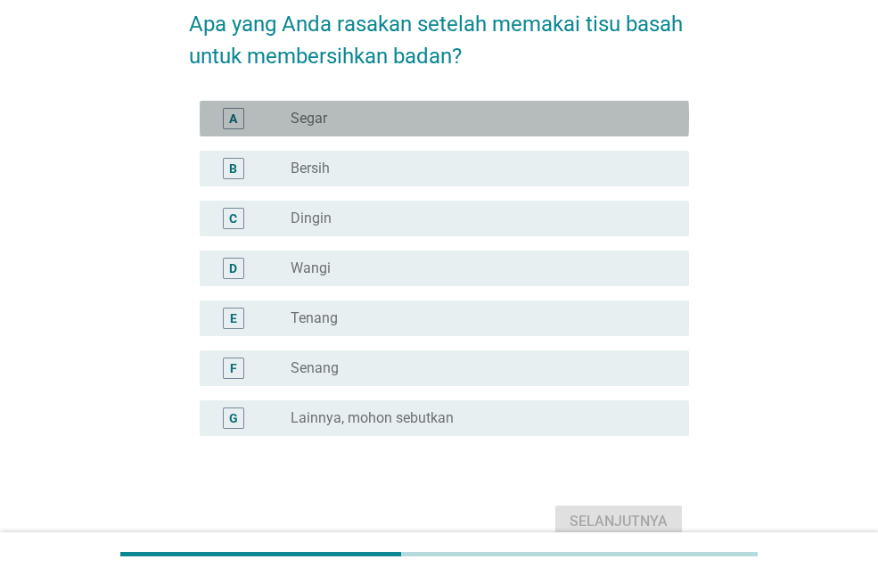
click at [539, 111] on div "radio_button_unchecked Segar" at bounding box center [476, 119] width 370 height 18
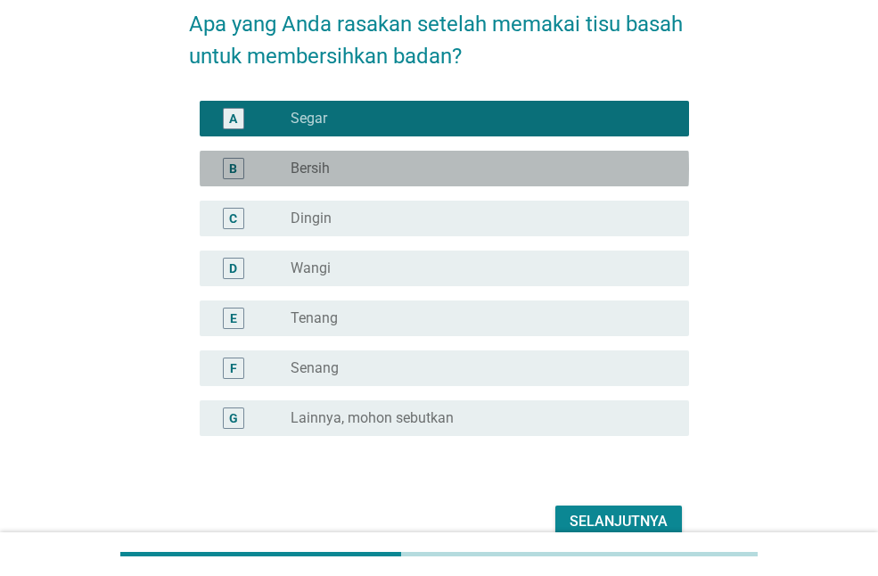
click at [506, 177] on div "radio_button_unchecked Bersih" at bounding box center [483, 168] width 384 height 21
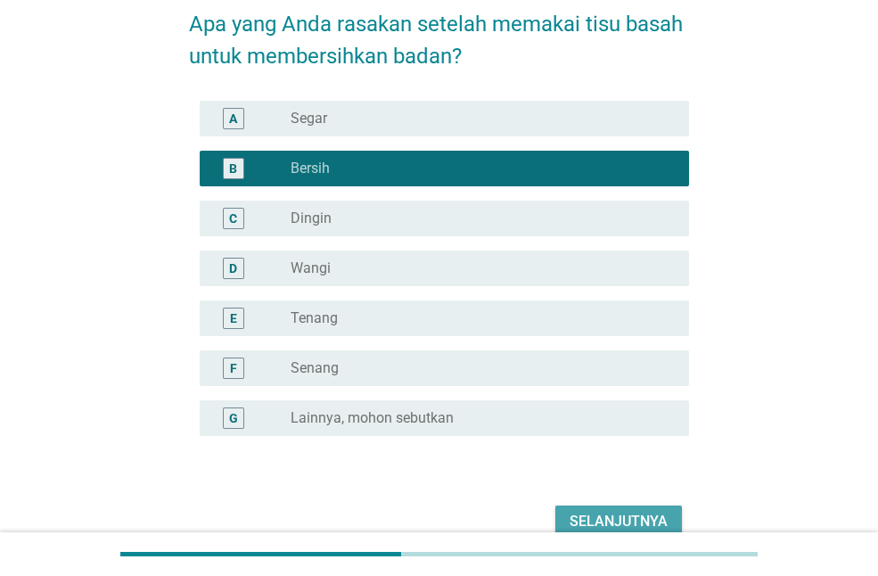
click at [577, 530] on div "Selanjutnya" at bounding box center [619, 521] width 98 height 21
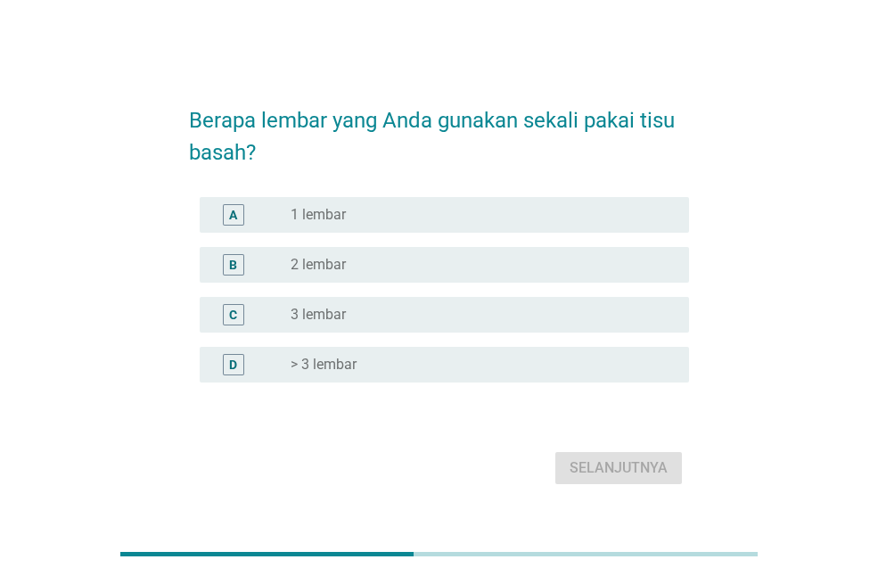
click at [446, 215] on div "radio_button_unchecked 1 lembar" at bounding box center [476, 215] width 370 height 18
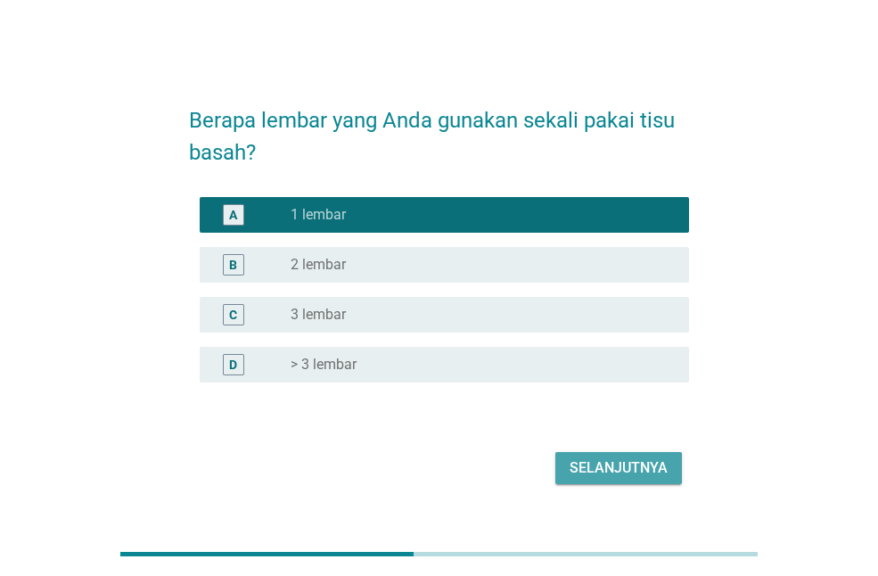
click at [593, 458] on div "Selanjutnya" at bounding box center [619, 468] width 98 height 21
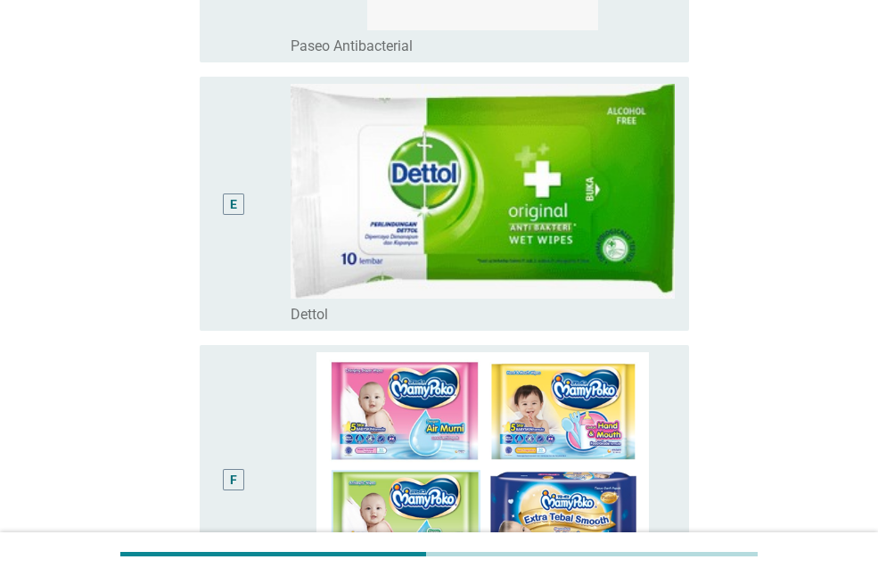
scroll to position [1338, 0]
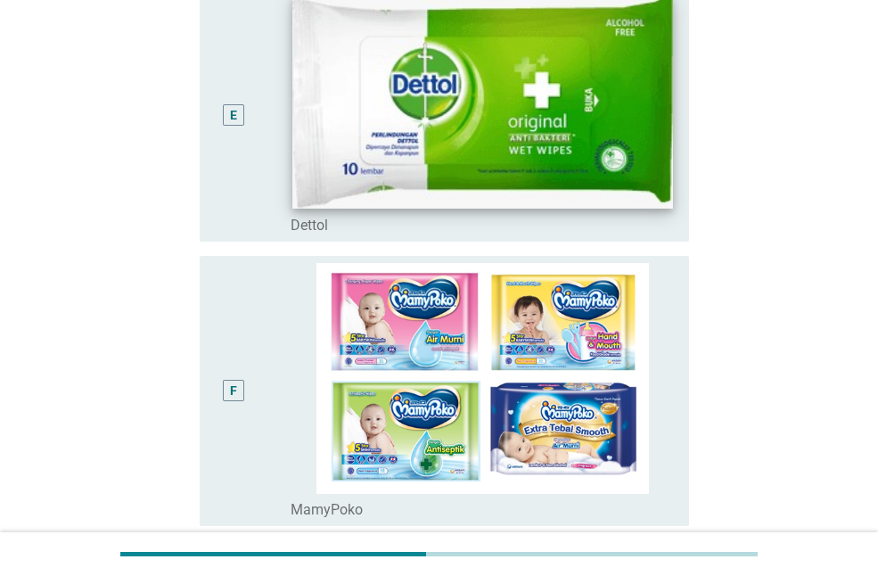
click at [298, 123] on img at bounding box center [483, 102] width 380 height 213
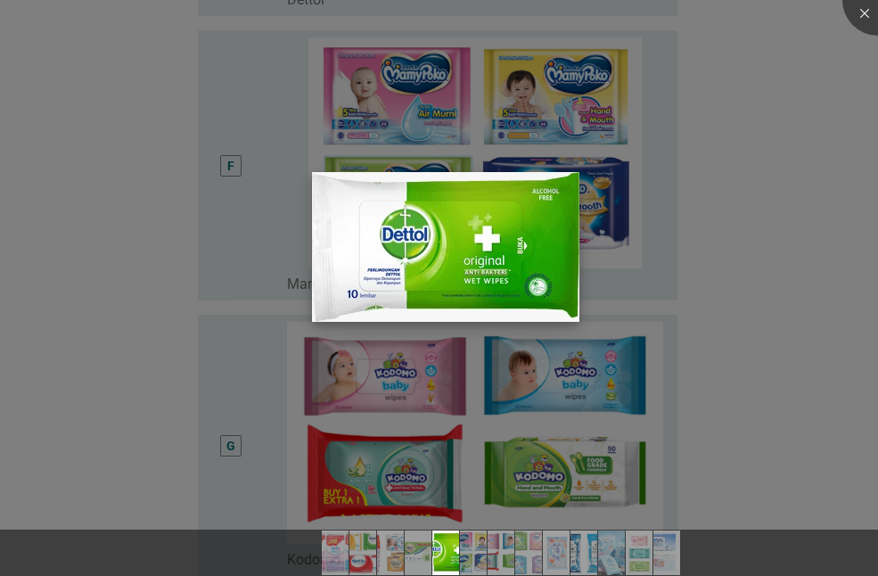
scroll to position [1605, 0]
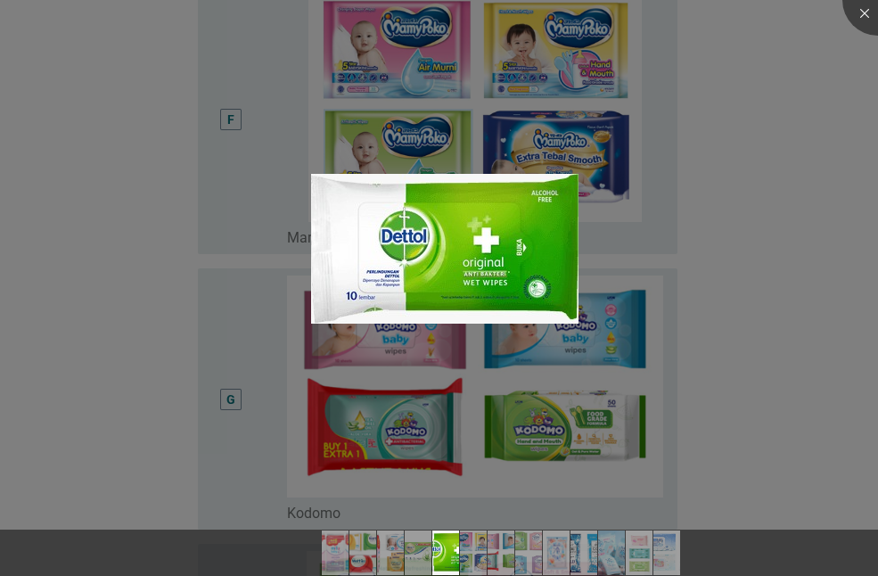
click at [282, 210] on div at bounding box center [439, 288] width 878 height 576
click at [177, 223] on div at bounding box center [439, 288] width 878 height 576
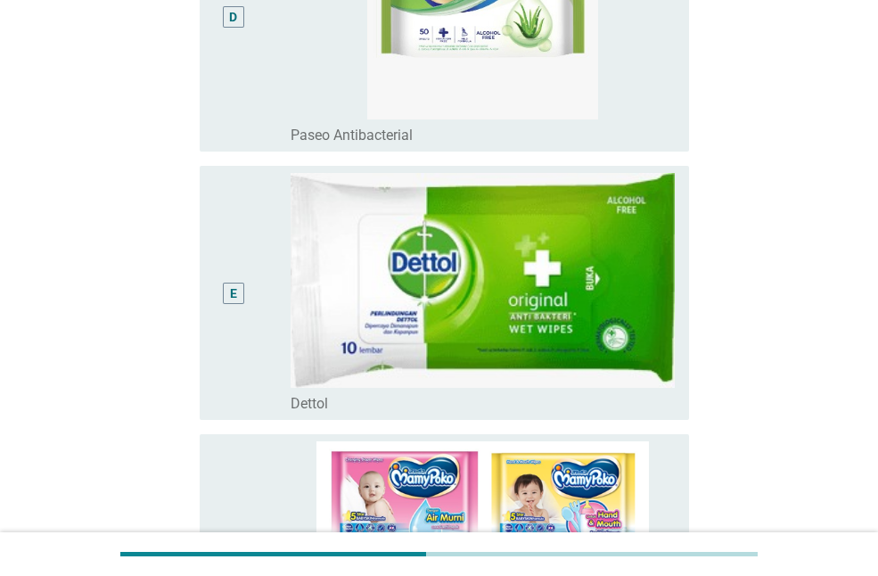
click at [223, 290] on div "E" at bounding box center [233, 293] width 21 height 21
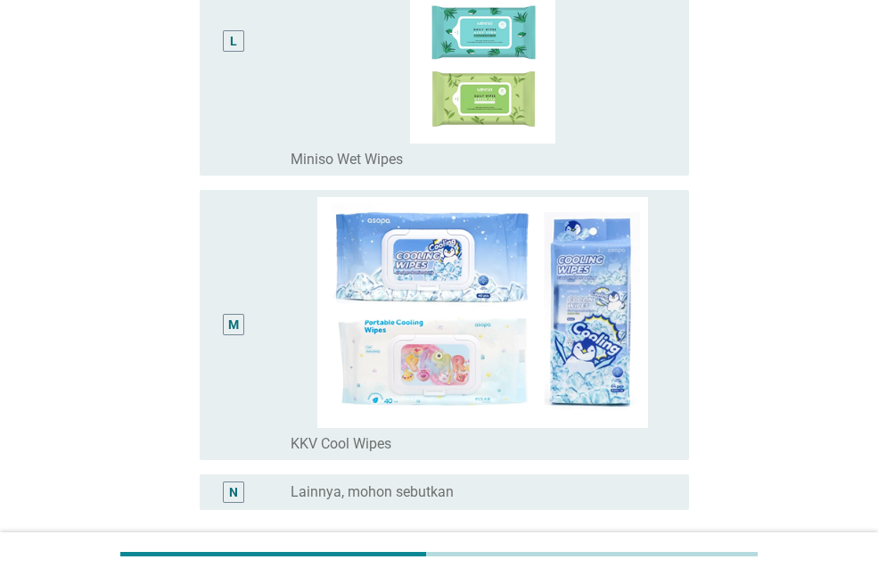
scroll to position [3515, 0]
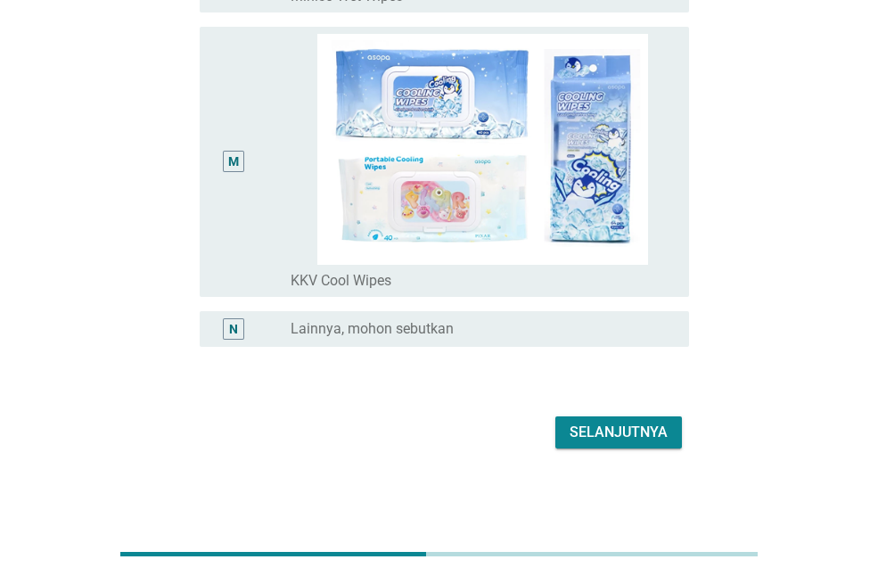
click at [639, 425] on div "Selanjutnya" at bounding box center [619, 432] width 98 height 21
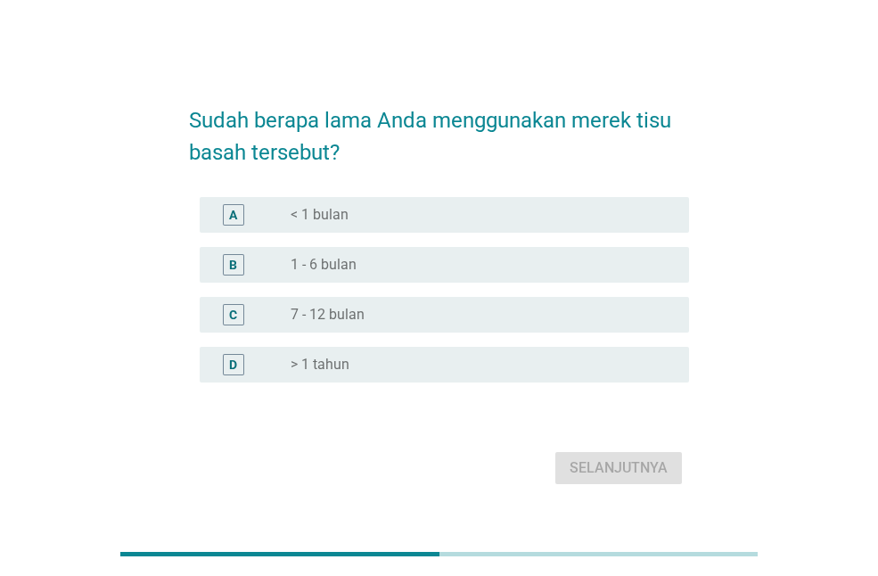
click at [538, 268] on div "radio_button_unchecked 1 - 6 bulan" at bounding box center [476, 265] width 370 height 18
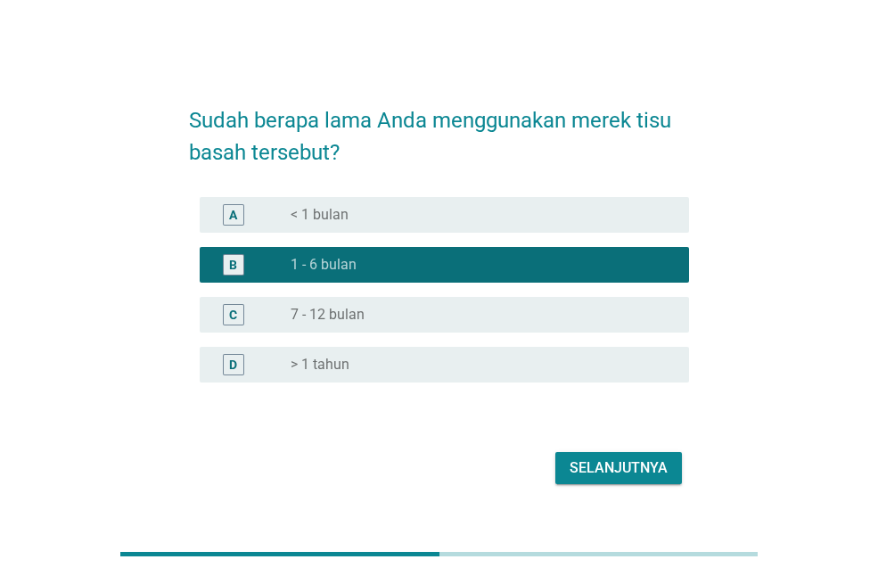
click at [590, 467] on div "Selanjutnya" at bounding box center [619, 468] width 98 height 21
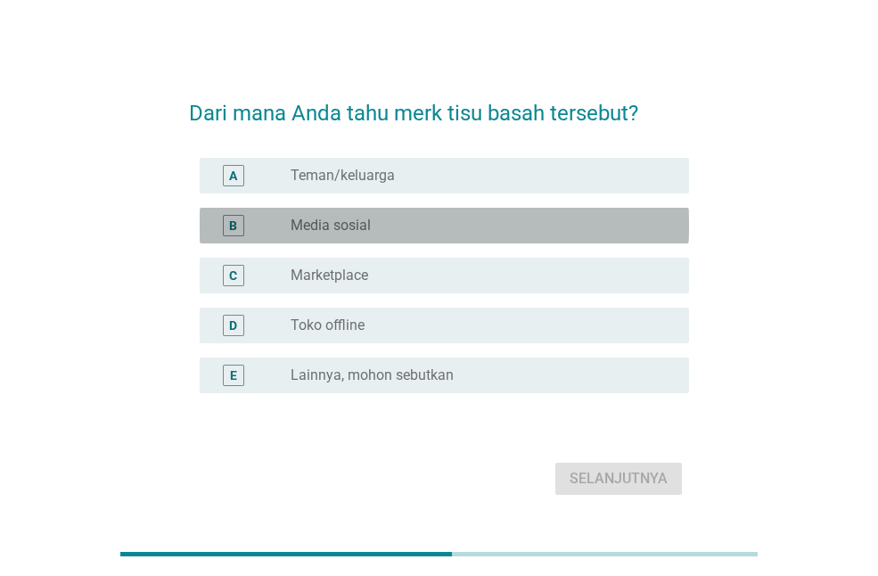
click at [380, 220] on div "radio_button_unchecked Media sosial" at bounding box center [476, 226] width 370 height 18
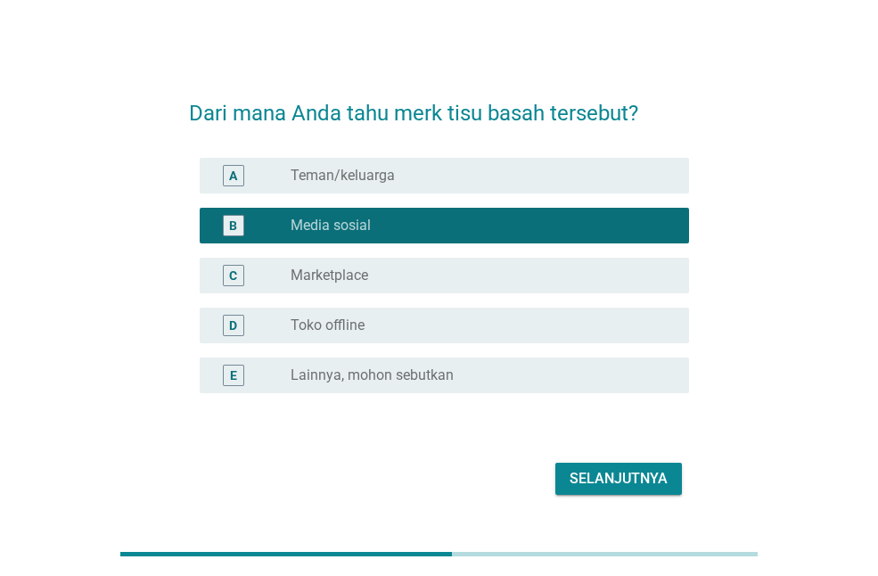
click at [391, 287] on div "C radio_button_unchecked Marketplace" at bounding box center [445, 276] width 490 height 36
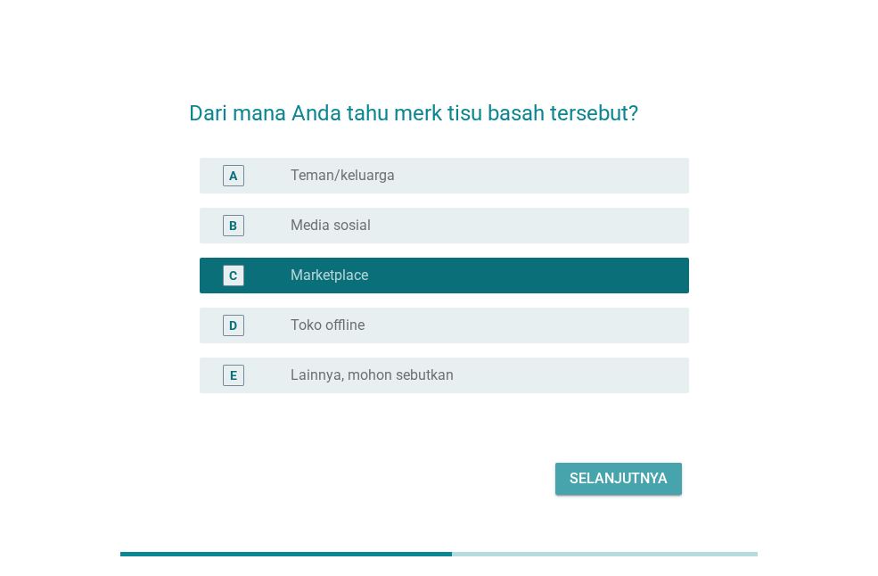
click at [614, 482] on div "Selanjutnya" at bounding box center [619, 478] width 98 height 21
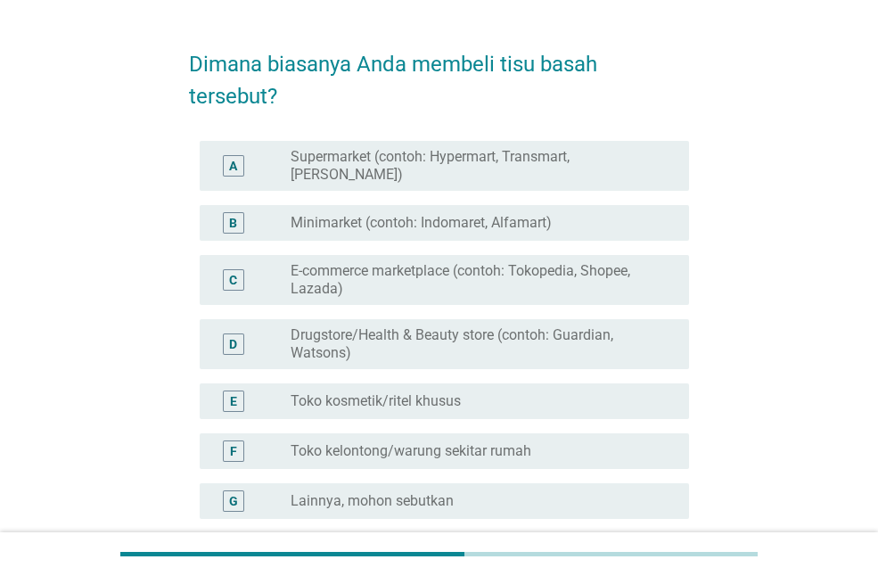
scroll to position [89, 0]
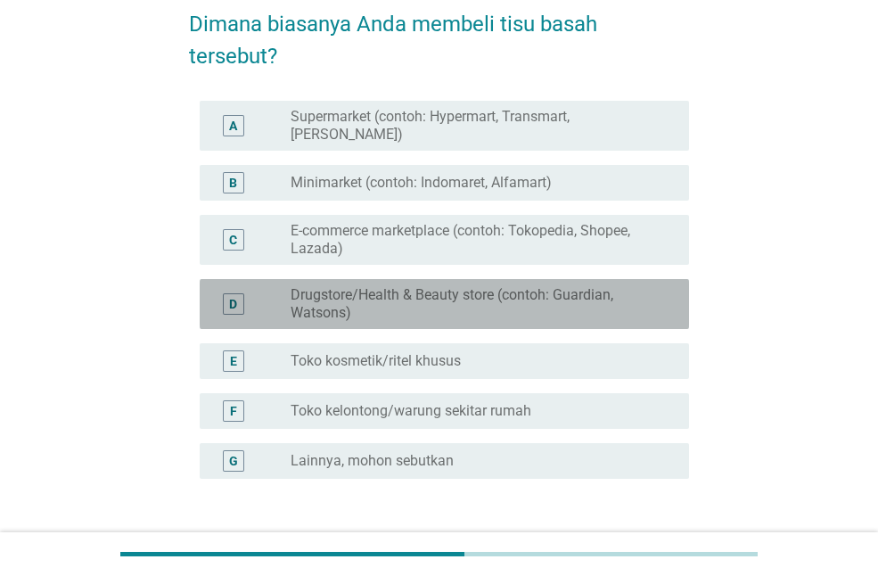
click at [382, 289] on label "Drugstore/Health & Beauty store (contoh: Guardian, Watsons)" at bounding box center [476, 304] width 370 height 36
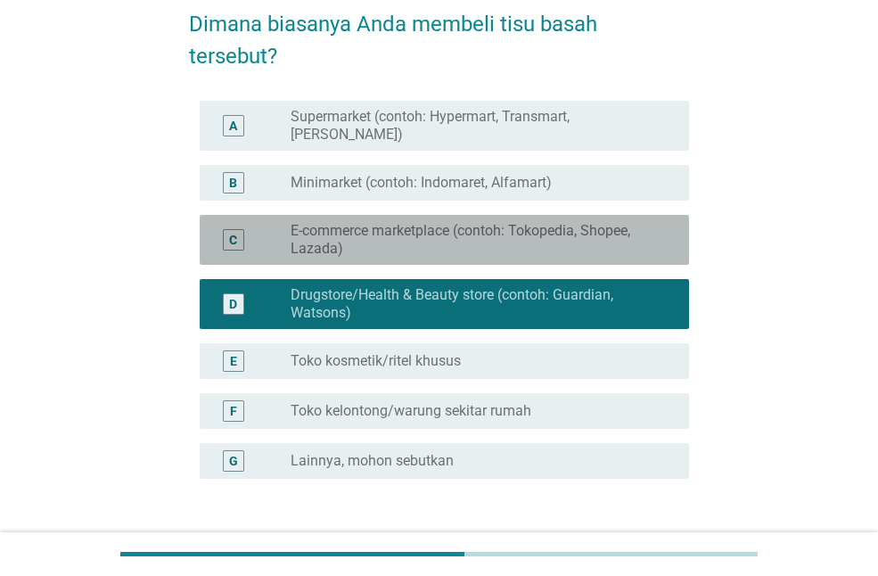
click at [394, 231] on label "E-commerce marketplace (contoh: Tokopedia, Shopee, Lazada)" at bounding box center [476, 240] width 370 height 36
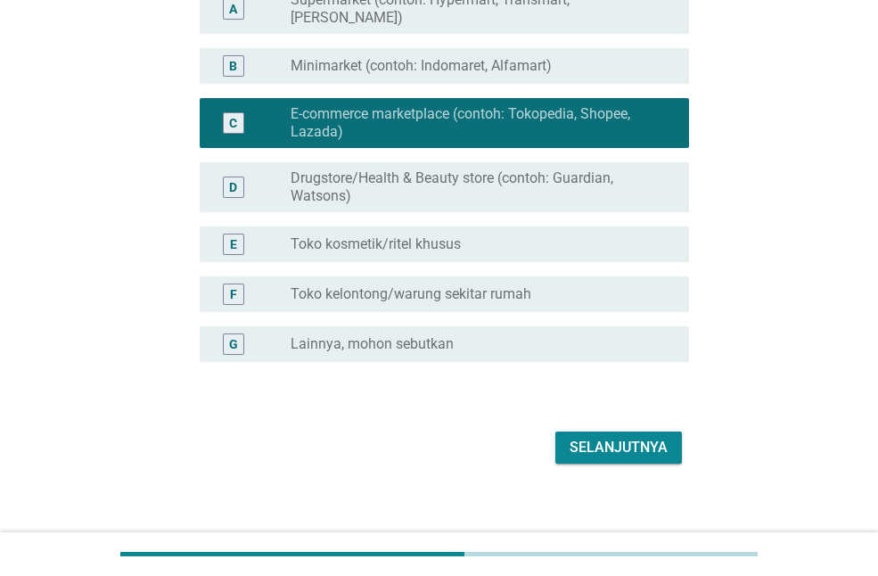
scroll to position [207, 0]
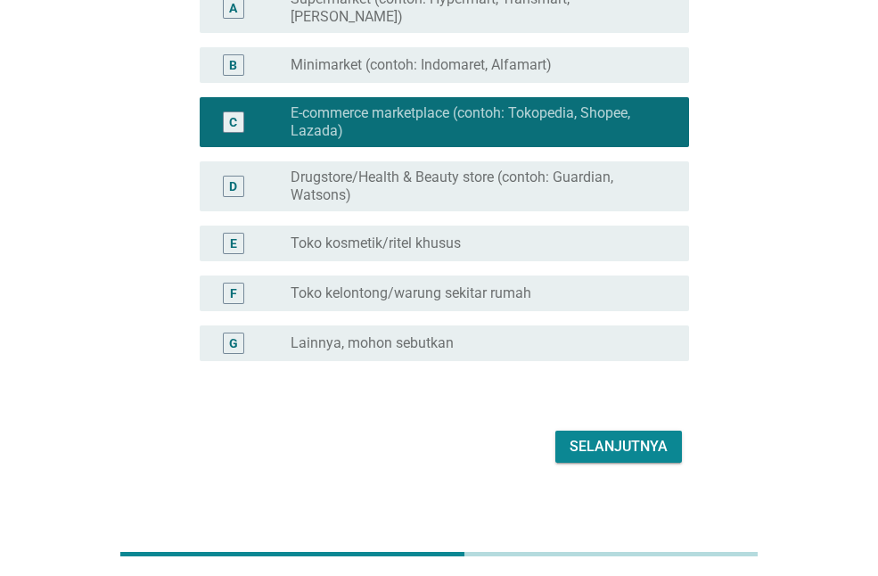
click at [597, 436] on div "Selanjutnya" at bounding box center [619, 446] width 98 height 21
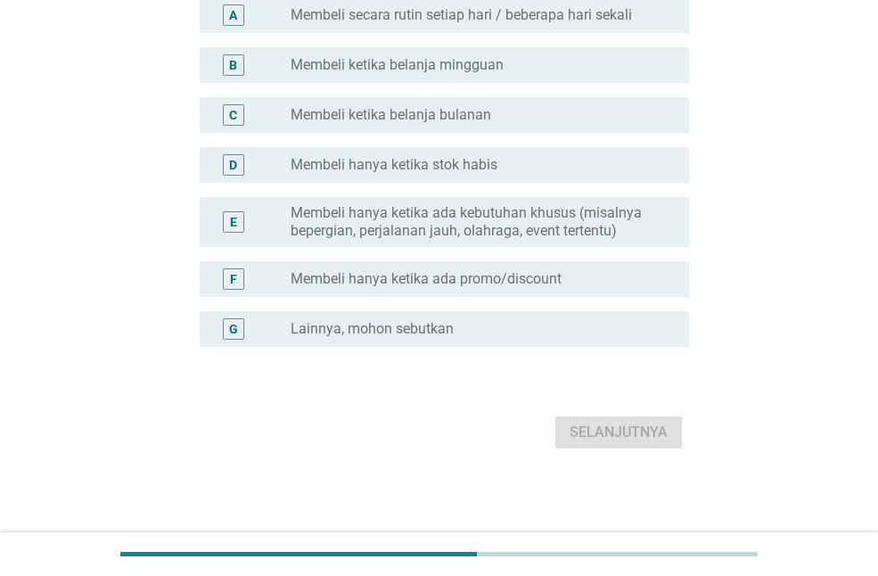
scroll to position [0, 0]
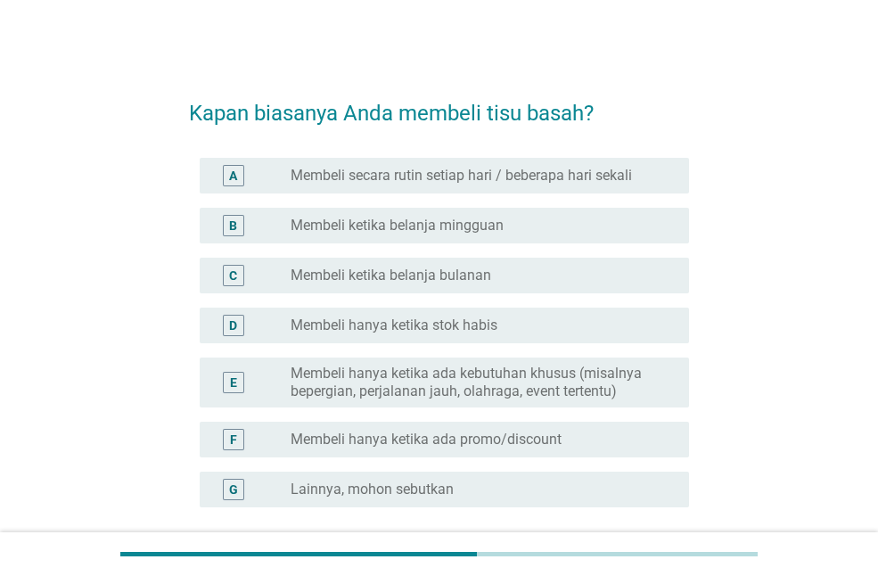
click at [573, 284] on div "radio_button_unchecked Membeli ketika belanja bulanan" at bounding box center [476, 276] width 370 height 18
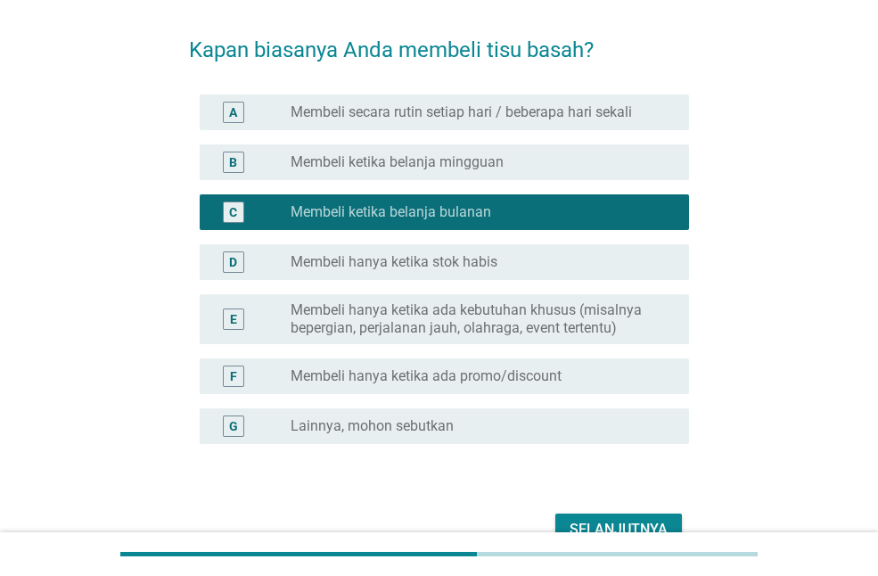
scroll to position [161, 0]
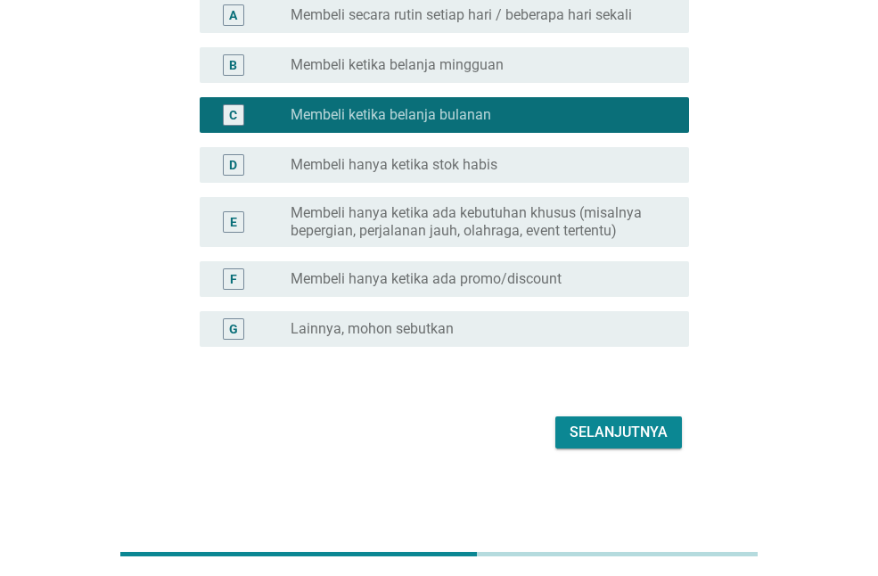
click at [581, 416] on div "Selanjutnya" at bounding box center [439, 432] width 500 height 43
click at [581, 432] on div "Selanjutnya" at bounding box center [619, 432] width 98 height 21
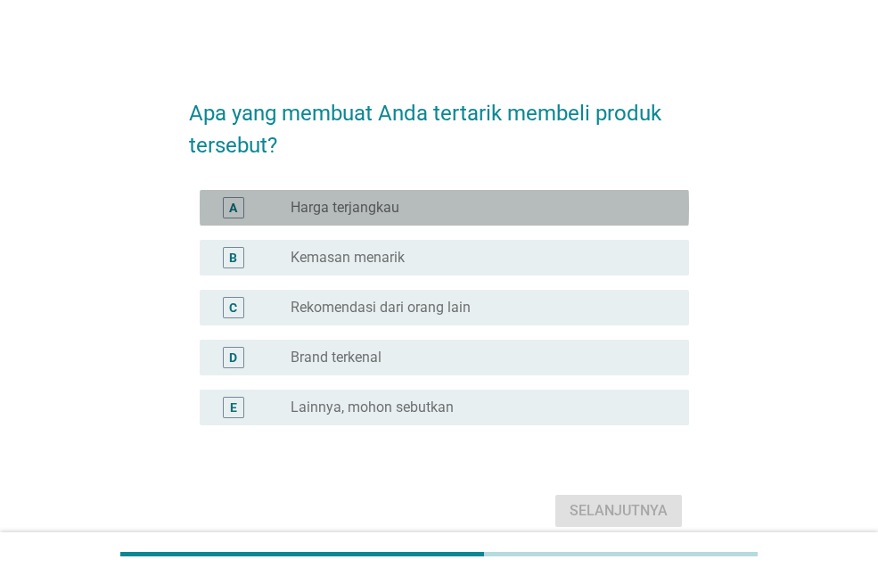
click at [565, 200] on div "radio_button_unchecked Harga terjangkau" at bounding box center [476, 208] width 370 height 18
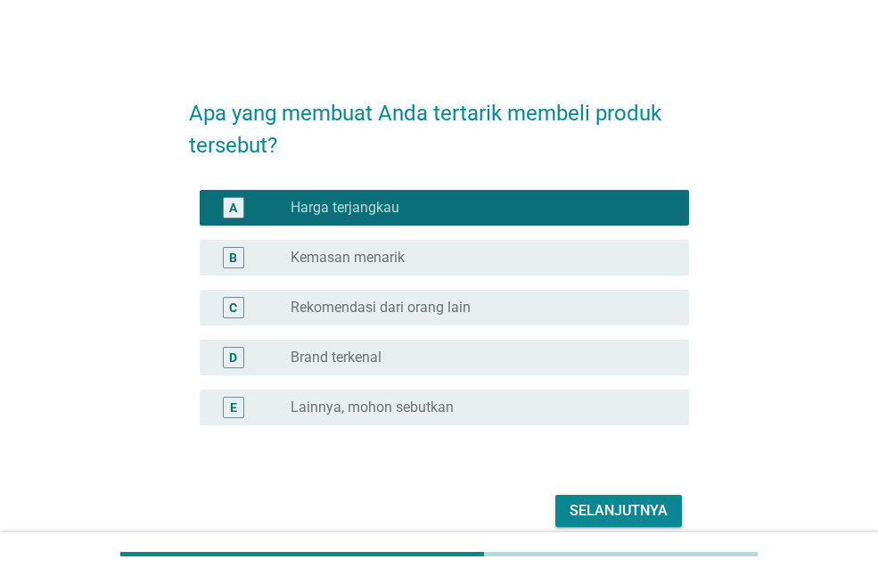
click at [547, 352] on div "radio_button_unchecked Brand terkenal" at bounding box center [476, 358] width 370 height 18
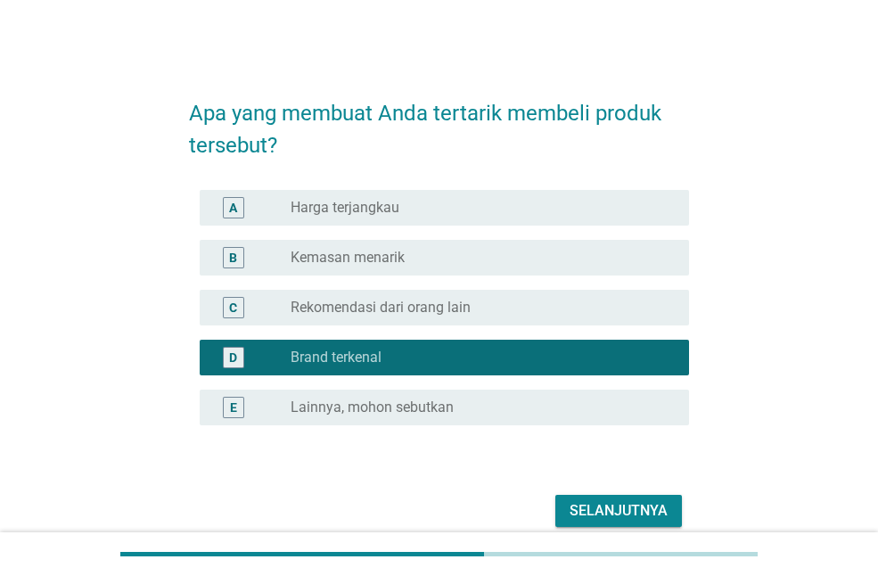
click at [579, 504] on div "Selanjutnya" at bounding box center [619, 510] width 98 height 21
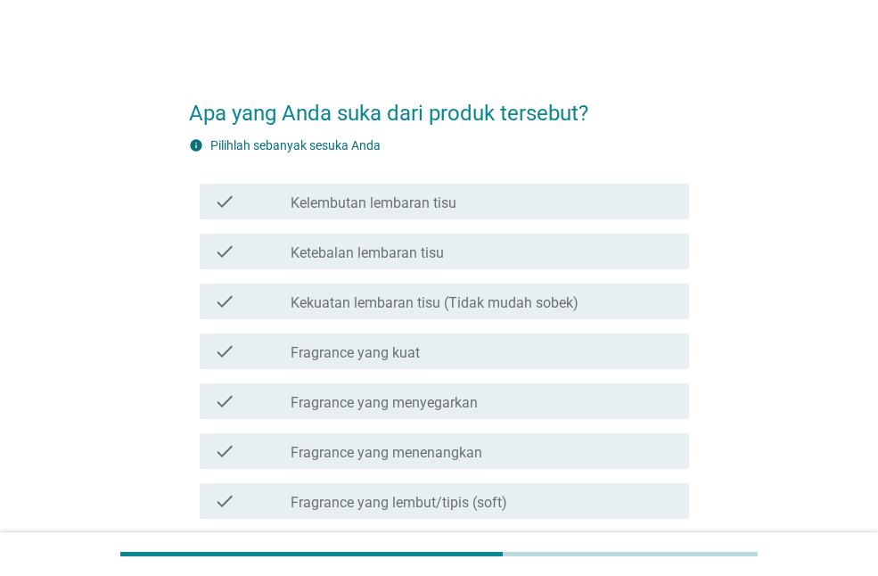
click at [567, 188] on div "check check_box_outline_blank Kelembutan lembaran tisu" at bounding box center [445, 202] width 490 height 36
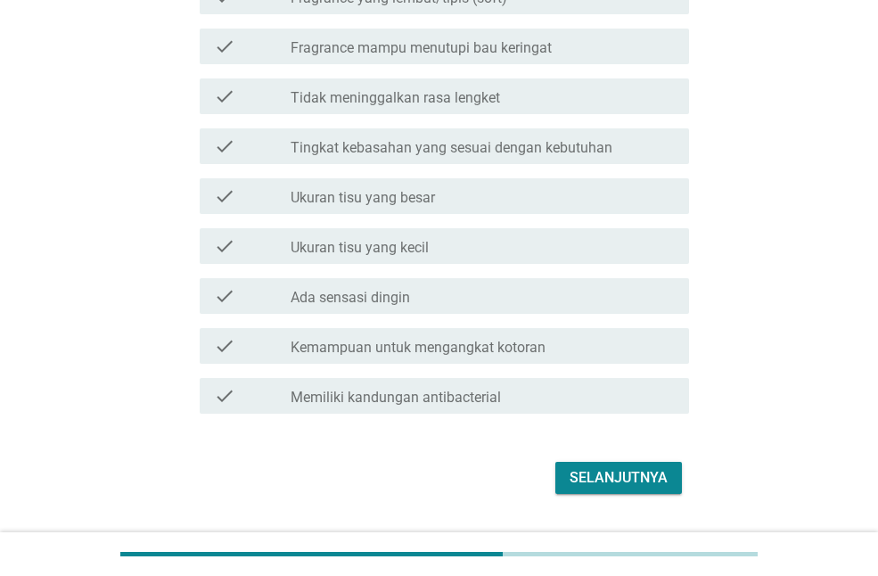
scroll to position [535, 0]
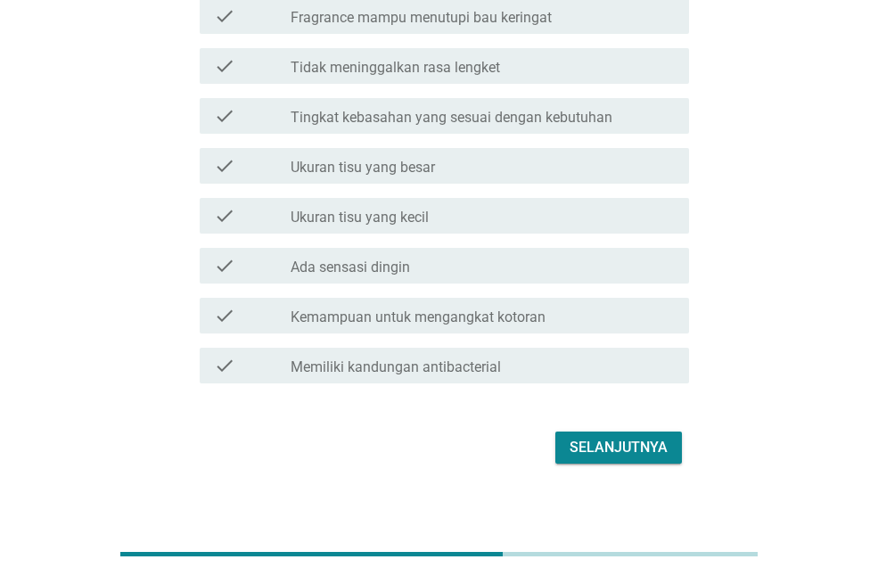
click at [548, 318] on div "check_box_outline_blank Kemampuan untuk mengangkat kotoran" at bounding box center [483, 315] width 384 height 21
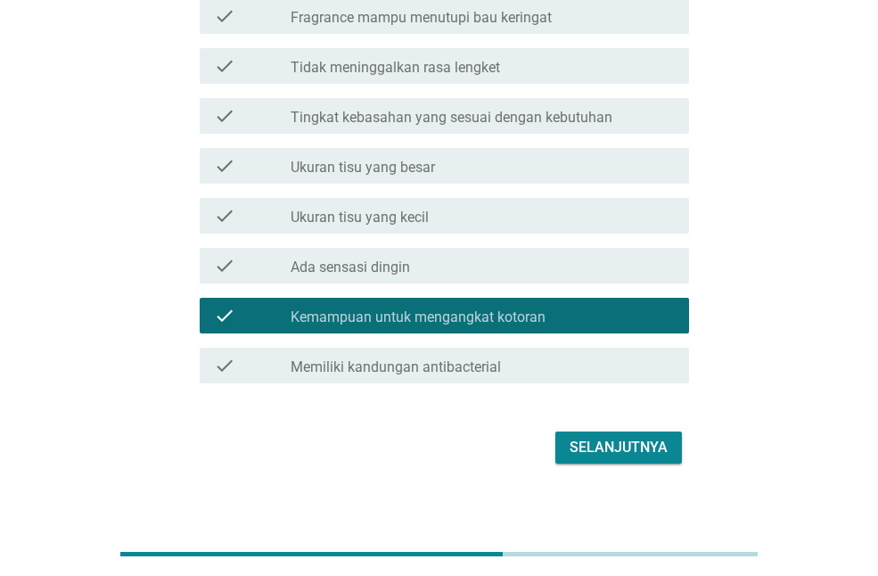
click at [586, 454] on div "Selanjutnya" at bounding box center [619, 447] width 98 height 21
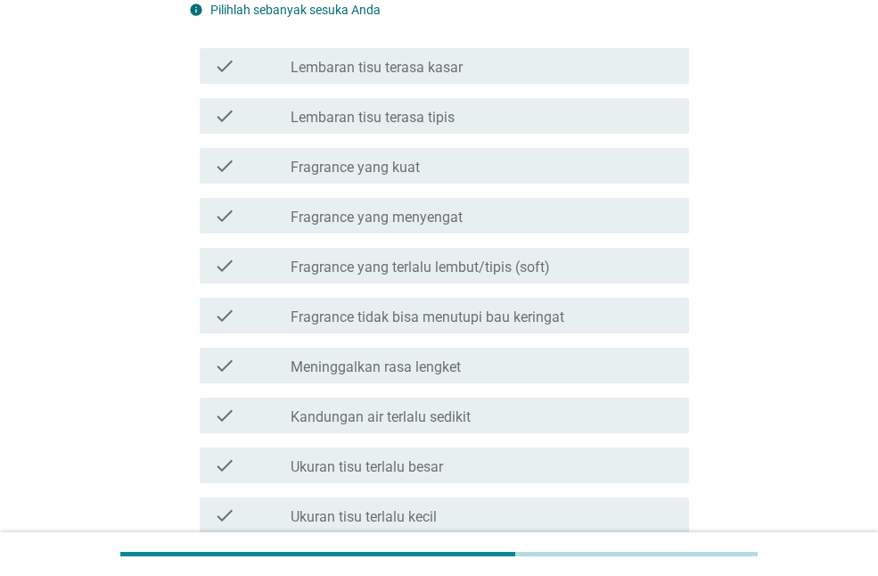
scroll to position [178, 0]
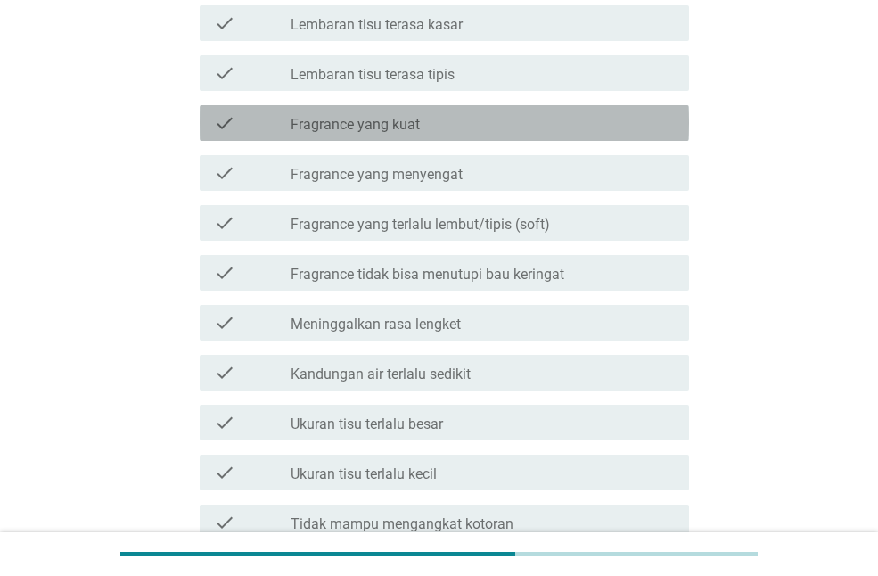
click at [554, 120] on div "check_box_outline_blank Fragrance yang kuat" at bounding box center [483, 122] width 384 height 21
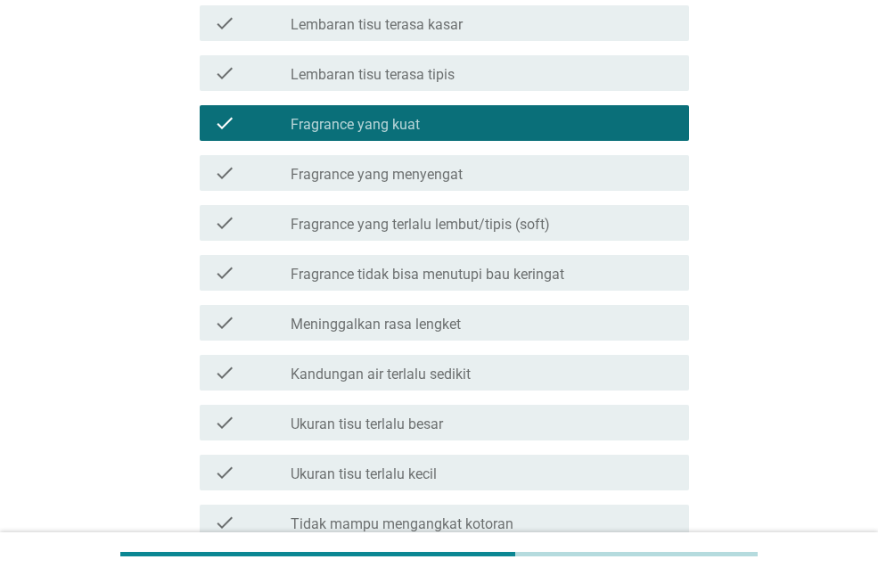
click at [553, 189] on div "check check_box_outline_blank Fragrance yang menyengat" at bounding box center [445, 173] width 490 height 36
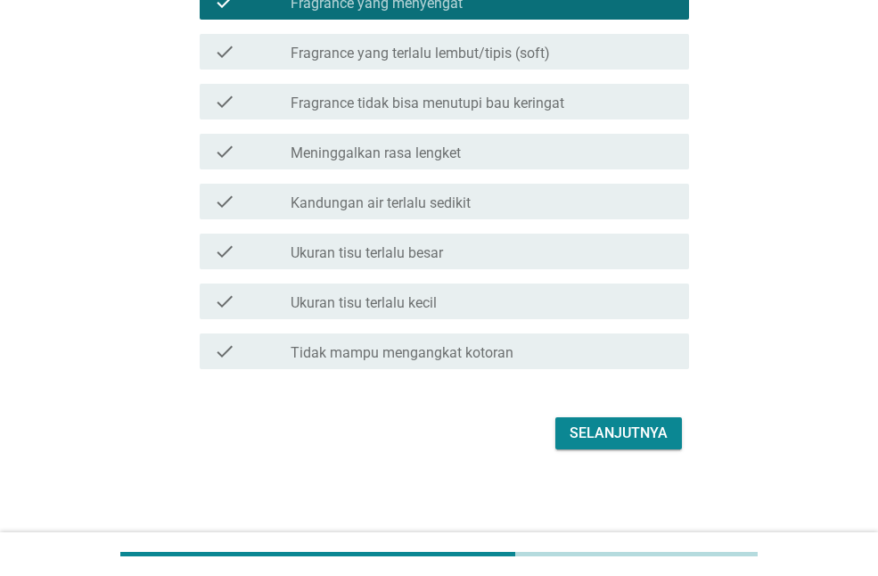
scroll to position [351, 0]
click at [573, 431] on div "Selanjutnya" at bounding box center [619, 432] width 98 height 21
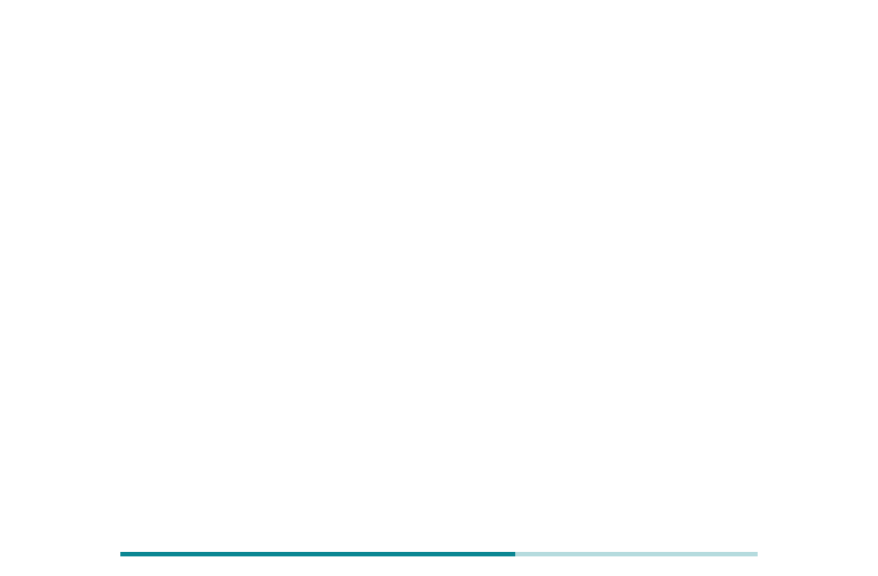
scroll to position [0, 0]
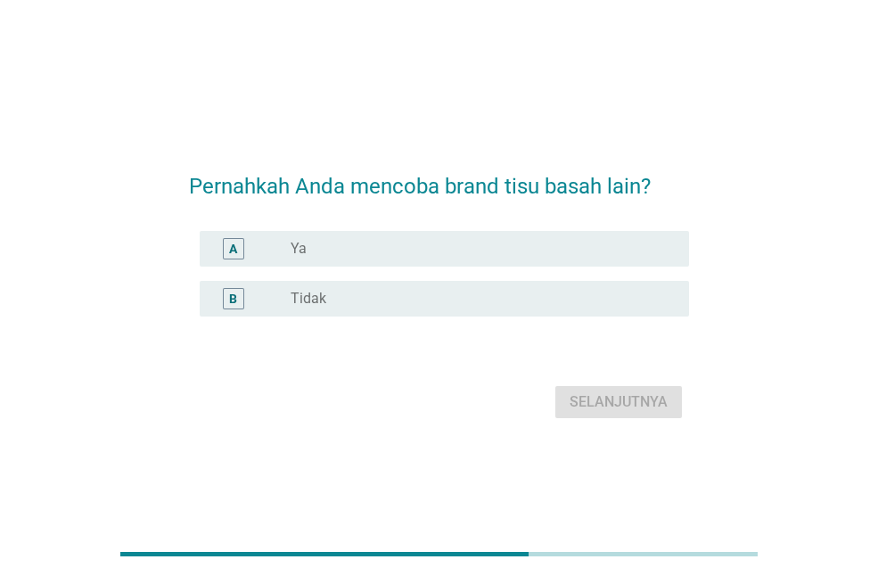
click at [581, 235] on div "A radio_button_unchecked Ya" at bounding box center [445, 249] width 490 height 36
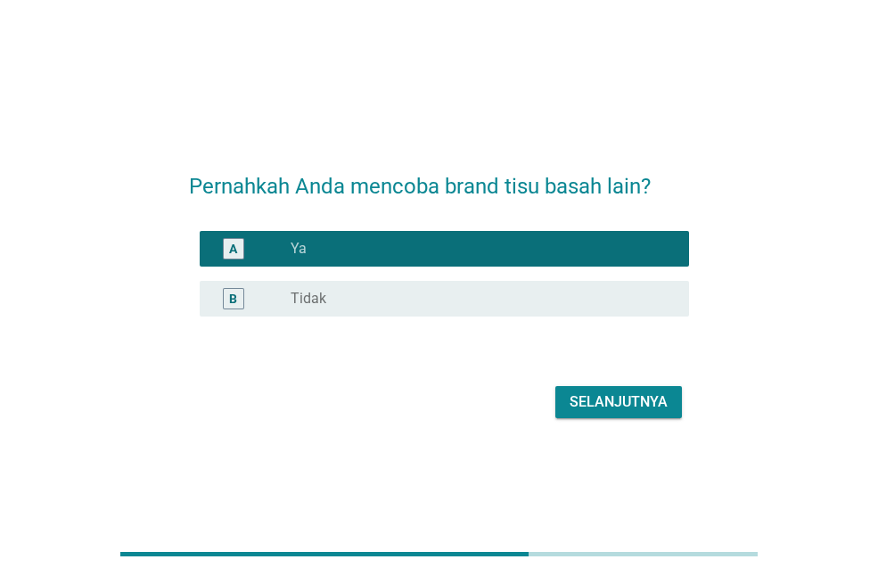
click at [596, 408] on div "Selanjutnya" at bounding box center [619, 402] width 98 height 21
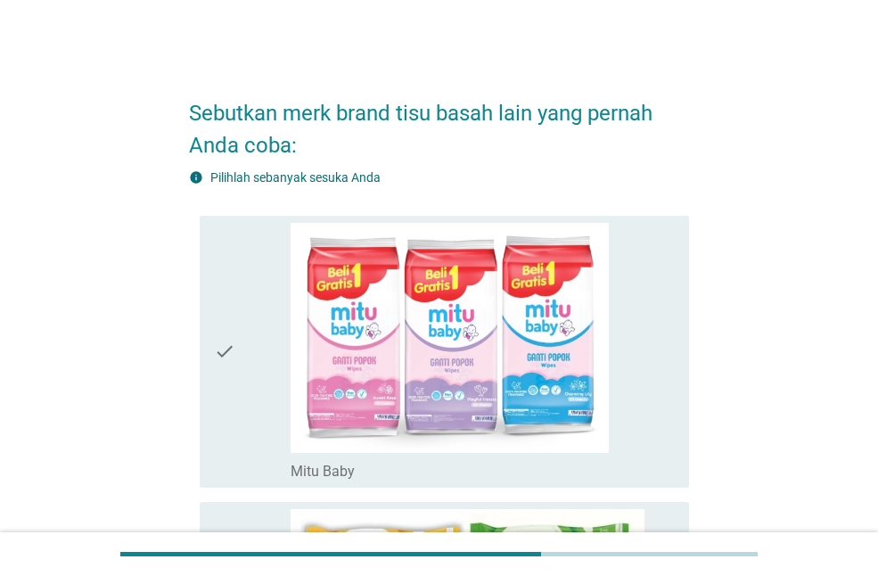
click at [214, 351] on icon "check" at bounding box center [224, 352] width 21 height 258
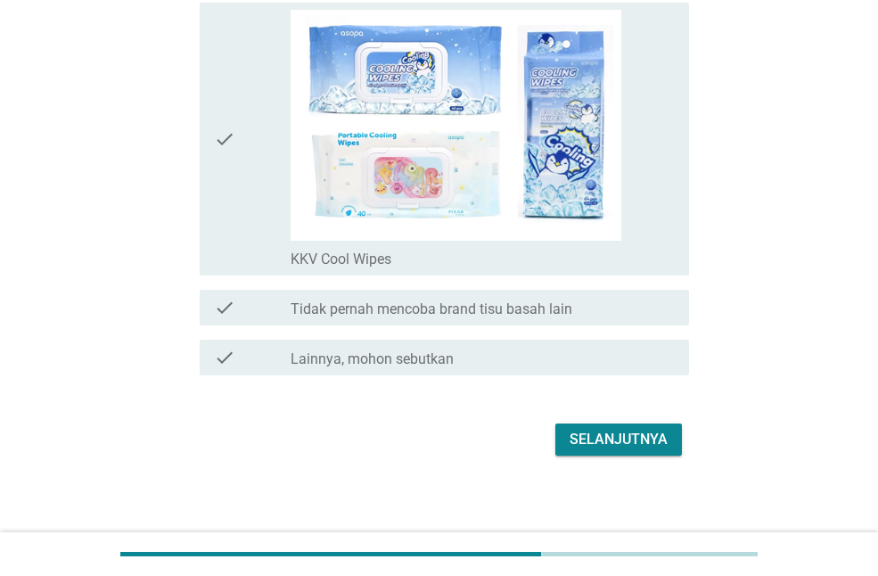
scroll to position [3526, 0]
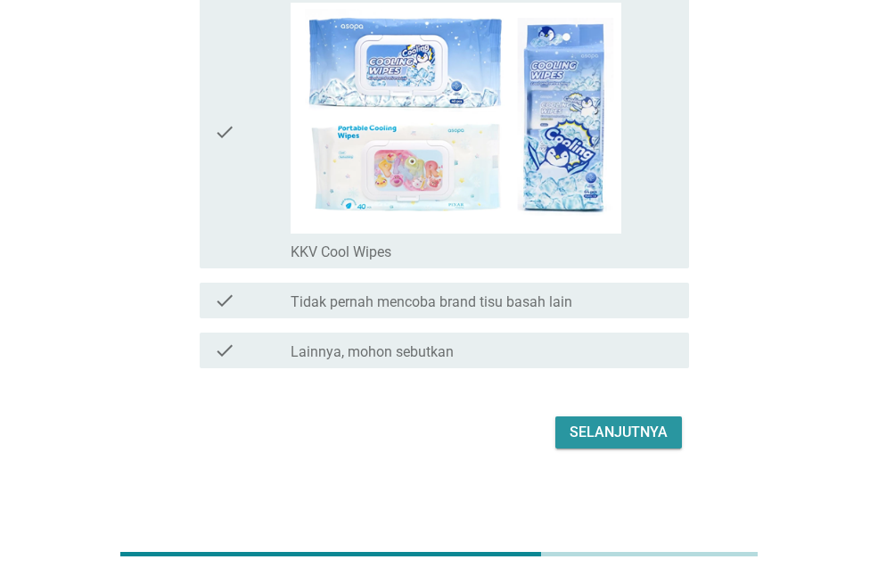
click at [610, 431] on div "Selanjutnya" at bounding box center [619, 432] width 98 height 21
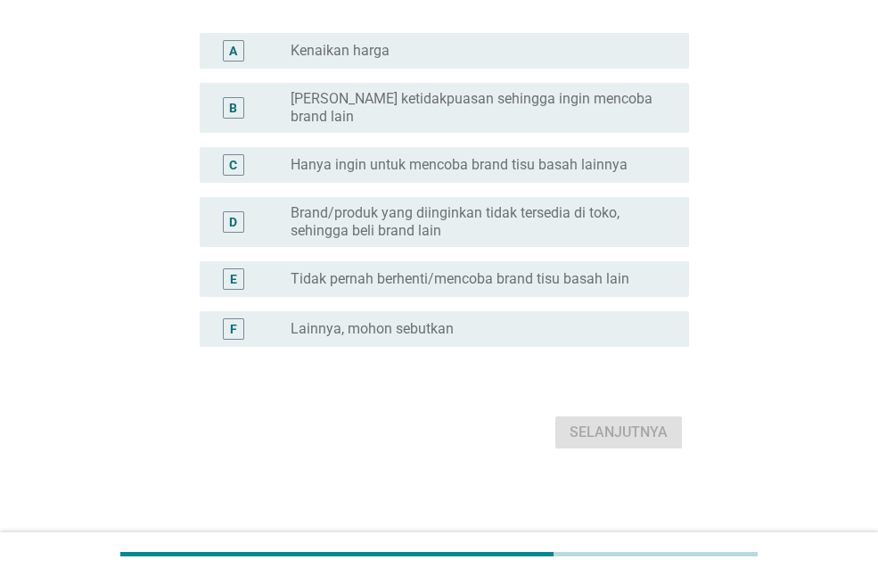
scroll to position [0, 0]
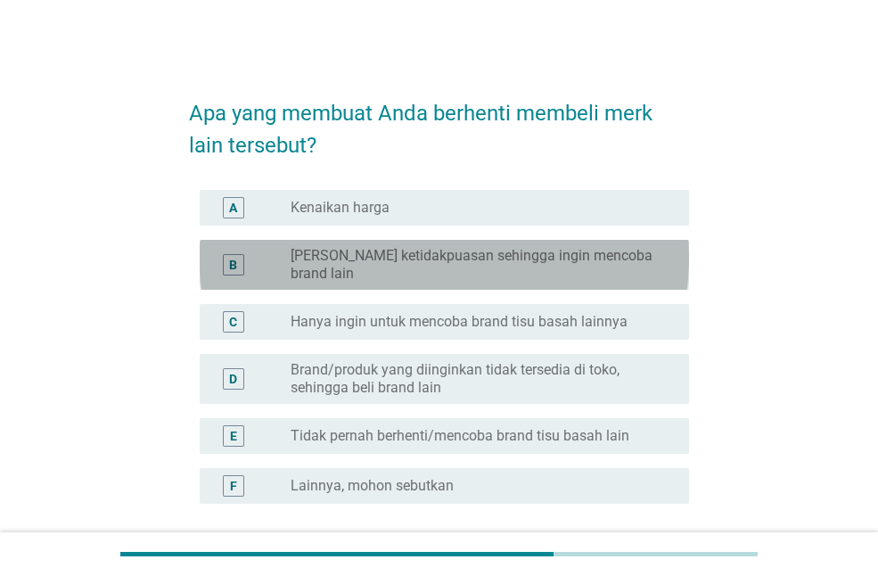
click at [577, 250] on label "[PERSON_NAME] ketidakpuasan sehingga ingin mencoba brand lain" at bounding box center [476, 265] width 370 height 36
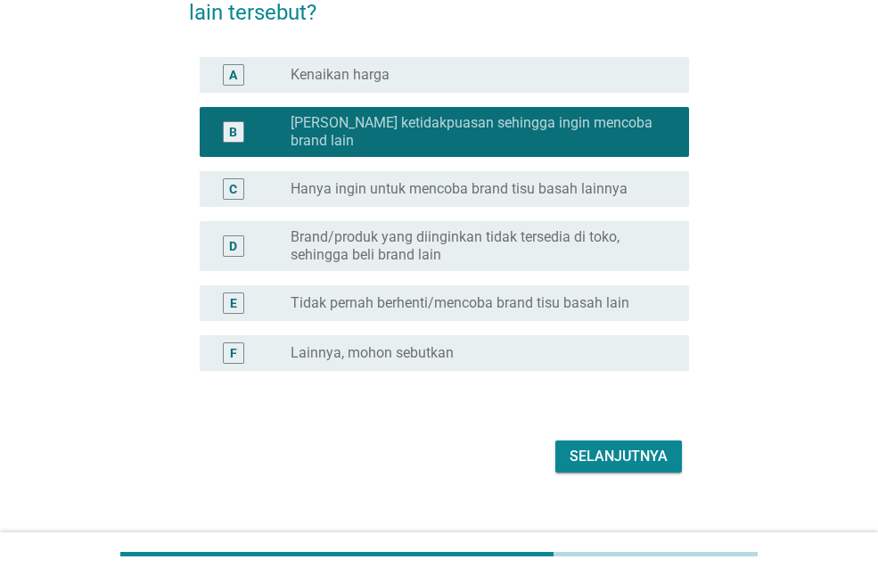
scroll to position [143, 0]
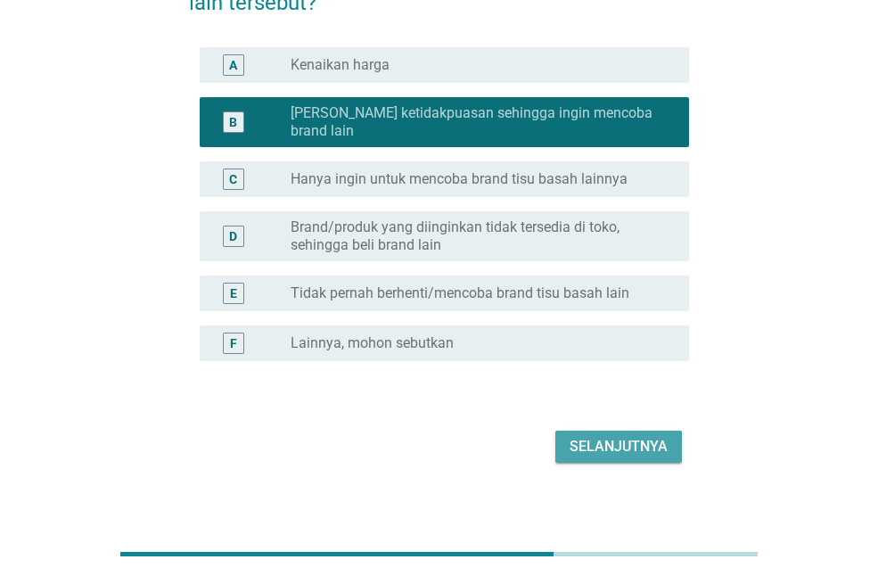
click at [570, 439] on div "Selanjutnya" at bounding box center [619, 446] width 98 height 21
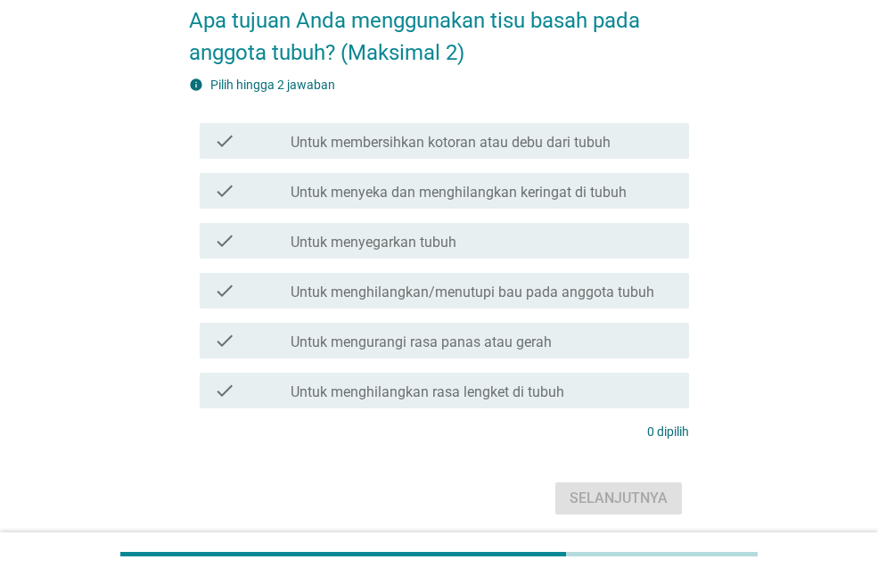
scroll to position [159, 0]
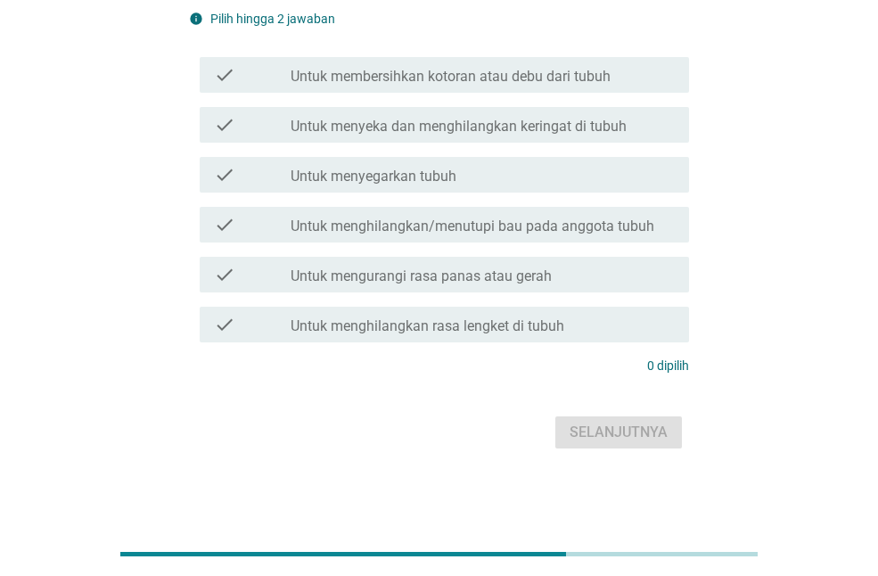
click at [589, 72] on label "Untuk membersihkan kotoran atau debu dari tubuh" at bounding box center [451, 77] width 320 height 18
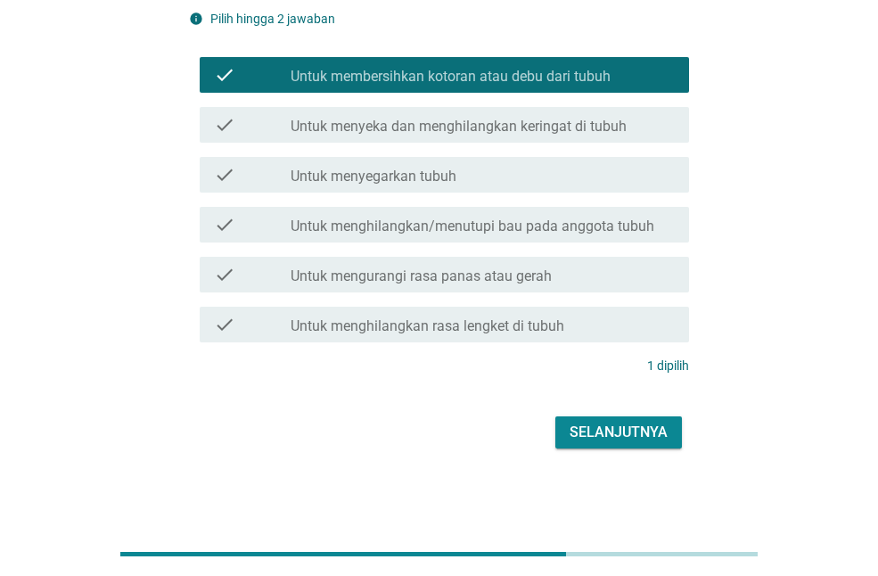
click at [561, 130] on label "Untuk menyeka dan menghilangkan keringat di tubuh" at bounding box center [459, 127] width 336 height 18
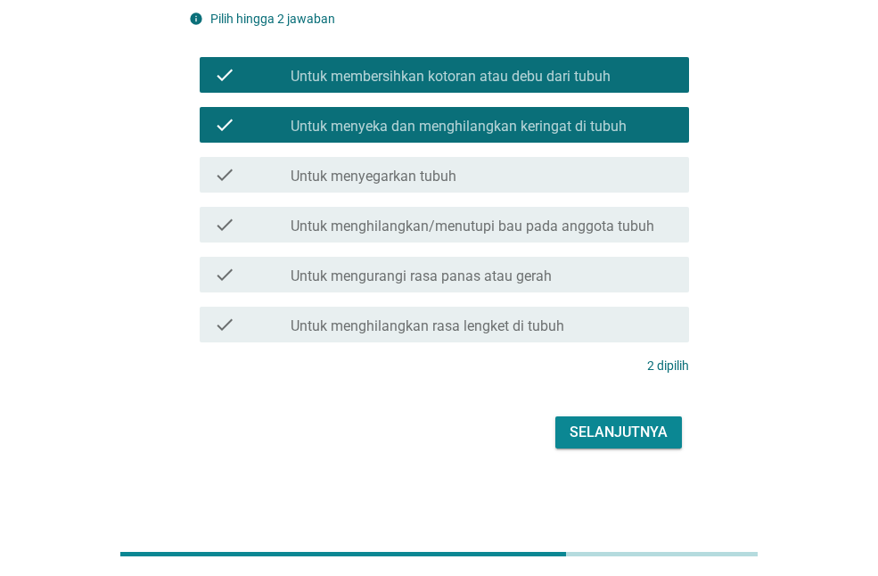
click at [590, 422] on div "Selanjutnya" at bounding box center [619, 432] width 98 height 21
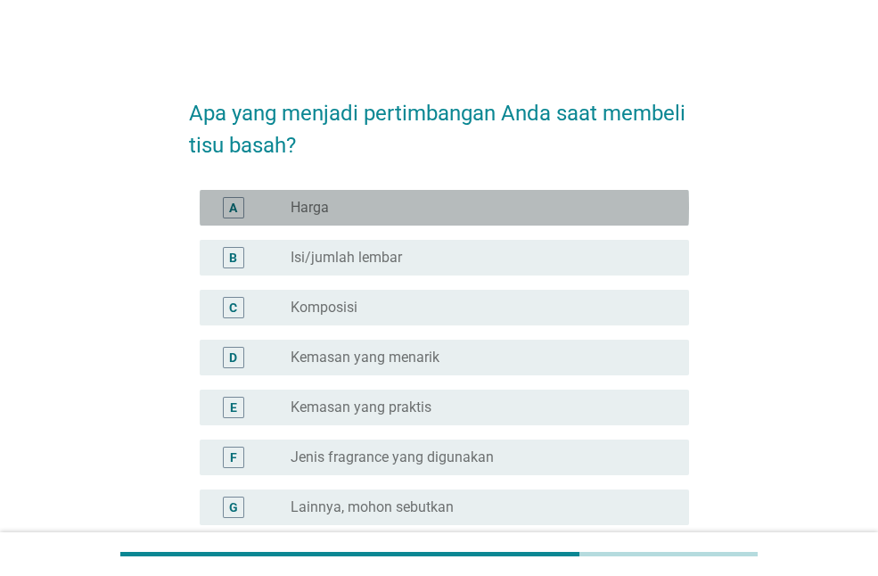
click at [548, 210] on div "radio_button_unchecked Harga" at bounding box center [476, 208] width 370 height 18
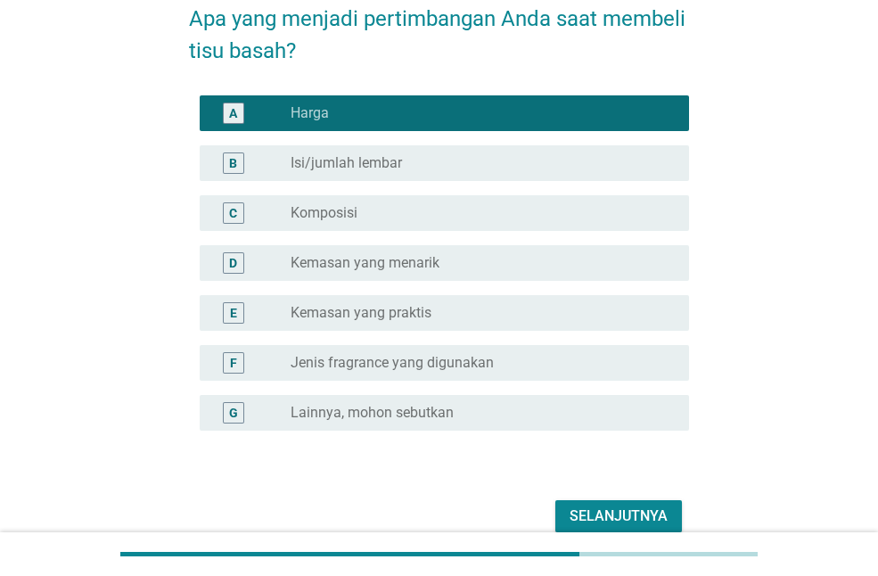
scroll to position [178, 0]
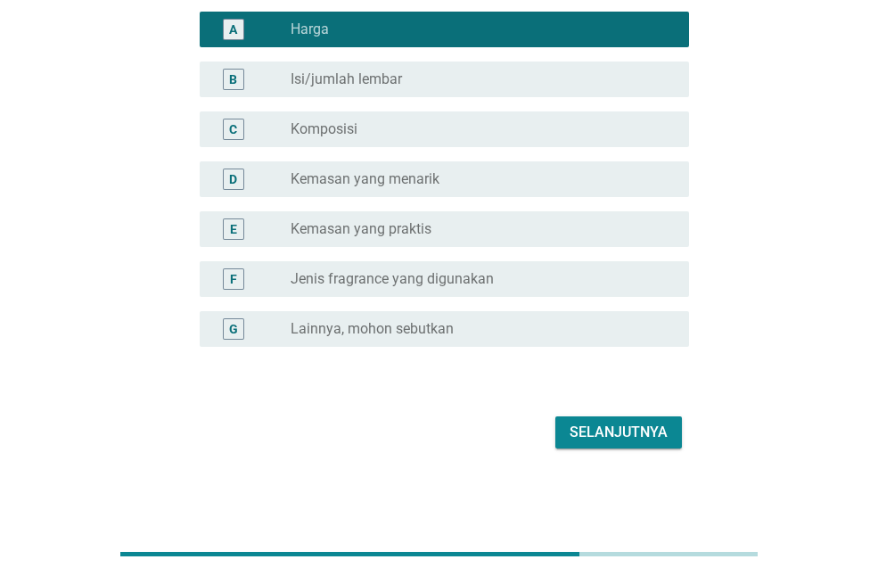
click at [537, 273] on div "radio_button_unchecked Jenis fragrance yang digunakan" at bounding box center [476, 279] width 370 height 18
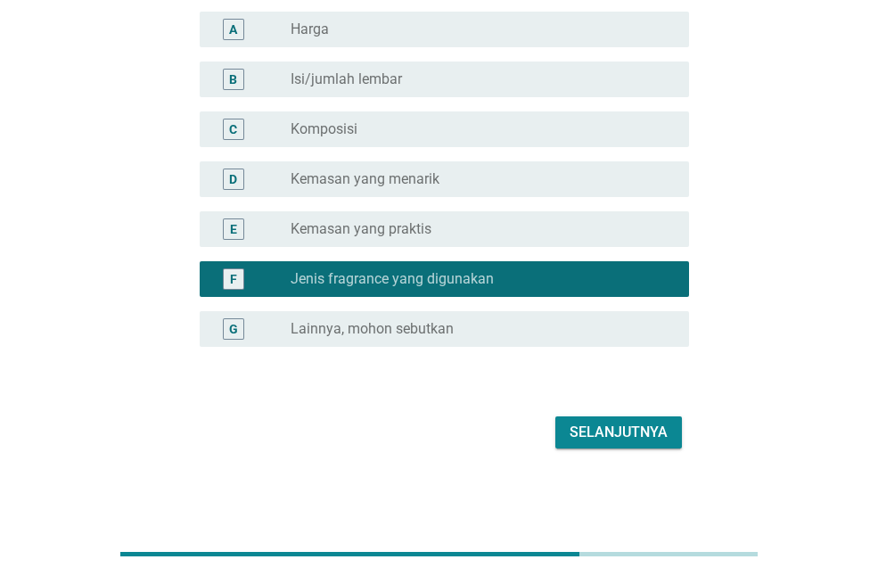
click at [565, 24] on div "radio_button_unchecked Harga" at bounding box center [476, 30] width 370 height 18
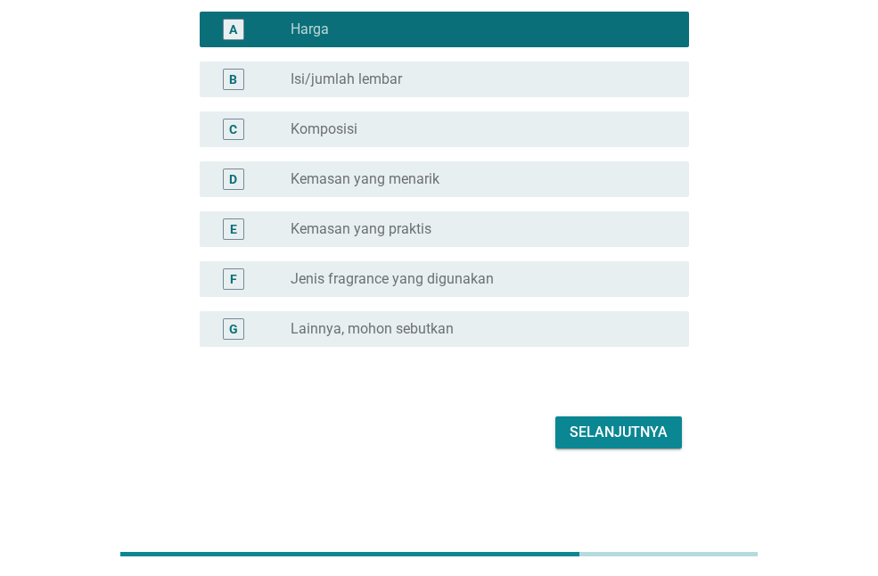
click at [565, 435] on button "Selanjutnya" at bounding box center [619, 432] width 127 height 32
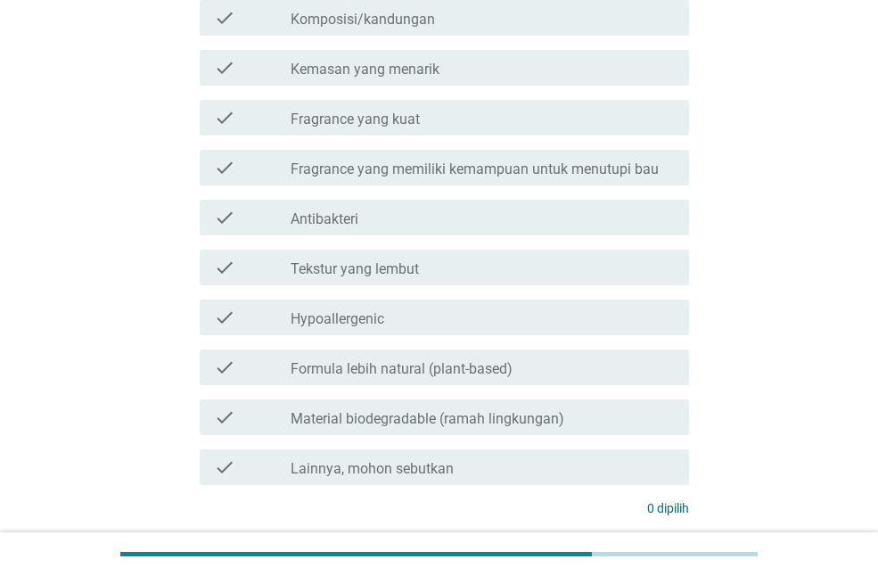
scroll to position [268, 0]
click at [506, 227] on div "check check_box_outline_blank Antibakteri" at bounding box center [445, 216] width 490 height 36
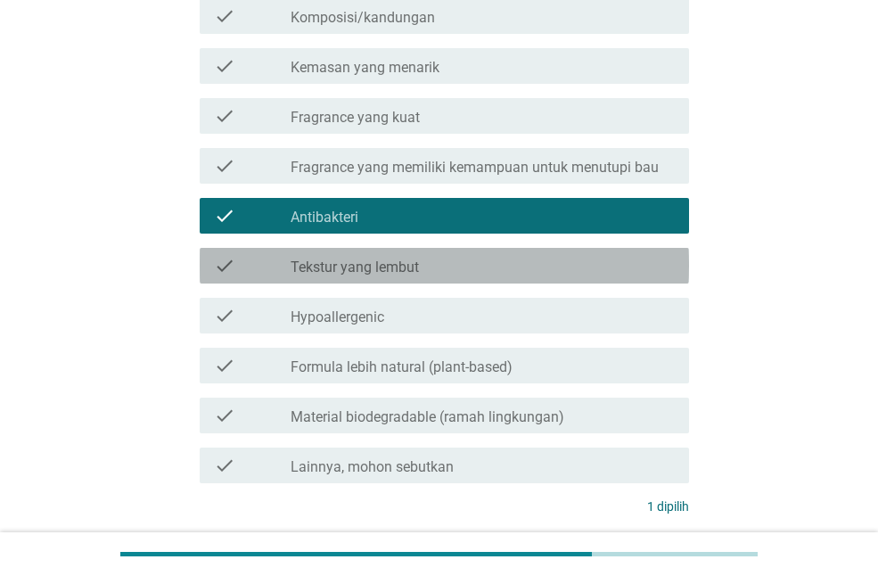
click at [480, 264] on div "check_box_outline_blank Tekstur yang lembut" at bounding box center [483, 265] width 384 height 21
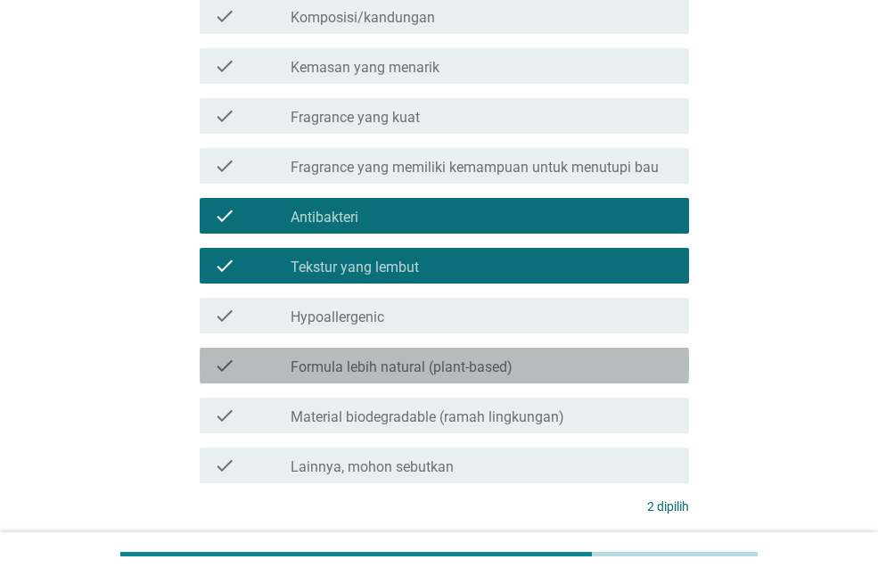
click at [464, 373] on label "Formula lebih natural (plant-based)" at bounding box center [402, 368] width 222 height 18
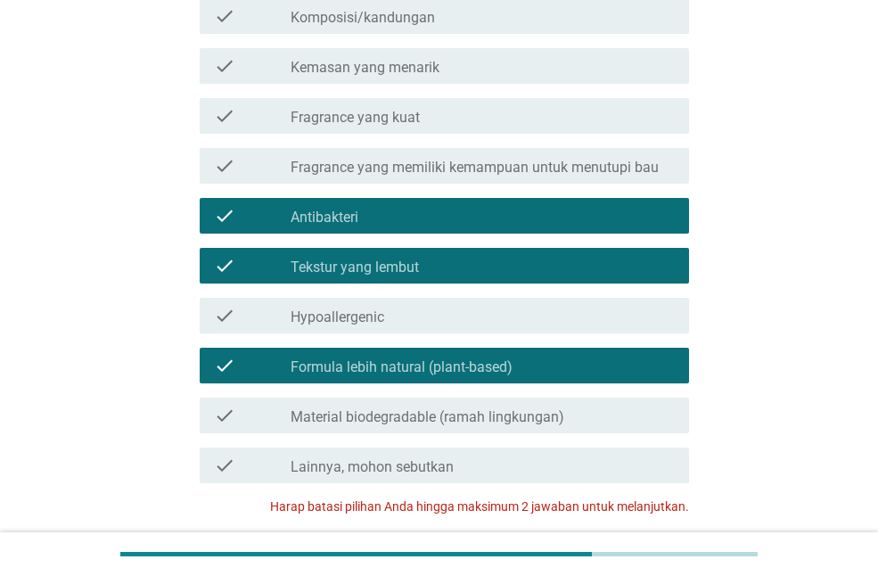
click at [464, 373] on label "Formula lebih natural (plant-based)" at bounding box center [402, 368] width 222 height 18
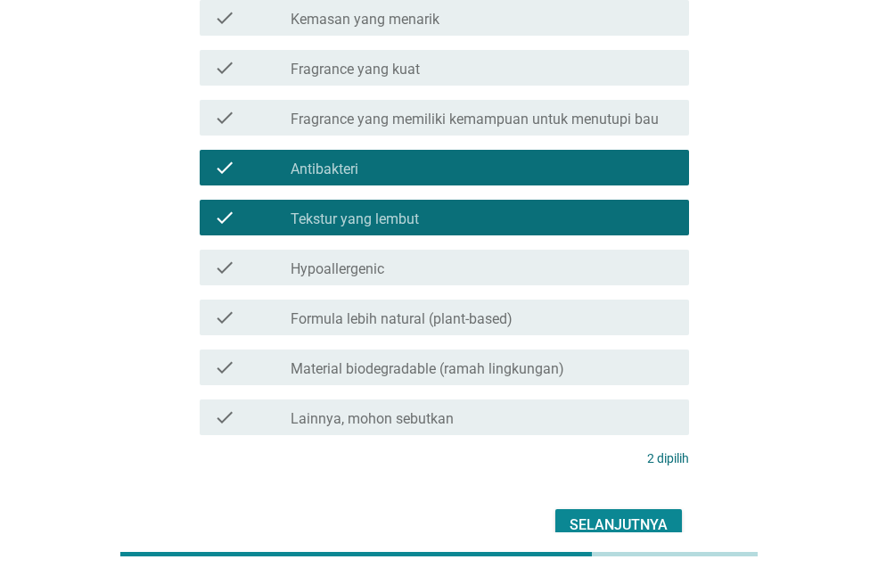
scroll to position [230, 0]
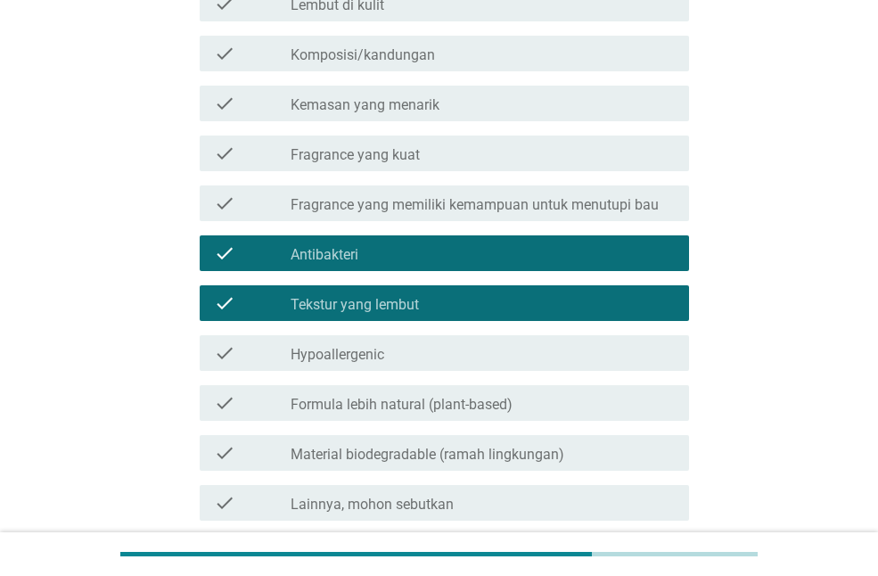
click at [484, 316] on div "check check_box_outline_blank Tekstur yang lembut" at bounding box center [445, 303] width 490 height 36
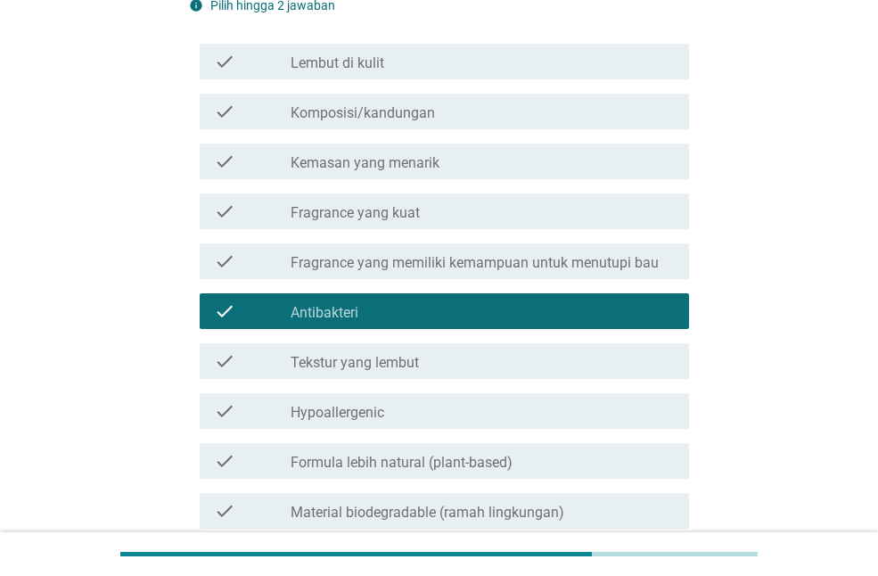
scroll to position [141, 0]
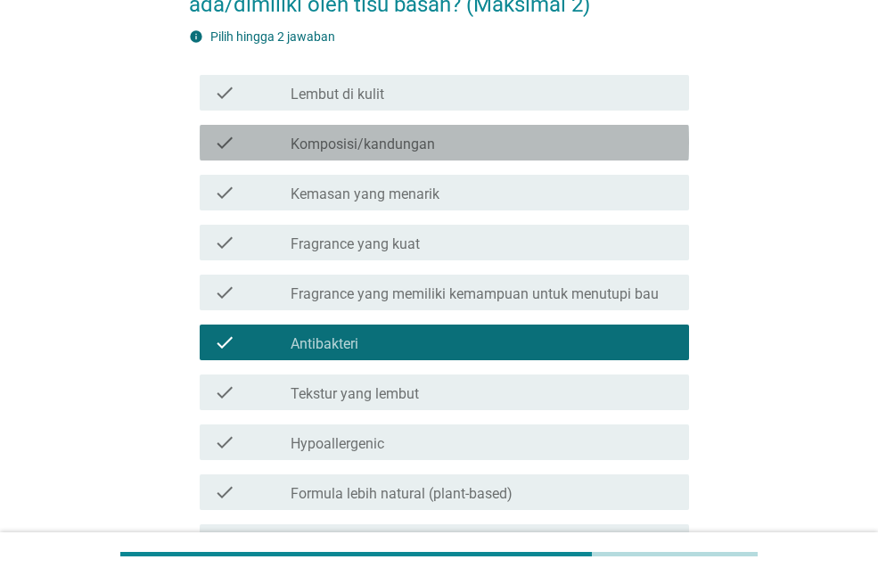
click at [513, 132] on div "check_box_outline_blank Komposisi/kandungan" at bounding box center [483, 142] width 384 height 21
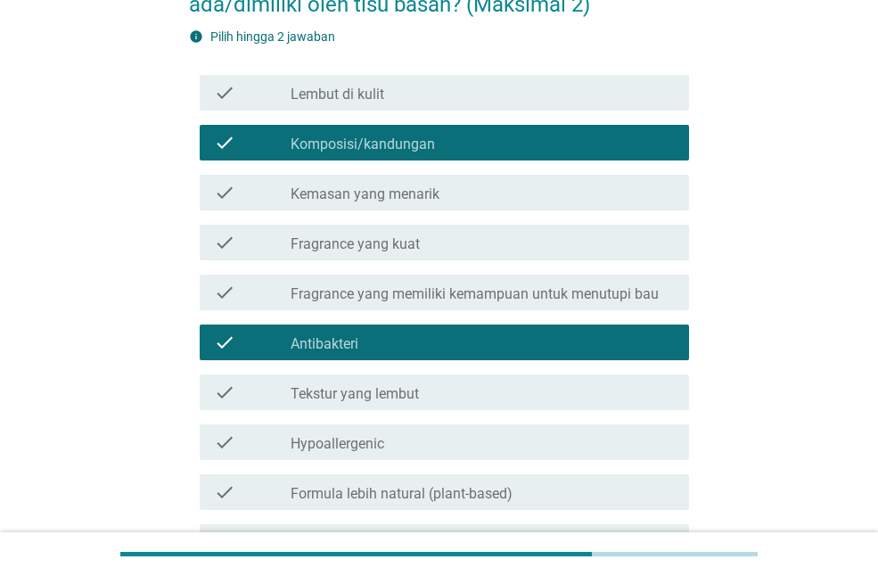
click at [532, 90] on div "check_box_outline_blank Lembut di kulit" at bounding box center [483, 92] width 384 height 21
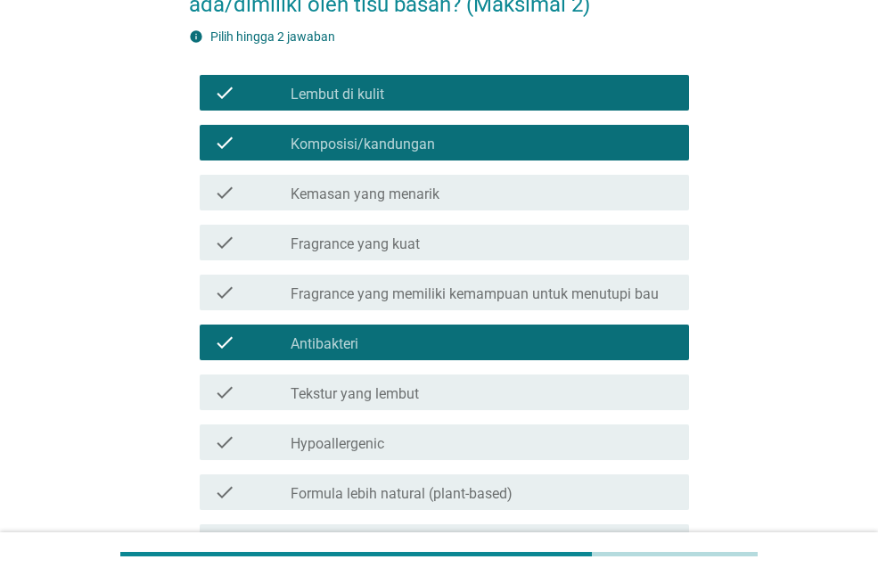
click at [521, 138] on div "check_box_outline_blank Komposisi/kandungan" at bounding box center [483, 142] width 384 height 21
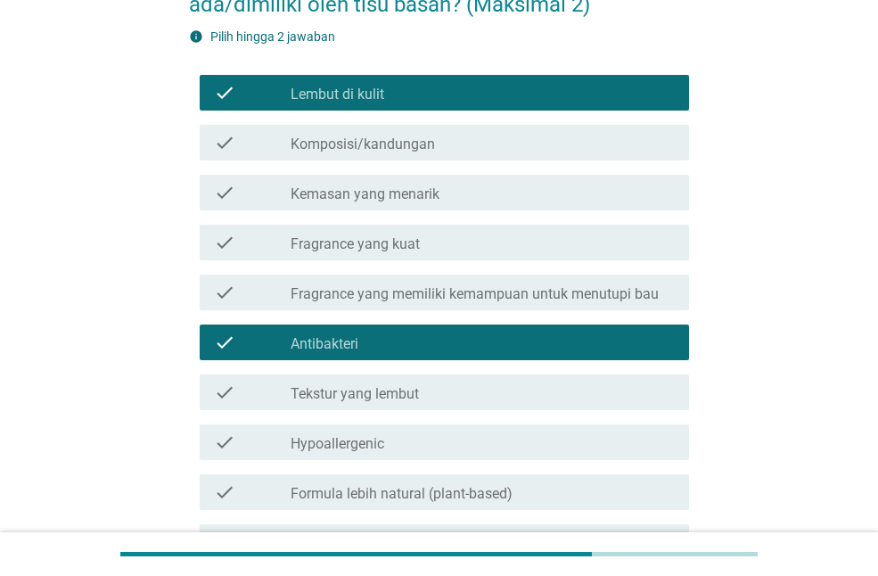
scroll to position [408, 0]
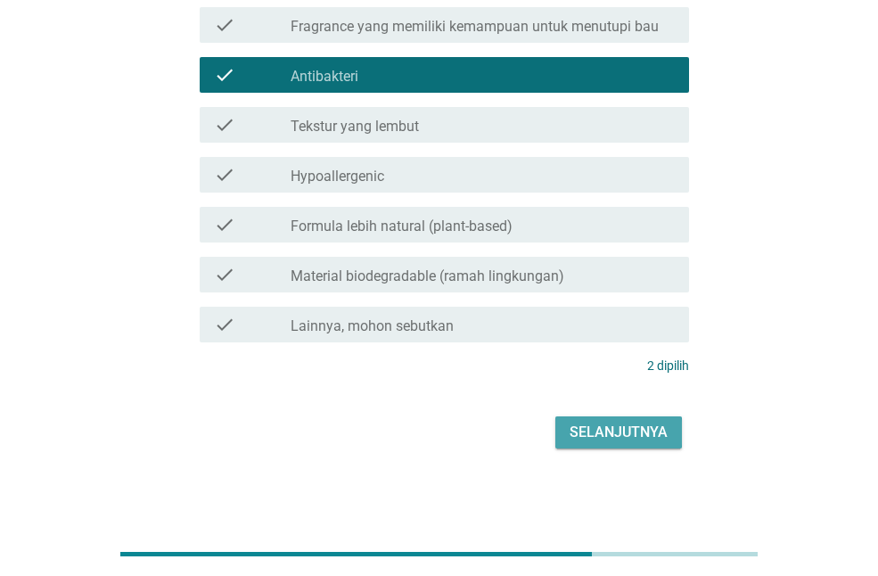
click at [596, 430] on div "Selanjutnya" at bounding box center [619, 432] width 98 height 21
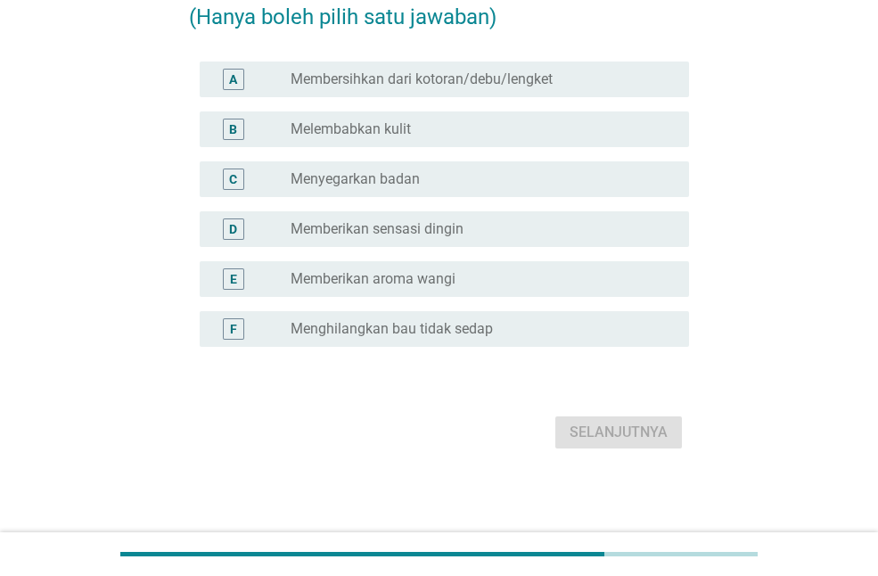
scroll to position [0, 0]
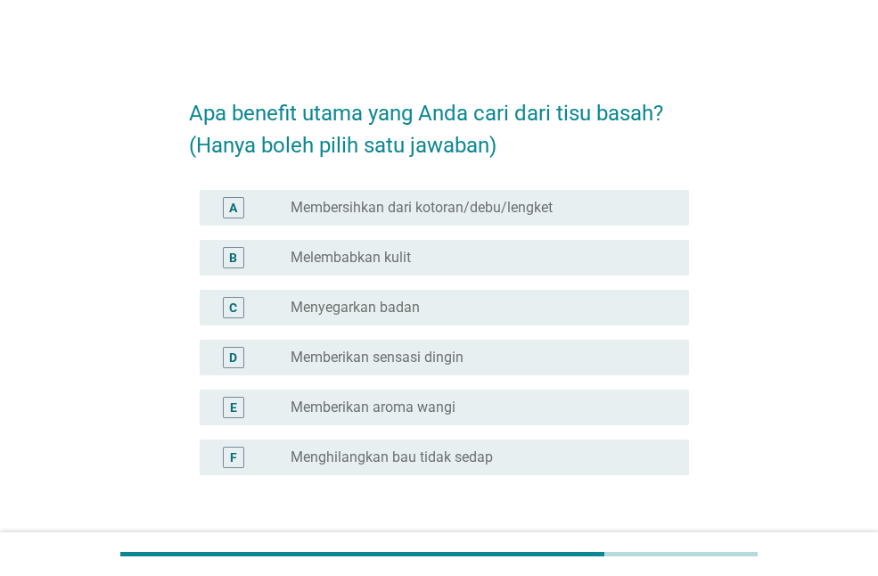
click at [452, 201] on label "Membersihkan dari kotoran/debu/lengket" at bounding box center [422, 208] width 262 height 18
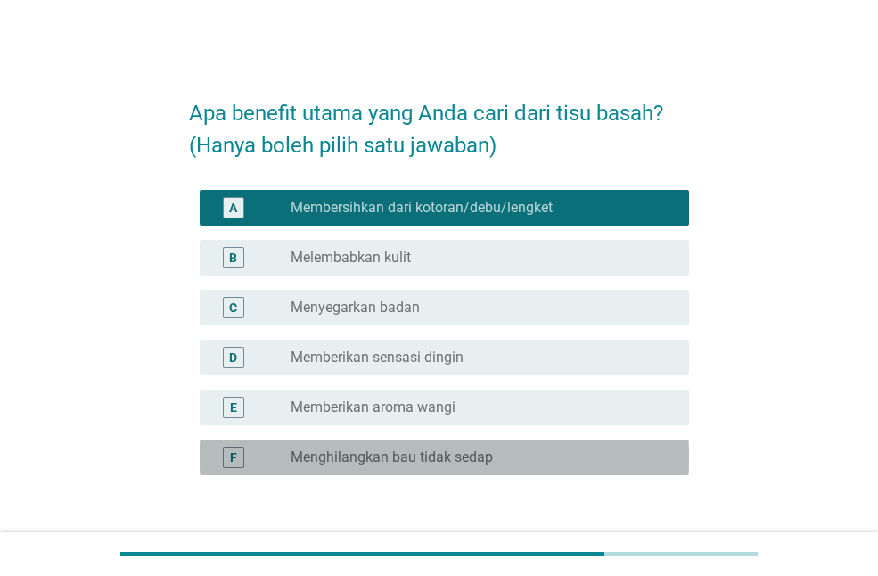
click at [476, 453] on label "Menghilangkan bau tidak sedap" at bounding box center [392, 458] width 202 height 18
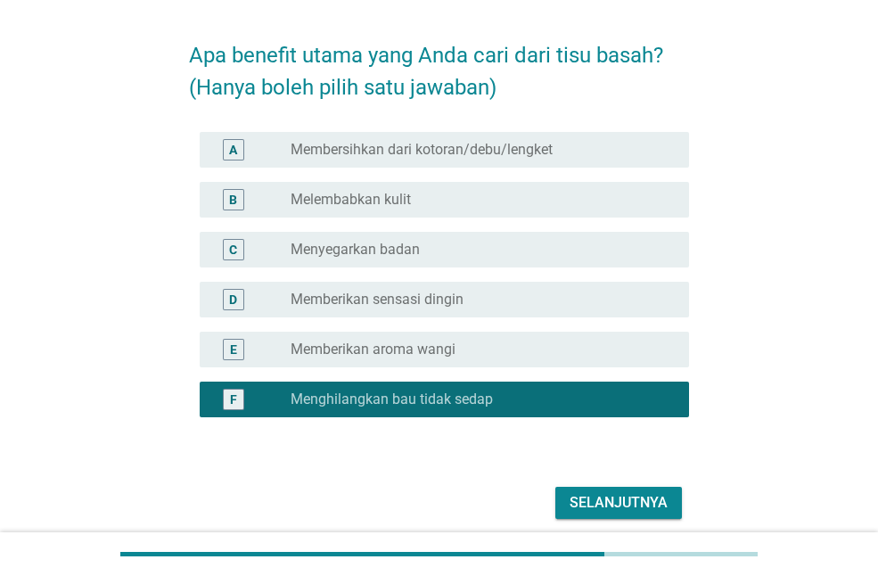
scroll to position [128, 0]
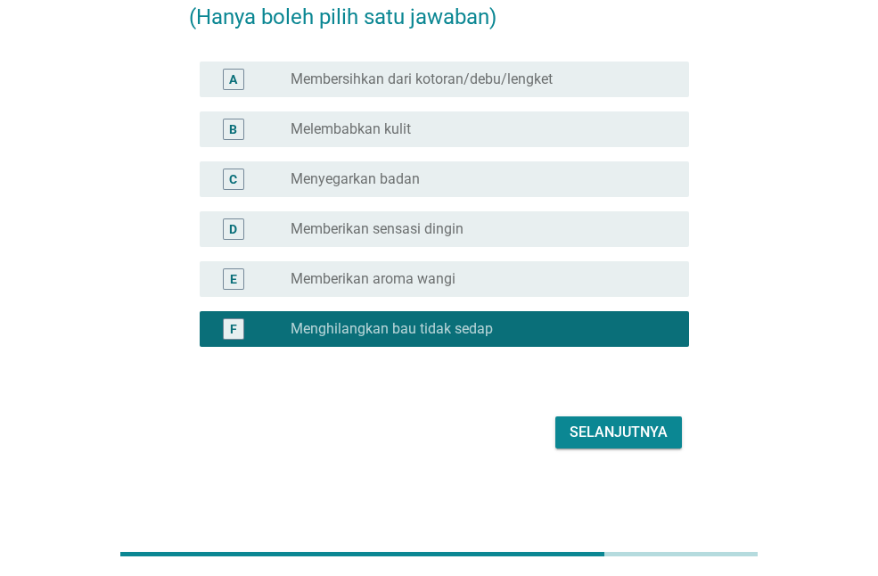
click at [590, 70] on div "radio_button_unchecked Membersihkan dari kotoran/debu/lengket" at bounding box center [476, 79] width 370 height 18
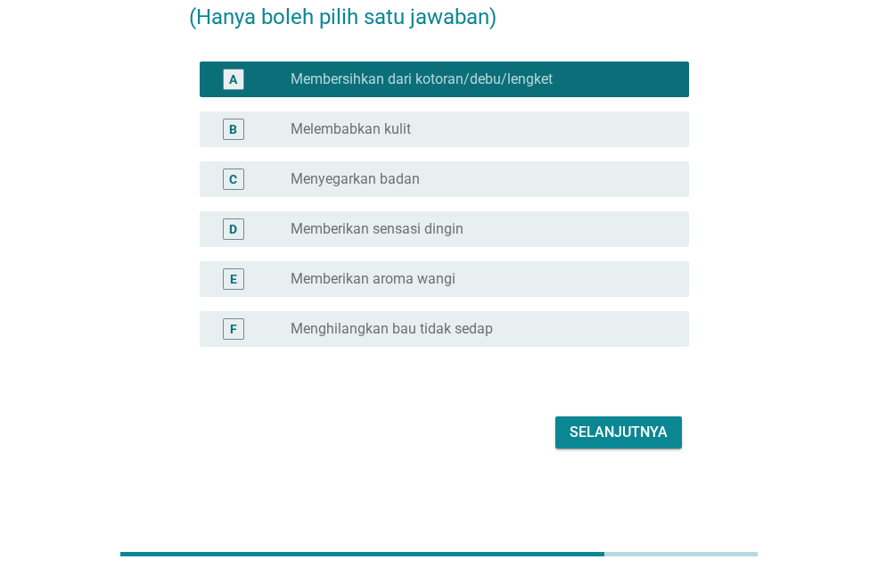
click at [579, 431] on div "Selanjutnya" at bounding box center [619, 432] width 98 height 21
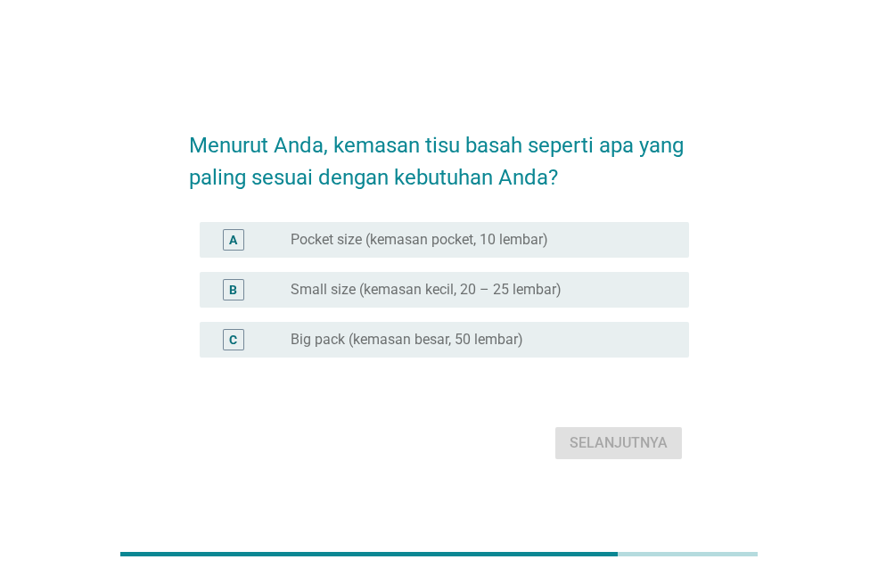
click at [589, 237] on div "radio_button_unchecked Pocket size (kemasan pocket, 10 lembar)" at bounding box center [476, 240] width 370 height 18
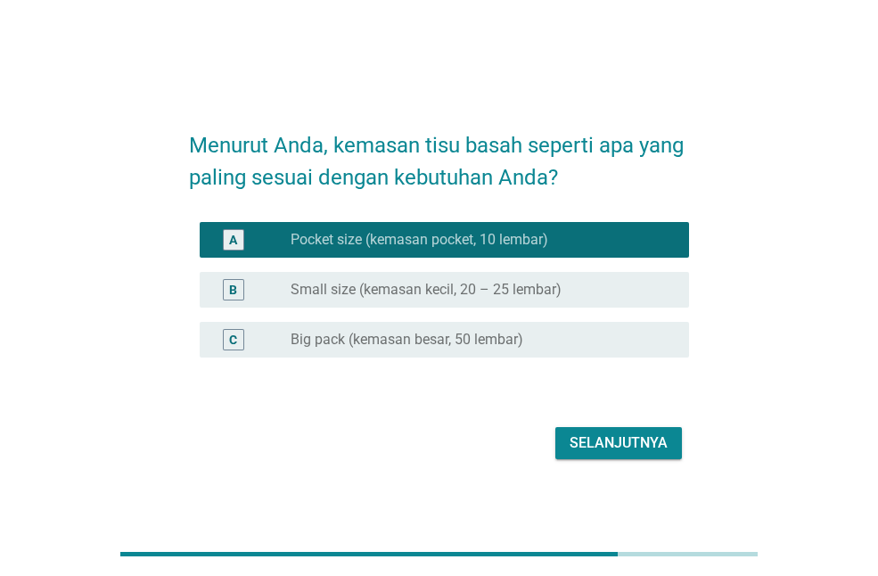
click at [590, 444] on div "Selanjutnya" at bounding box center [619, 443] width 98 height 21
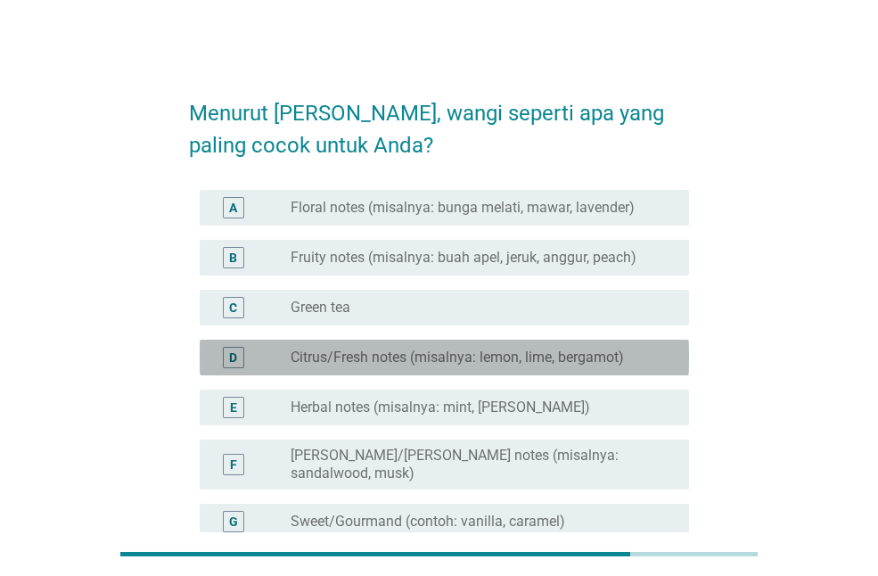
click at [613, 357] on label "Citrus/Fresh notes (misalnya: lemon, lime, bergamot)" at bounding box center [458, 358] width 334 height 18
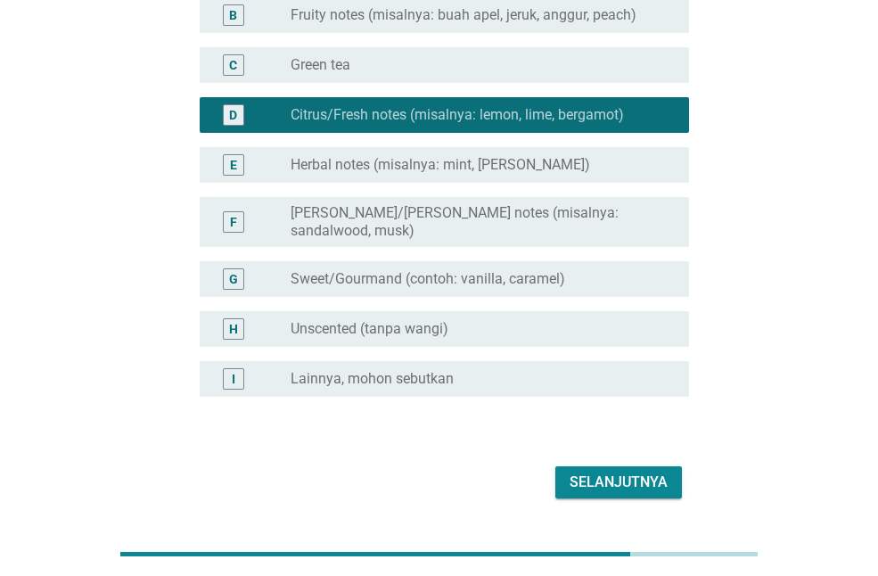
scroll to position [278, 0]
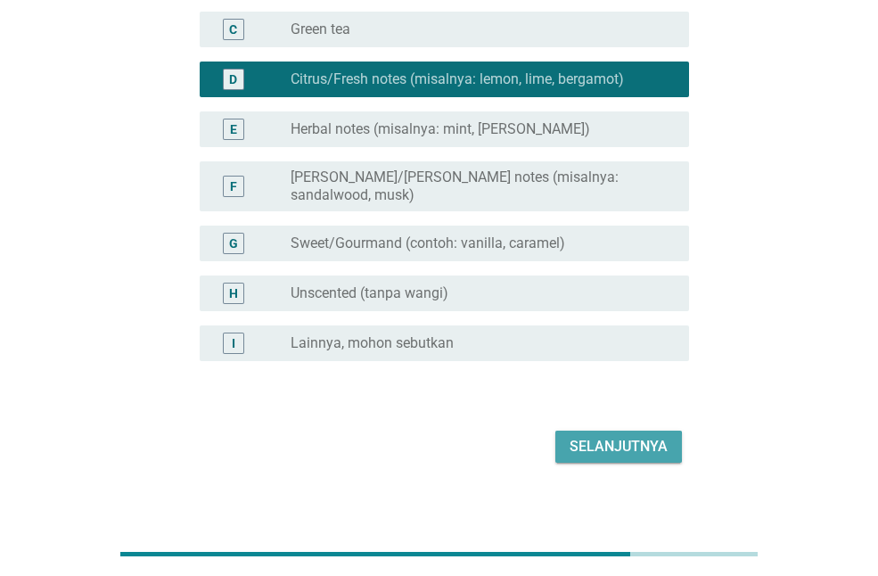
click at [611, 441] on div "Selanjutnya" at bounding box center [619, 446] width 98 height 21
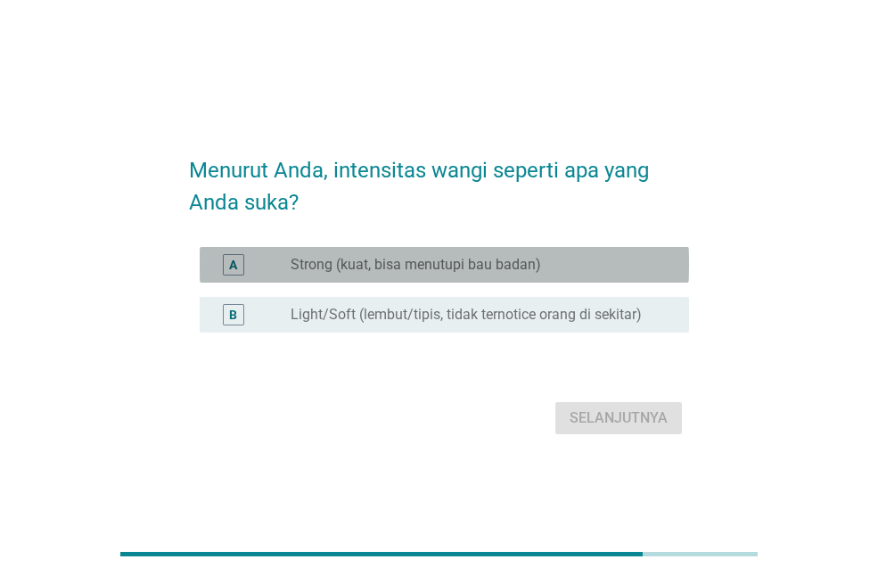
click at [598, 279] on div "A radio_button_unchecked Strong (kuat, bisa menutupi bau badan)" at bounding box center [445, 265] width 490 height 36
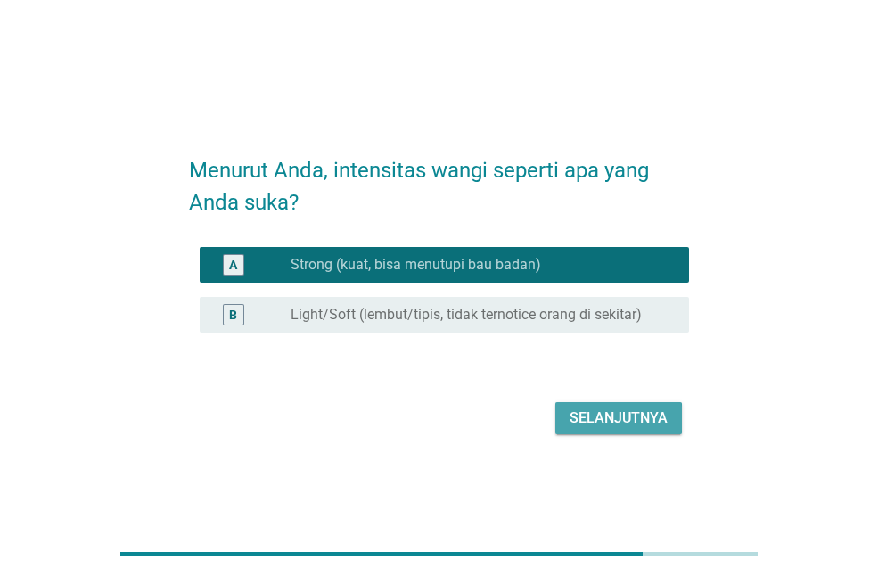
click at [602, 419] on div "Selanjutnya" at bounding box center [619, 418] width 98 height 21
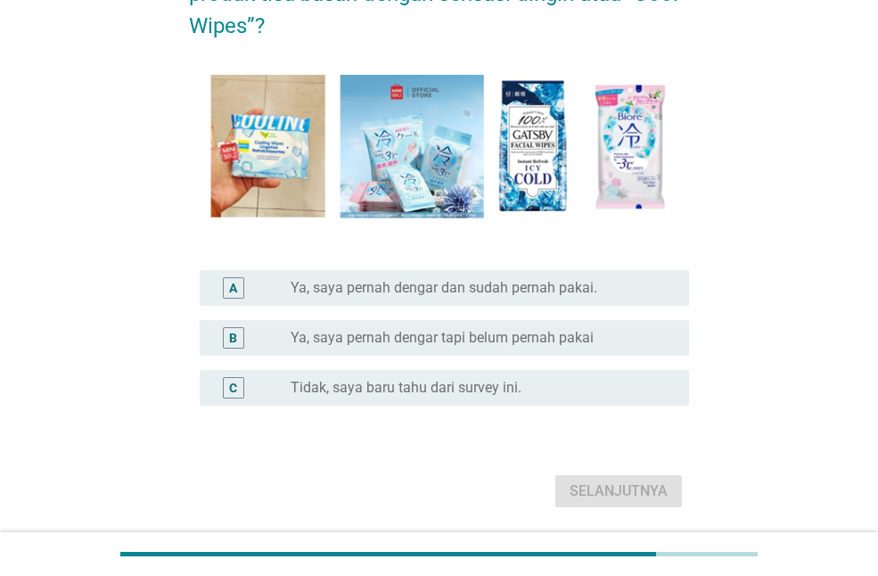
scroll to position [178, 0]
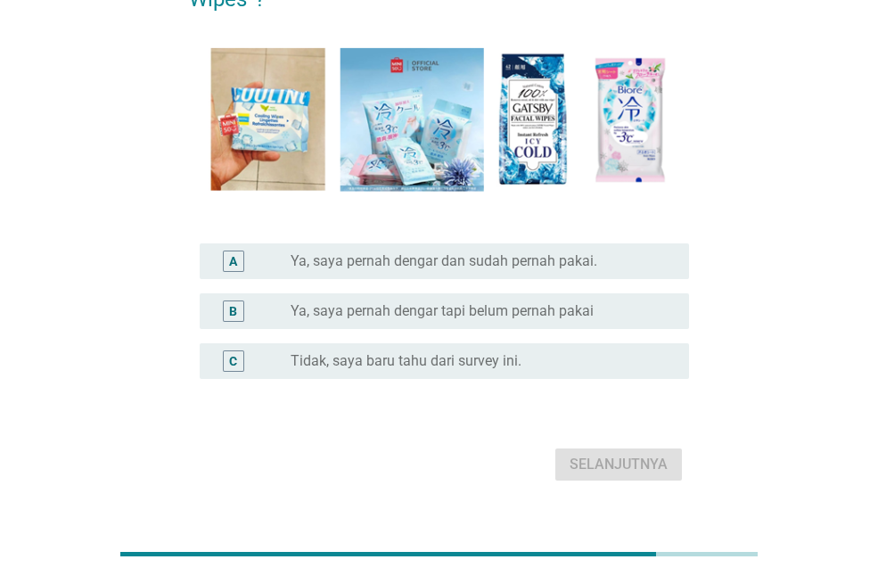
click at [630, 308] on div "radio_button_unchecked Ya, saya pernah dengar tapi belum pernah pakai" at bounding box center [476, 311] width 370 height 18
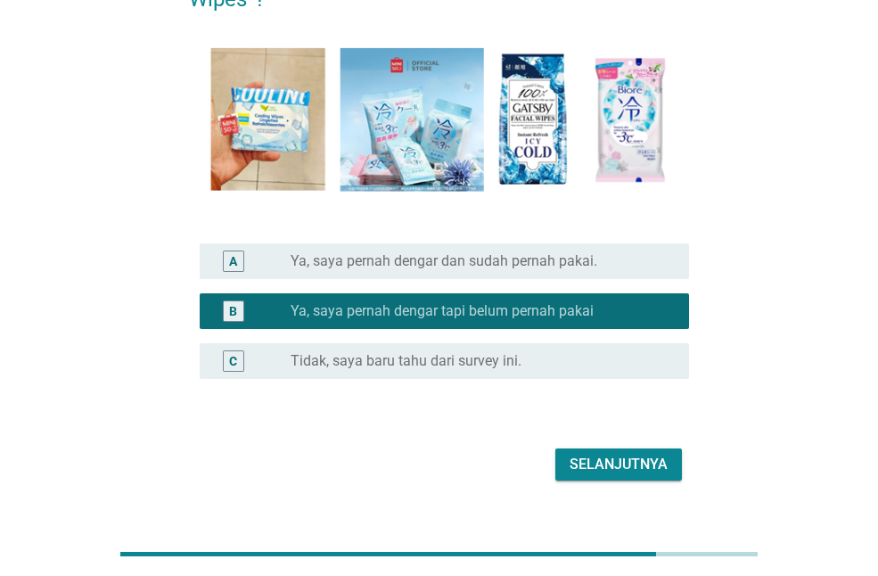
click at [594, 466] on div "Selanjutnya" at bounding box center [619, 464] width 98 height 21
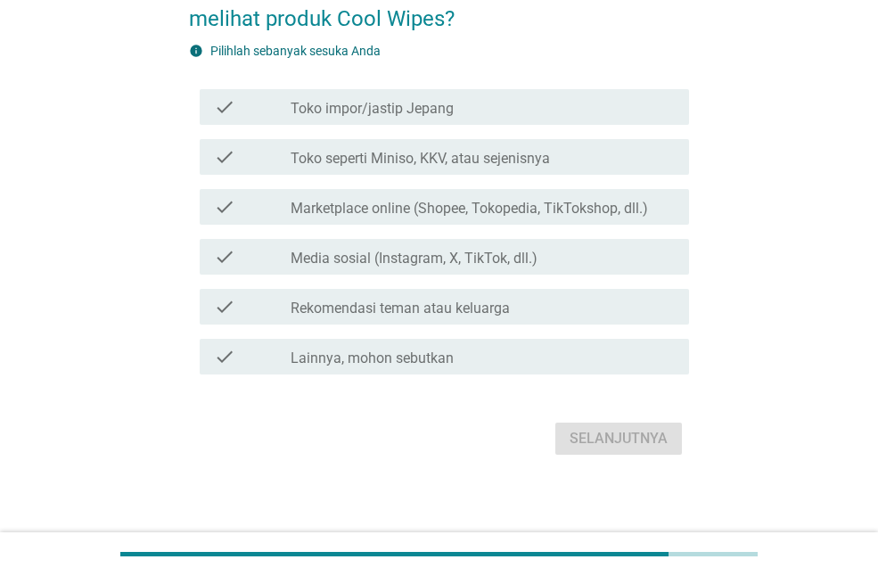
scroll to position [133, 0]
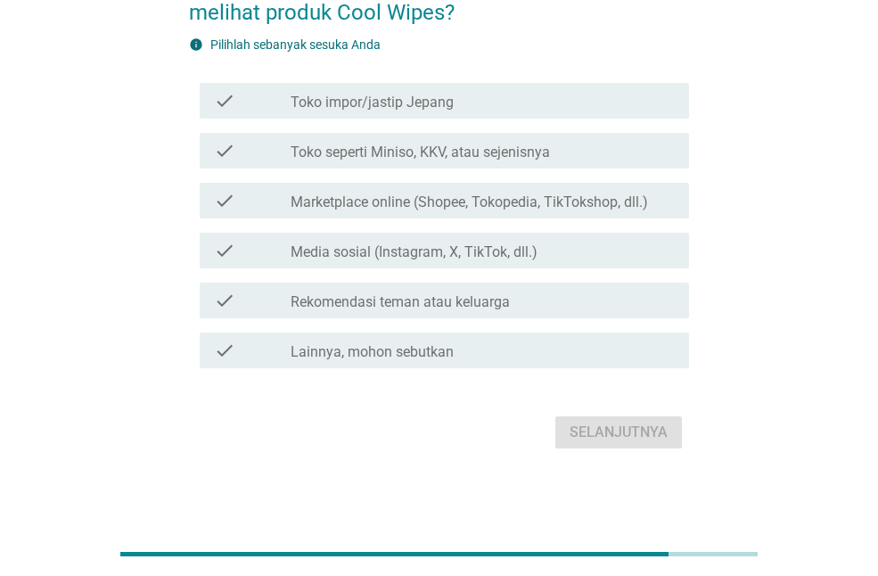
click at [526, 251] on label "Media sosial (Instagram, X, TikTok, dll.)" at bounding box center [414, 252] width 247 height 18
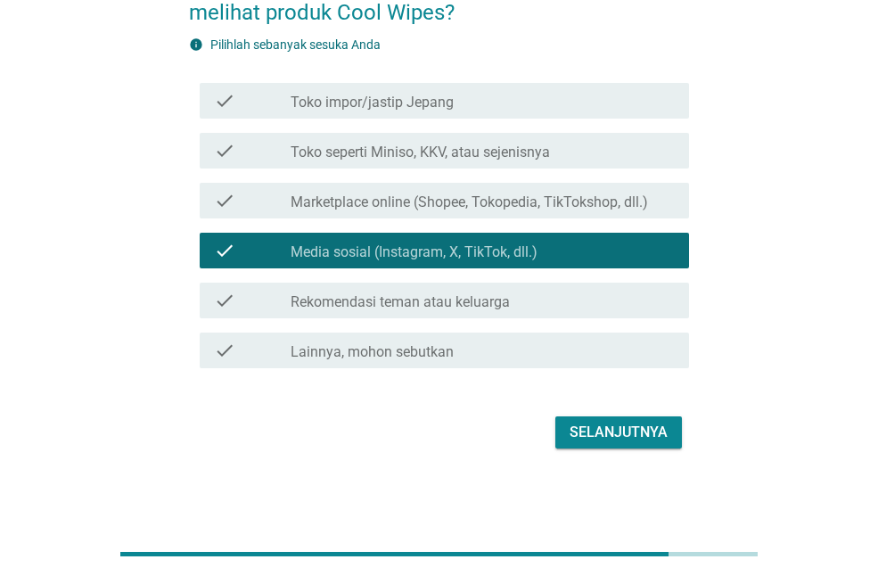
click at [530, 149] on label "Toko seperti Miniso, KKV, atau sejenisnya" at bounding box center [421, 153] width 260 height 18
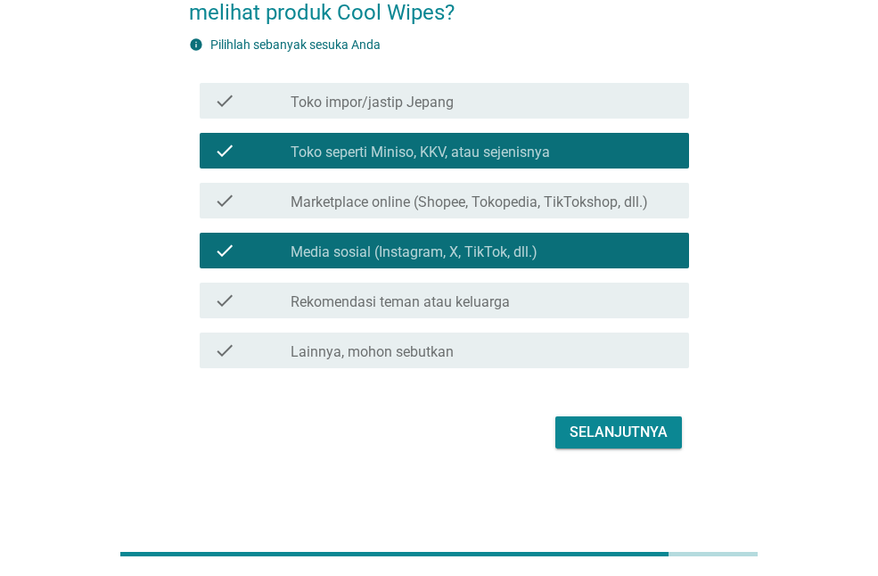
click at [627, 436] on div "Selanjutnya" at bounding box center [619, 432] width 98 height 21
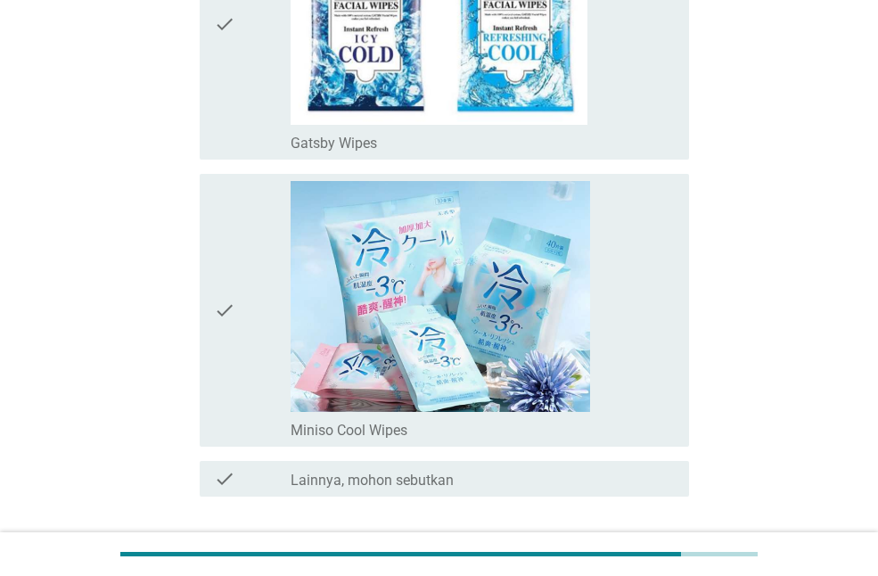
scroll to position [892, 0]
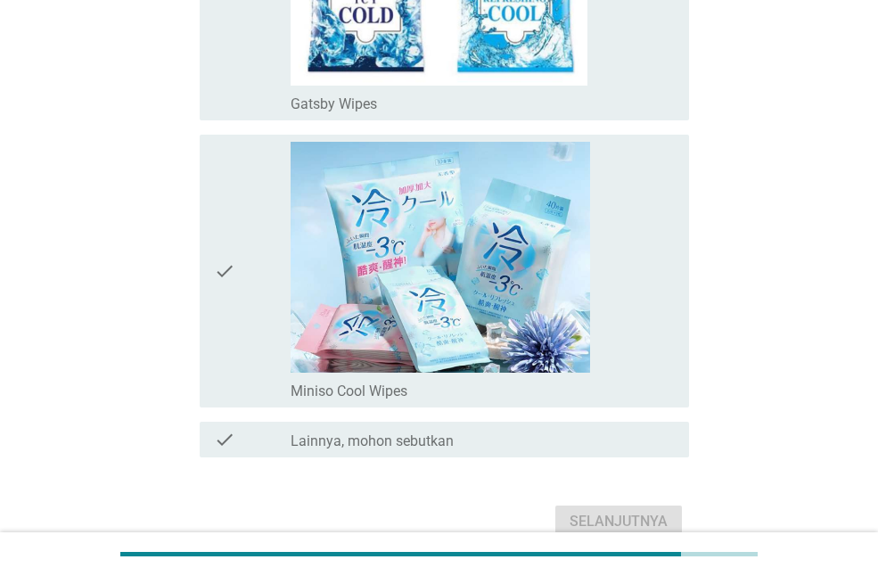
click at [523, 253] on img at bounding box center [441, 257] width 300 height 230
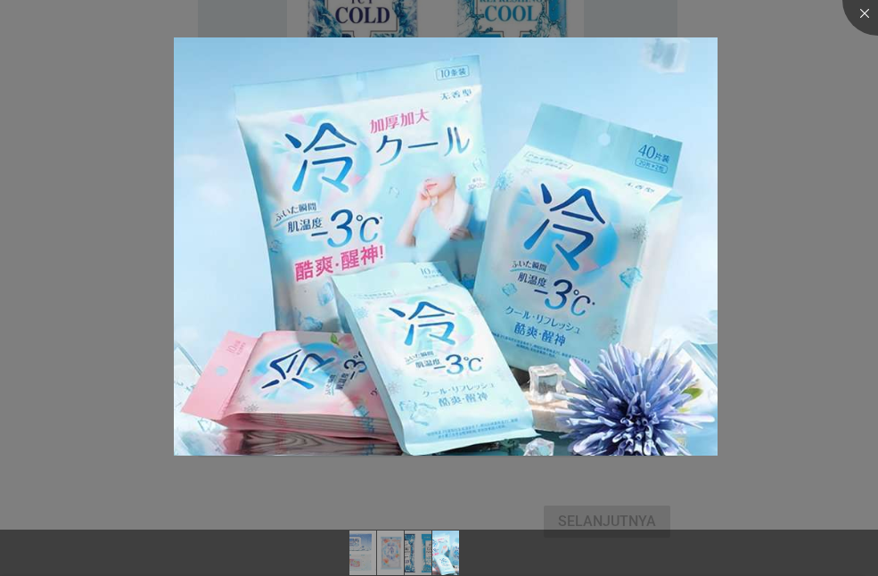
scroll to position [803, 0]
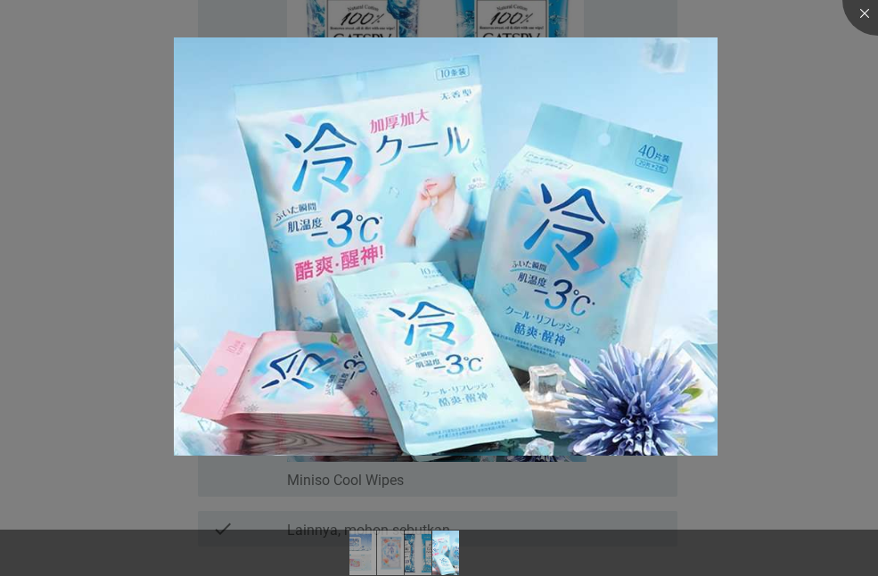
click at [778, 380] on div at bounding box center [439, 288] width 878 height 576
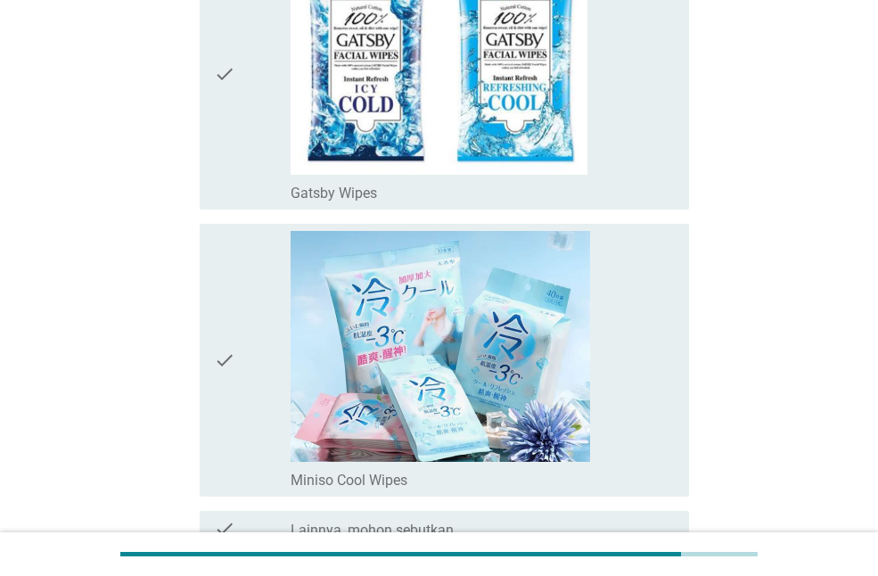
click at [224, 358] on icon "check" at bounding box center [224, 360] width 21 height 258
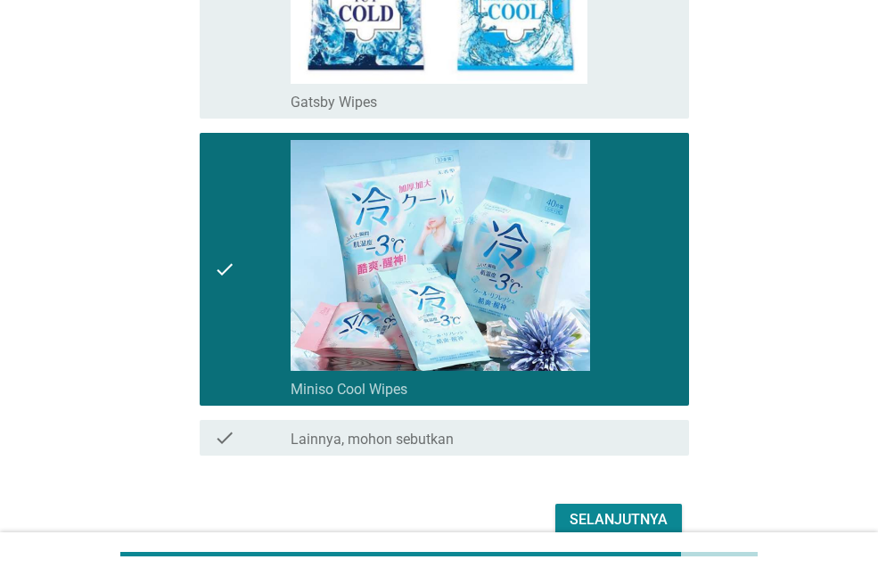
scroll to position [981, 0]
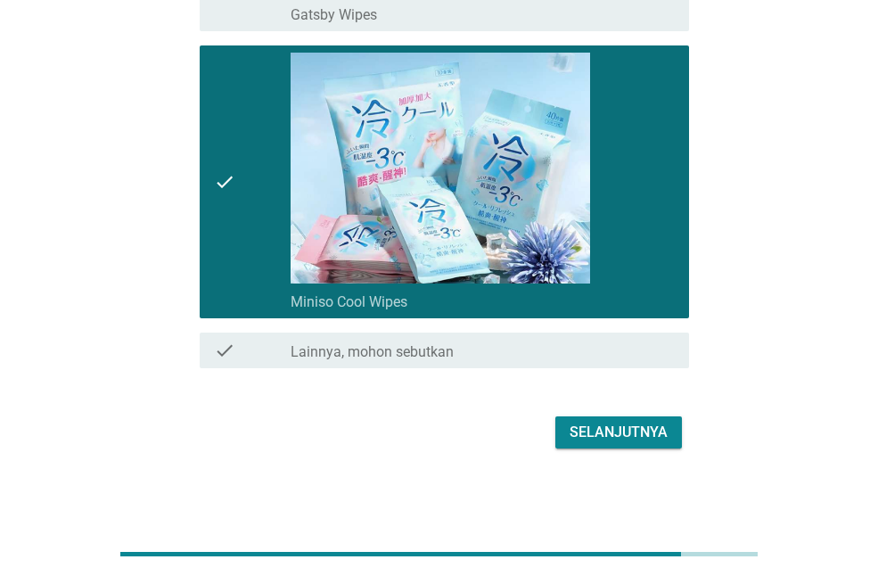
click at [609, 428] on div "Selanjutnya" at bounding box center [619, 432] width 98 height 21
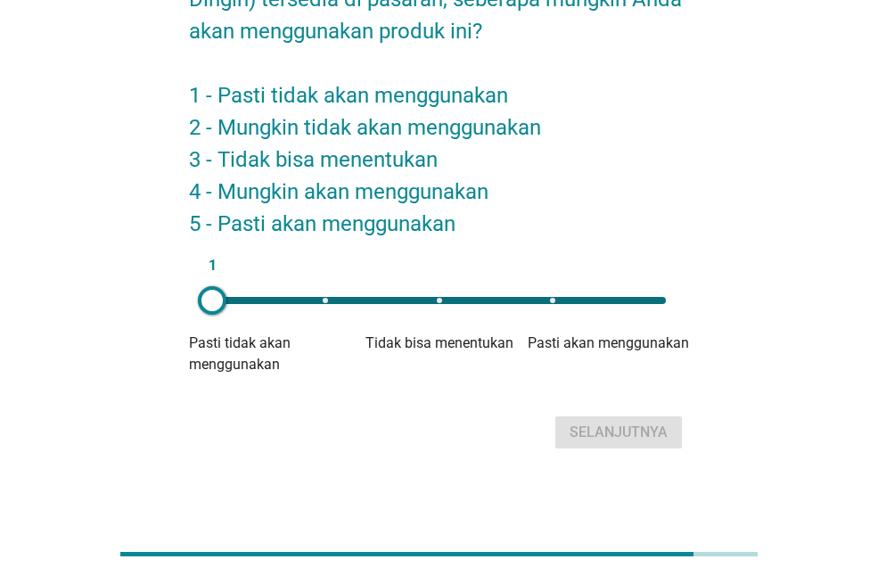
scroll to position [57, 0]
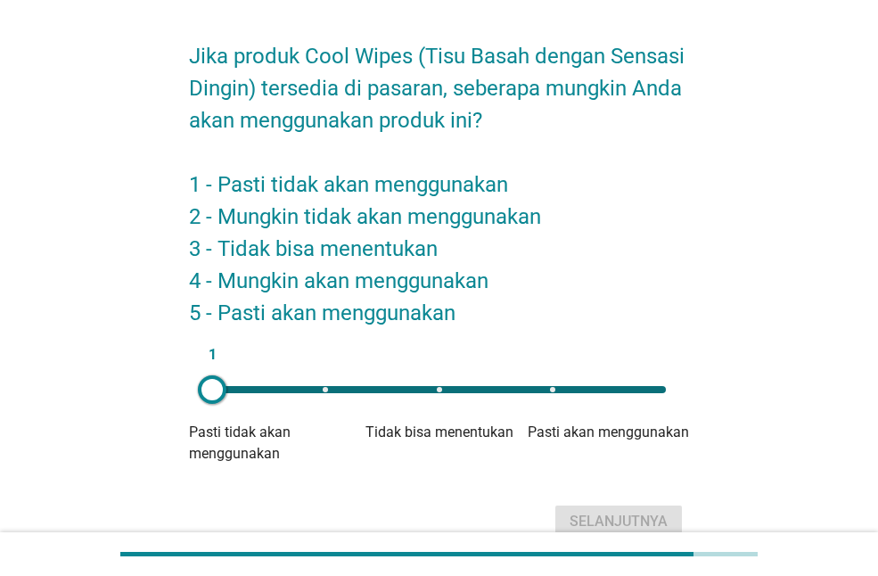
click at [210, 388] on div at bounding box center [212, 389] width 29 height 29
drag, startPoint x: 210, startPoint y: 388, endPoint x: 236, endPoint y: 391, distance: 26.9
click at [217, 388] on div at bounding box center [212, 389] width 29 height 29
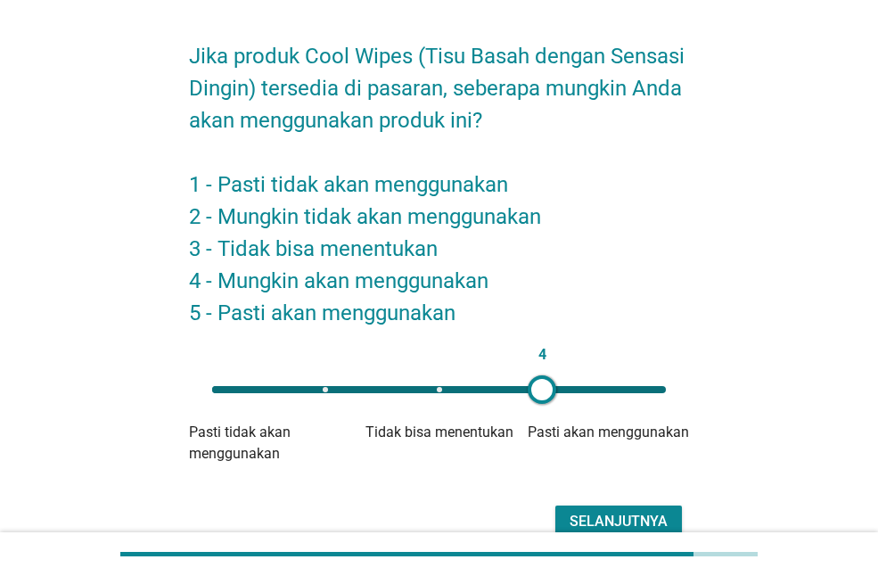
drag, startPoint x: 236, startPoint y: 391, endPoint x: 542, endPoint y: 408, distance: 306.4
click at [542, 408] on div "4 Pasti tidak akan menggunakan Tidak bisa menentukan Pasti akan menggunakan" at bounding box center [439, 418] width 500 height 93
click at [573, 511] on div "Selanjutnya" at bounding box center [619, 521] width 98 height 21
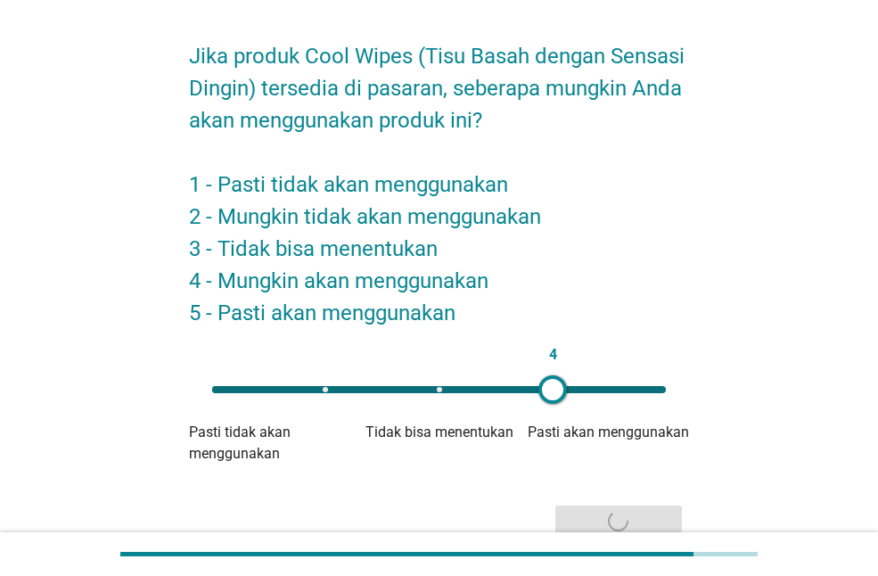
scroll to position [0, 0]
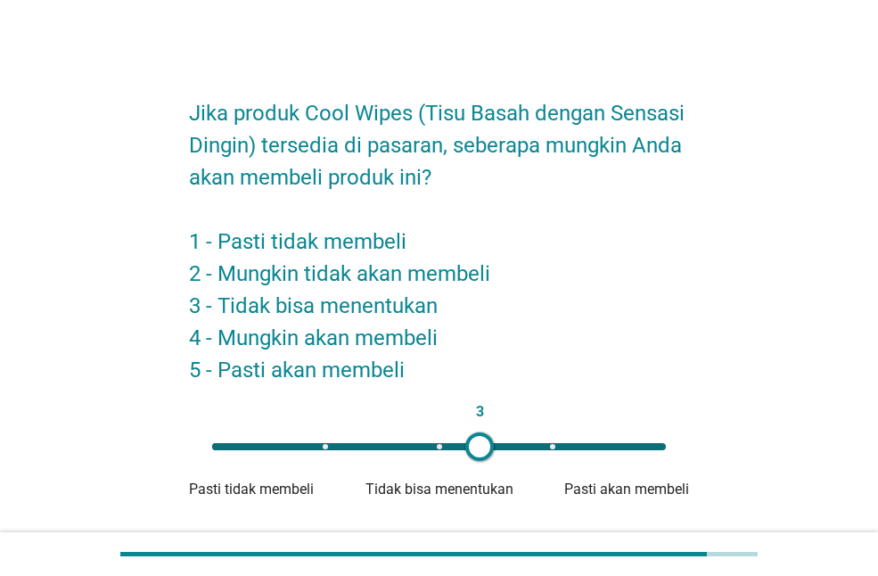
type input "4"
drag, startPoint x: 202, startPoint y: 455, endPoint x: 544, endPoint y: 553, distance: 355.4
click at [544, 553] on div "Jika produk Cool Wipes (Tisu Basah dengan Sensasi Dingin) tersedia di pasaran, …" at bounding box center [439, 328] width 878 height 657
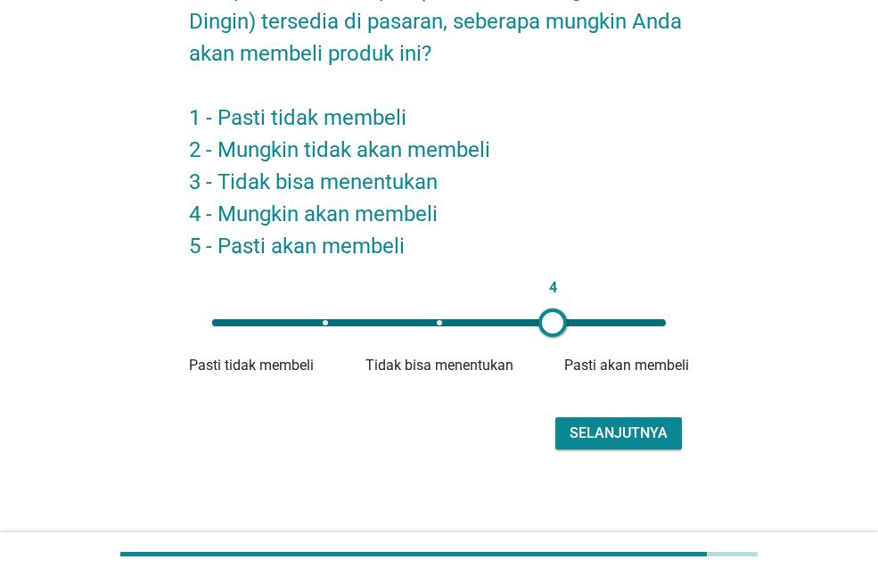
scroll to position [125, 0]
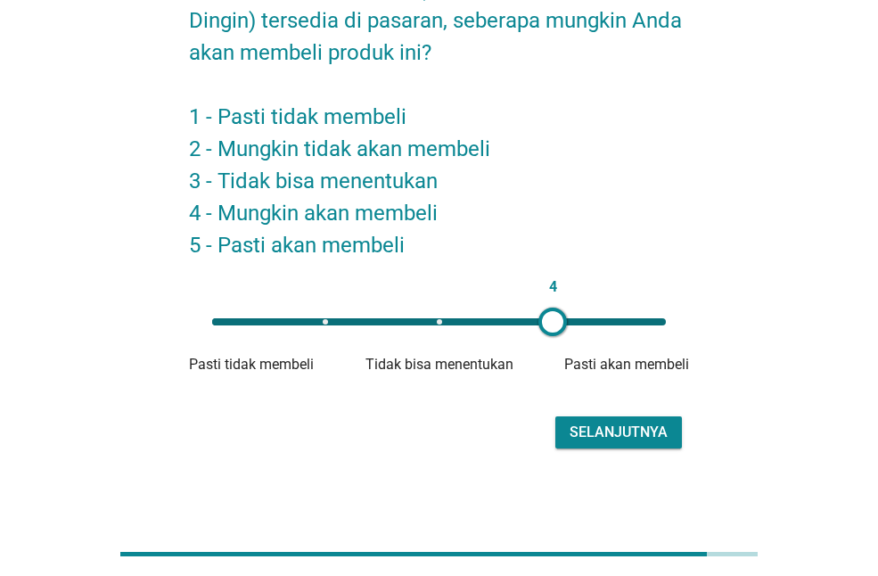
click at [612, 439] on div "Selanjutnya" at bounding box center [619, 432] width 98 height 21
